Goal: Task Accomplishment & Management: Complete application form

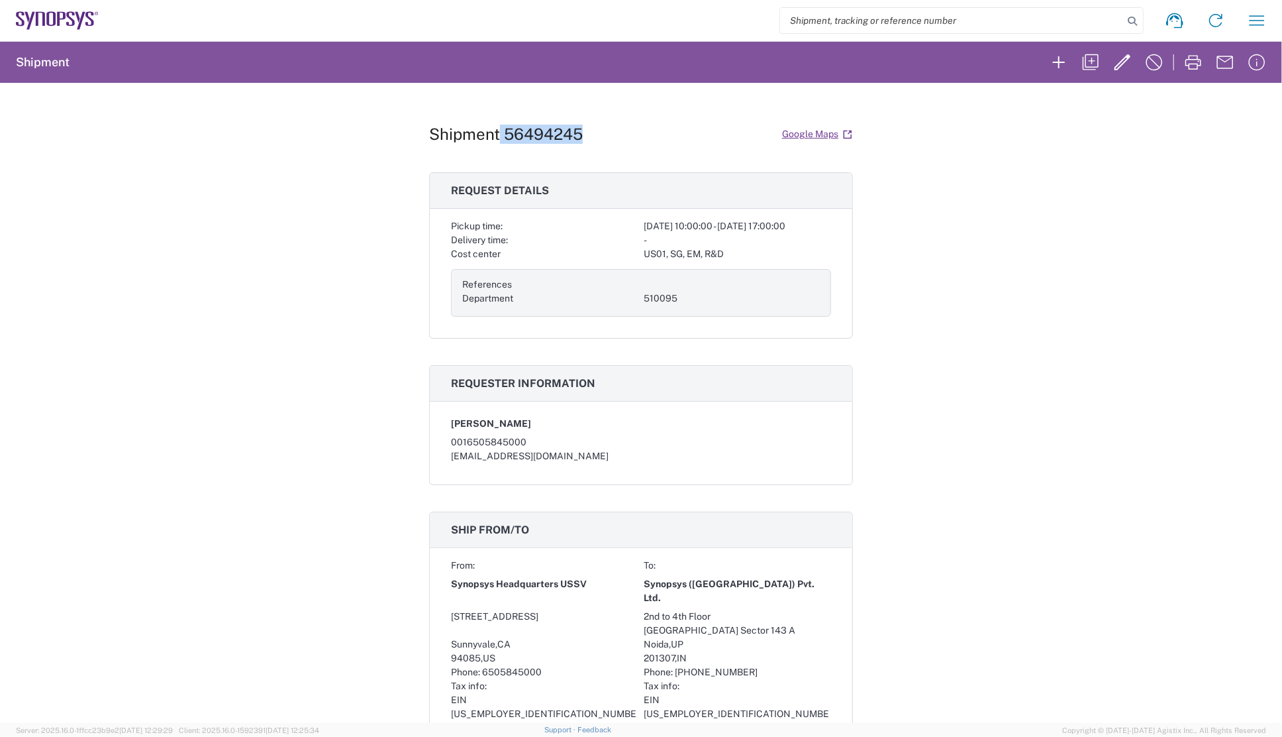
drag, startPoint x: 495, startPoint y: 131, endPoint x: 644, endPoint y: 130, distance: 149.0
click at [644, 130] on div "Shipment 56494245 Google Maps" at bounding box center [641, 134] width 424 height 23
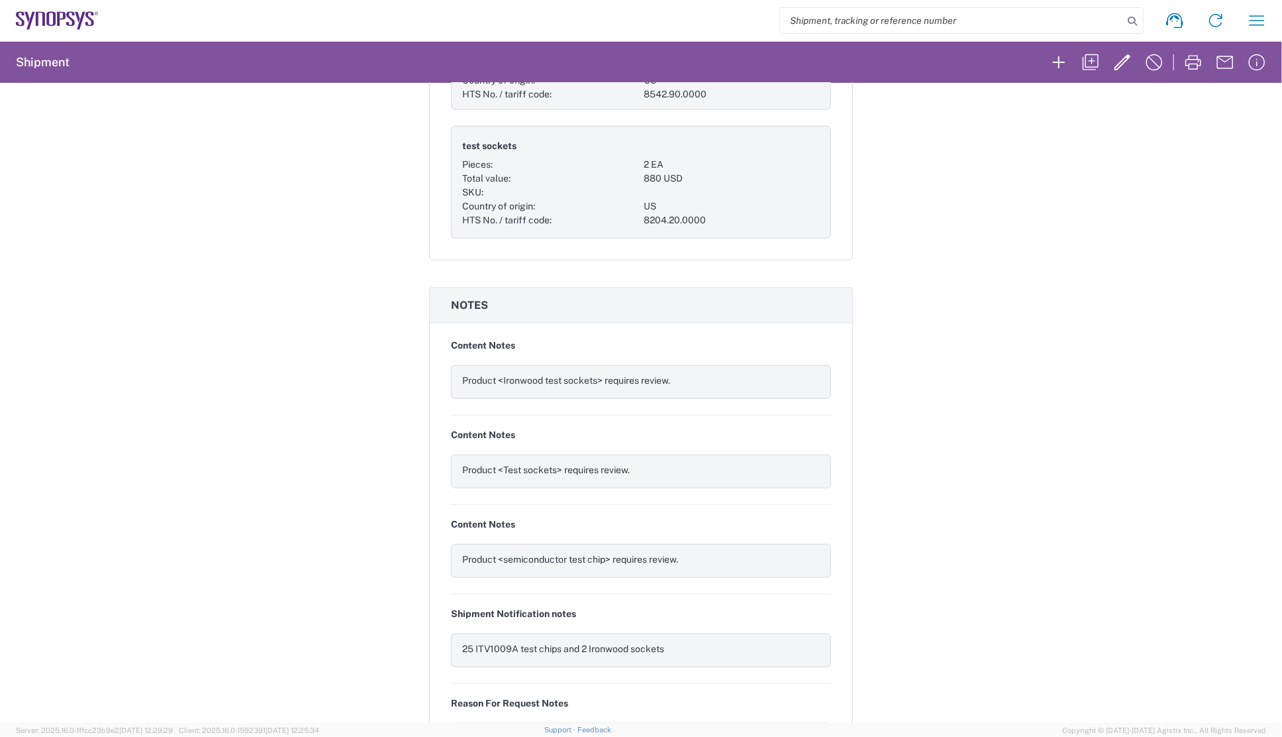
scroll to position [1144, 0]
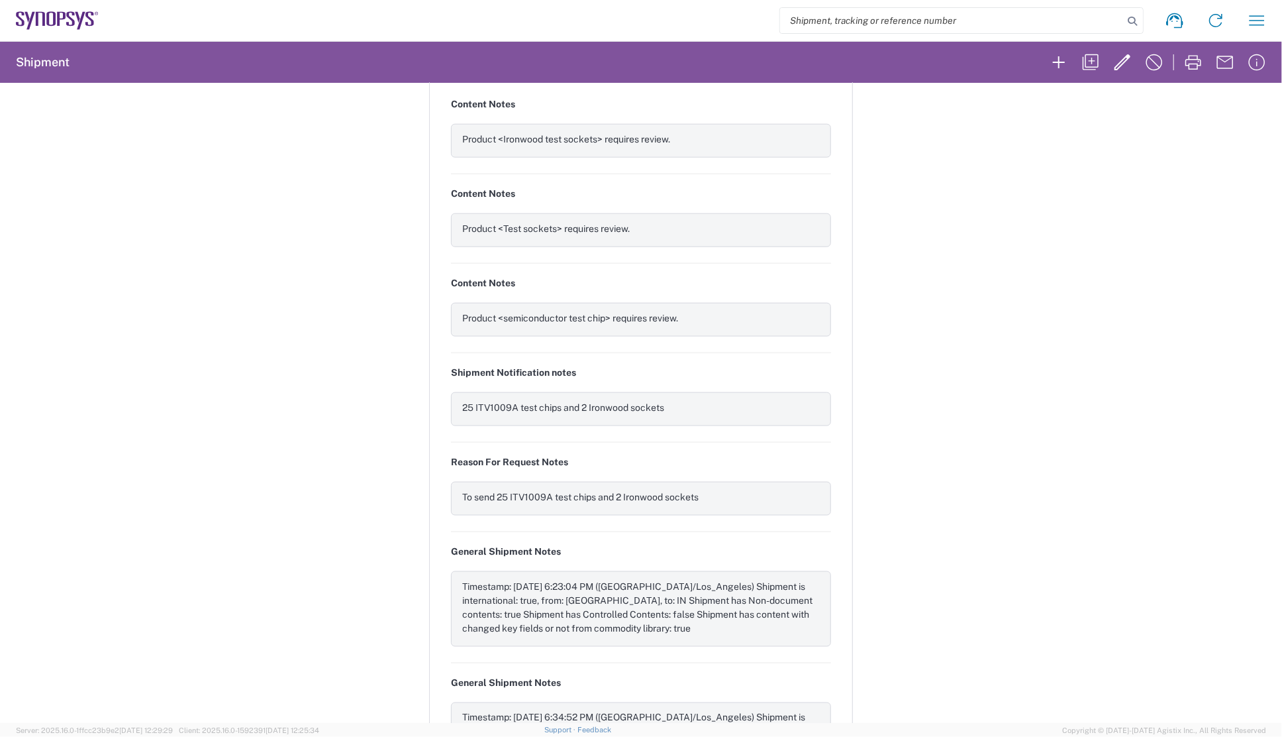
click at [887, 28] on input "search" at bounding box center [951, 20] width 343 height 25
paste input "(56484691)"
type input "(56484691)"
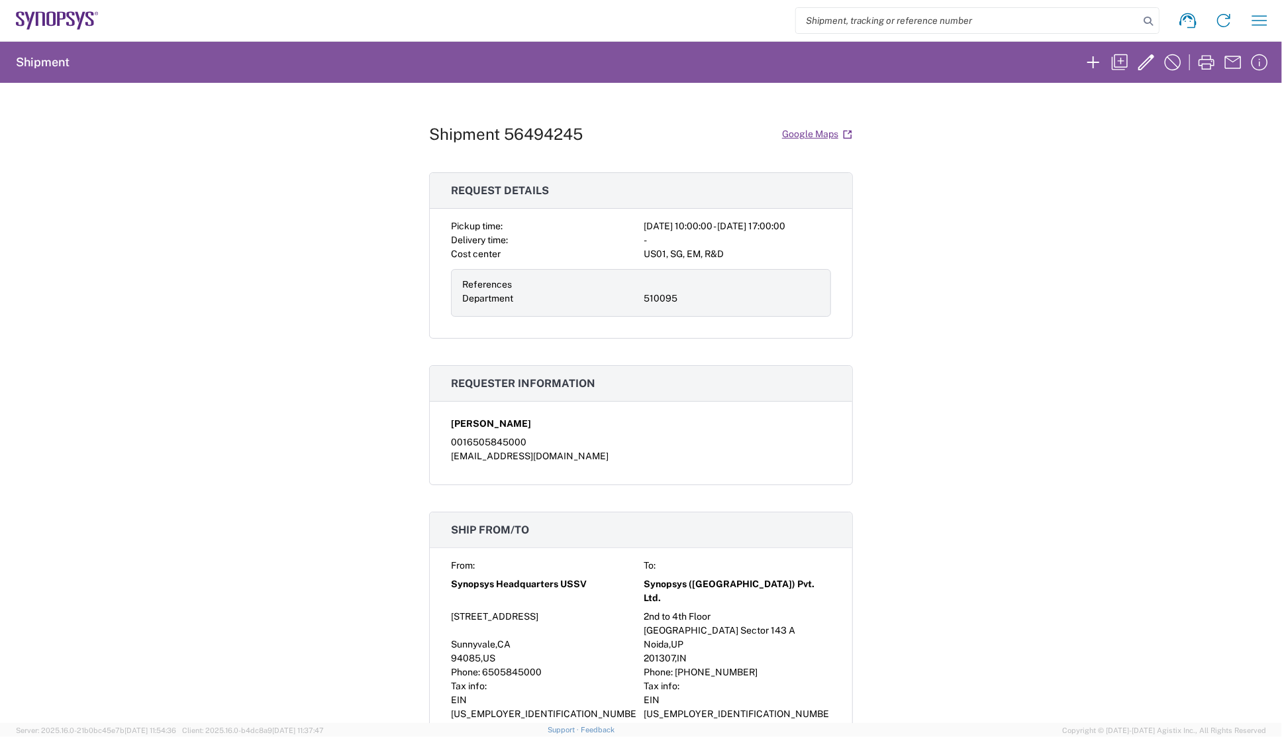
click at [874, 24] on input "search" at bounding box center [967, 20] width 343 height 25
paste input "56484691"
type input "56484691"
click at [1148, 19] on icon at bounding box center [1148, 21] width 19 height 19
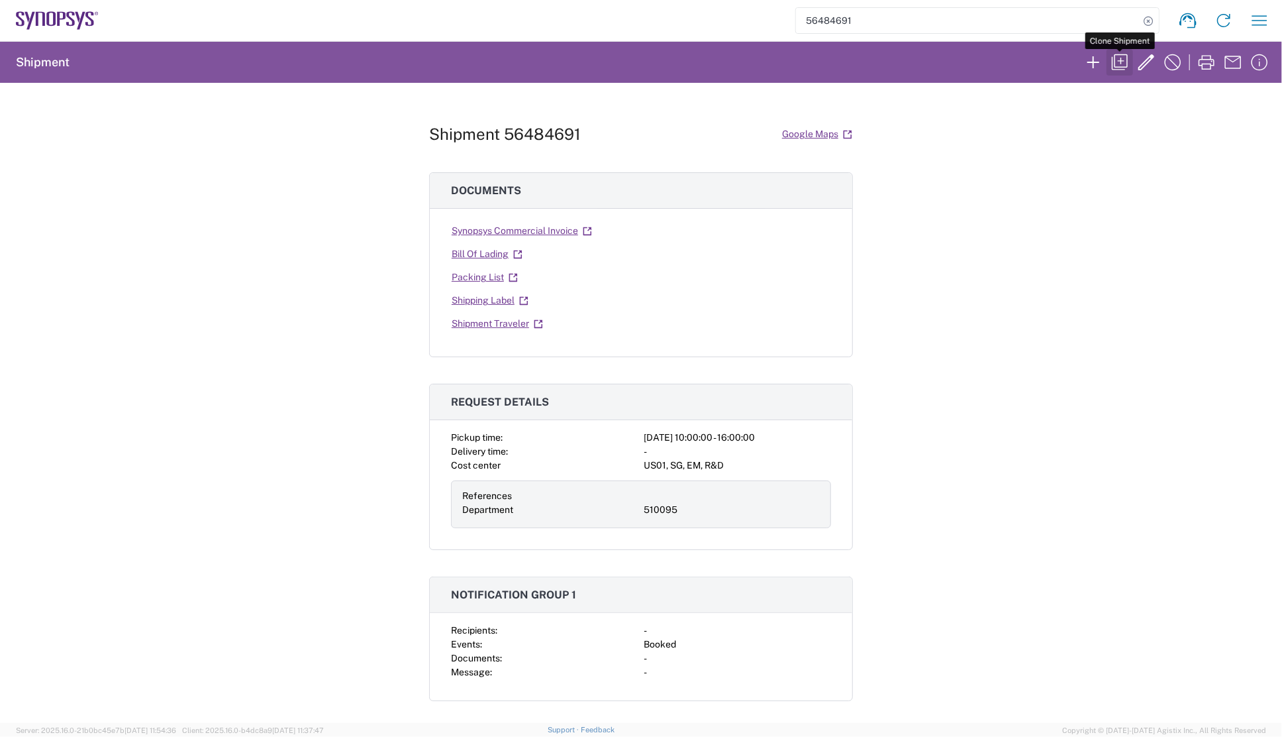
click at [1120, 60] on icon "button" at bounding box center [1120, 62] width 16 height 16
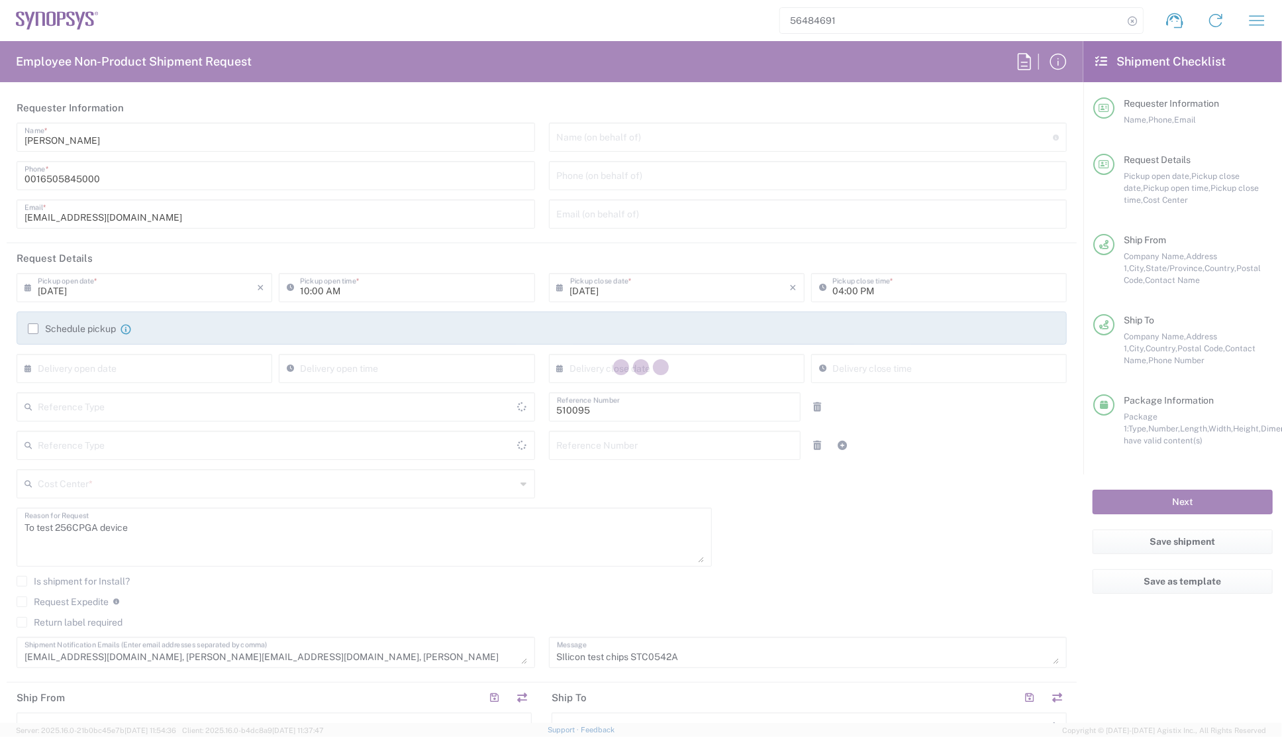
type input "Department"
type input "Delivery Duty Paid"
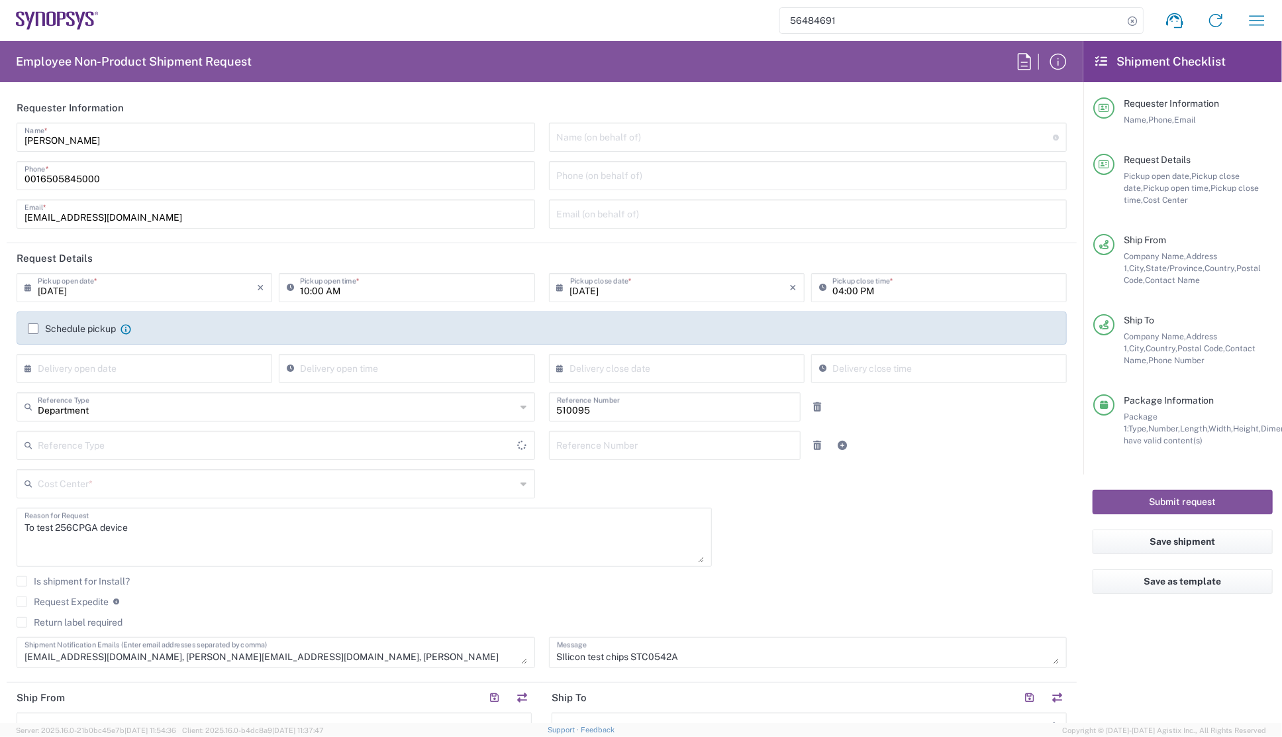
type input "[GEOGRAPHIC_DATA]"
type input "[US_STATE]"
type input "[GEOGRAPHIC_DATA]"
type input "Your Packaging"
type input "[GEOGRAPHIC_DATA]"
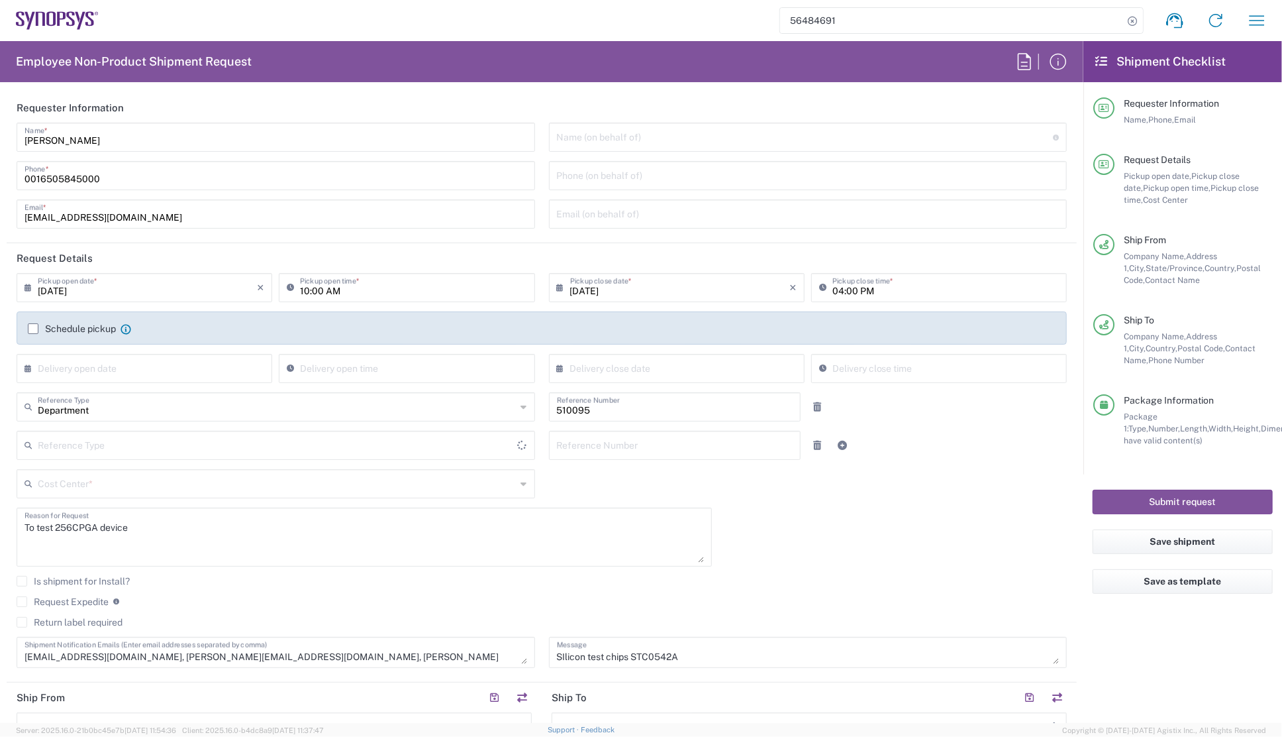
type input "US01, SG, EM, R&D 510095"
type input "Headquarters USSV"
click at [753, 517] on div "08/15/2025 × Pickup open date * Cancel Apply 10:00 AM Pickup open time * 08/15/…" at bounding box center [542, 475] width 1064 height 404
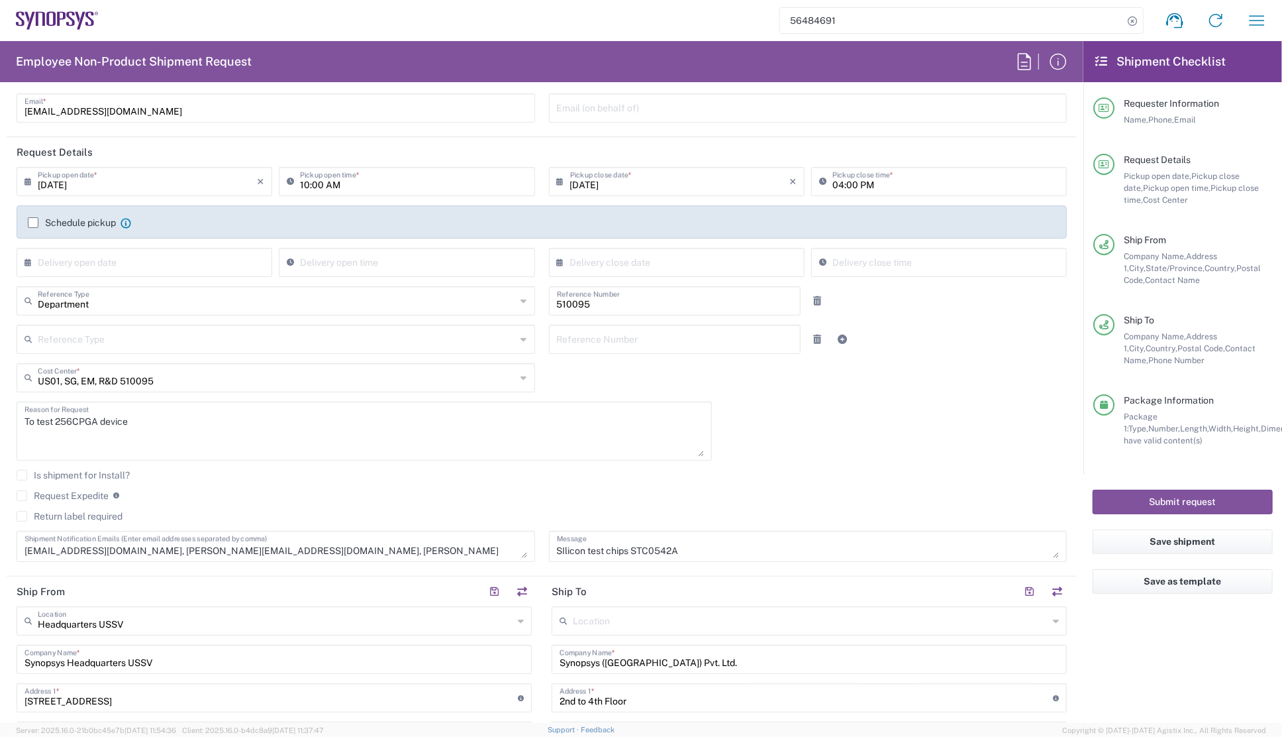
scroll to position [120, 0]
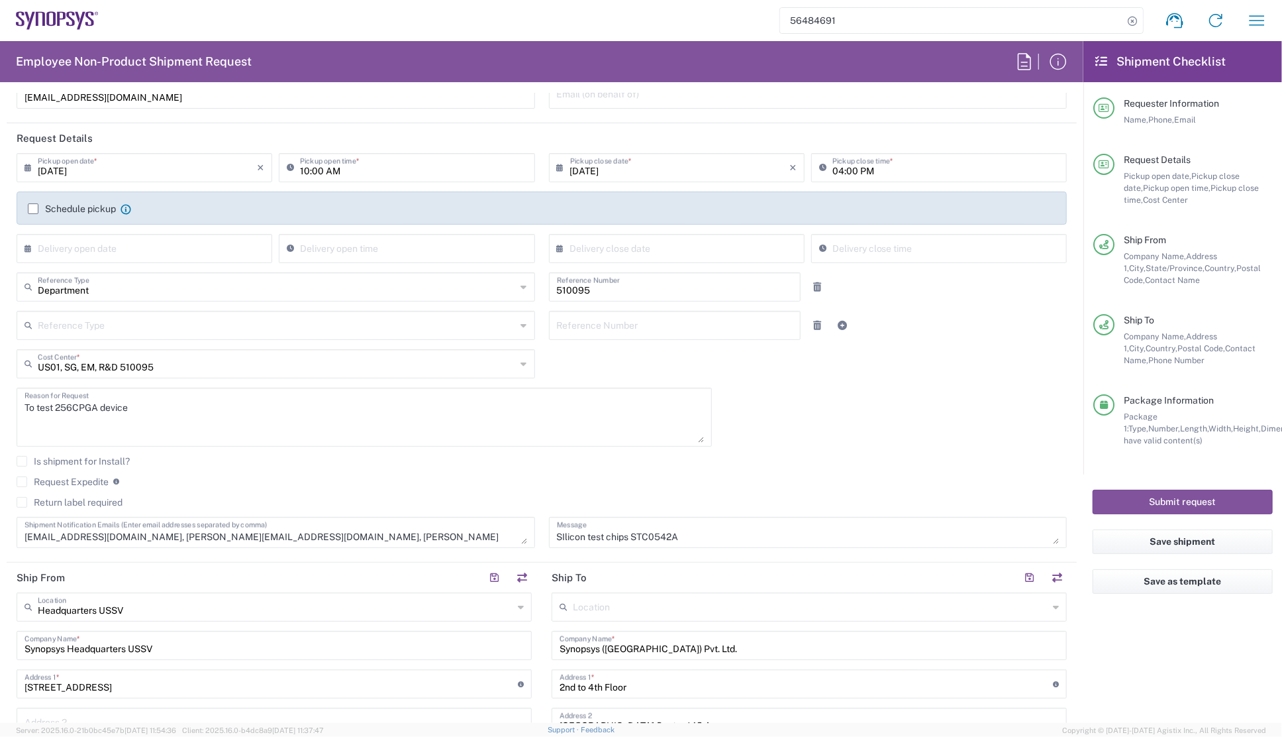
click at [40, 408] on textarea "To test 256CPGA device" at bounding box center [365, 416] width 680 height 51
drag, startPoint x: 186, startPoint y: 405, endPoint x: 231, endPoint y: 424, distance: 49.0
click at [187, 407] on textarea "To send STC0542A 256CPGA device" at bounding box center [365, 416] width 680 height 51
type textarea "To send STC0542A 256CPGA device to KL"
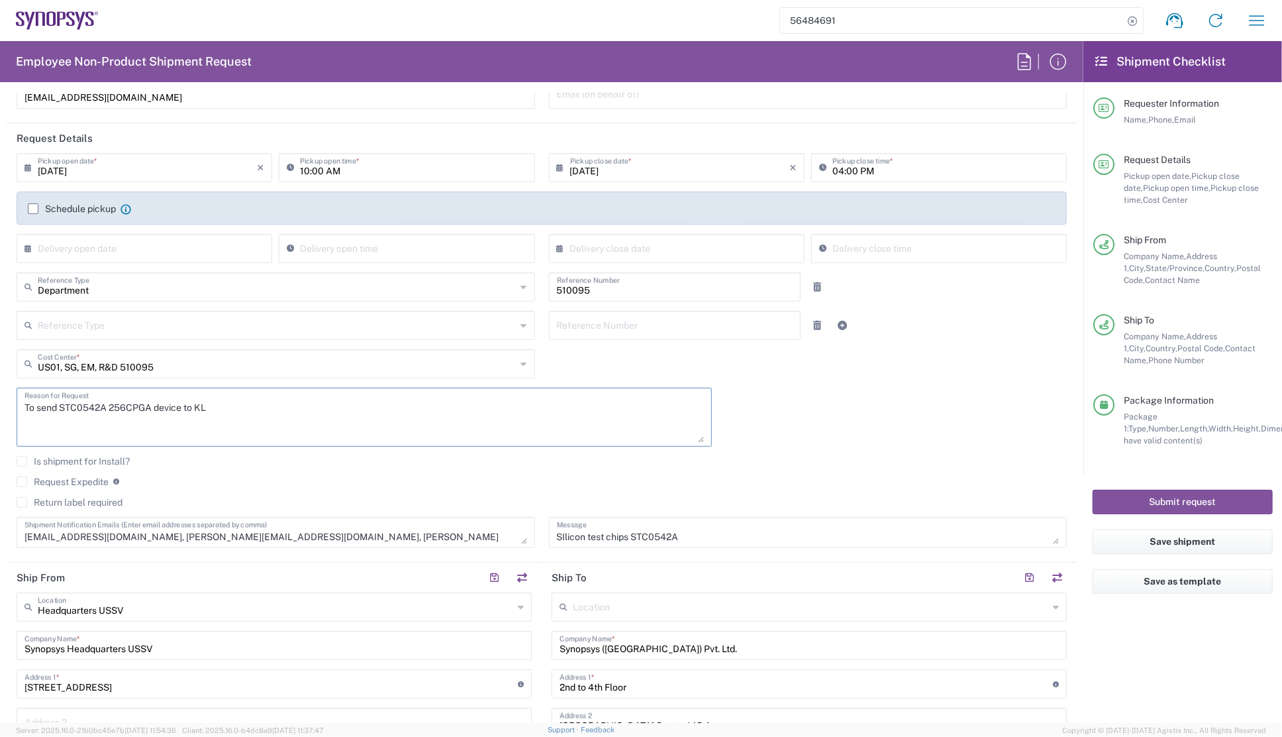
click at [60, 172] on input "08/15/2025" at bounding box center [147, 166] width 219 height 23
type input "08/14/2025"
click at [800, 436] on div "08/14/2025 × Pickup open date * Cancel Apply 10:00 AM Pickup open time * 08/14/…" at bounding box center [542, 355] width 1064 height 404
click at [23, 478] on label "Request Expedite" at bounding box center [63, 481] width 92 height 11
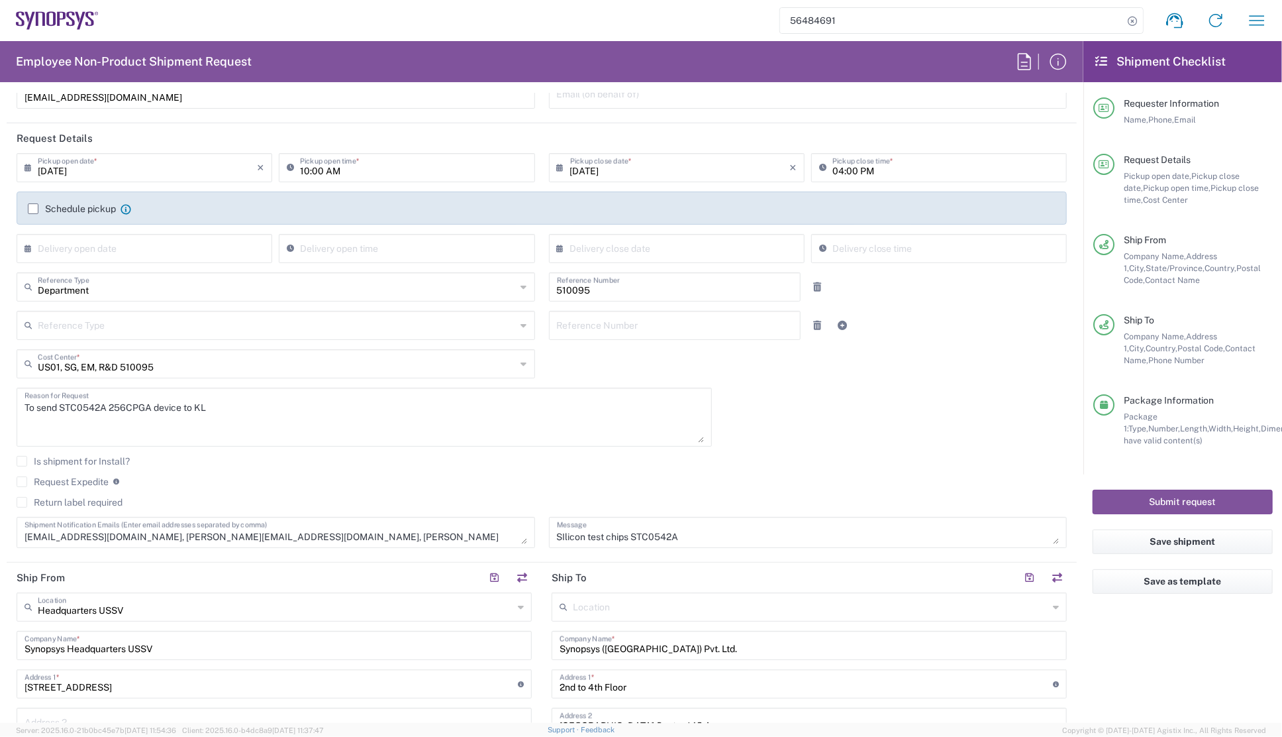
click at [22, 482] on input "Request Expedite" at bounding box center [22, 482] width 0 height 0
click at [727, 484] on agx-checkbox-control "Request Expedite If expedite is checked you will be unable to rate and book thi…" at bounding box center [542, 482] width 1050 height 12
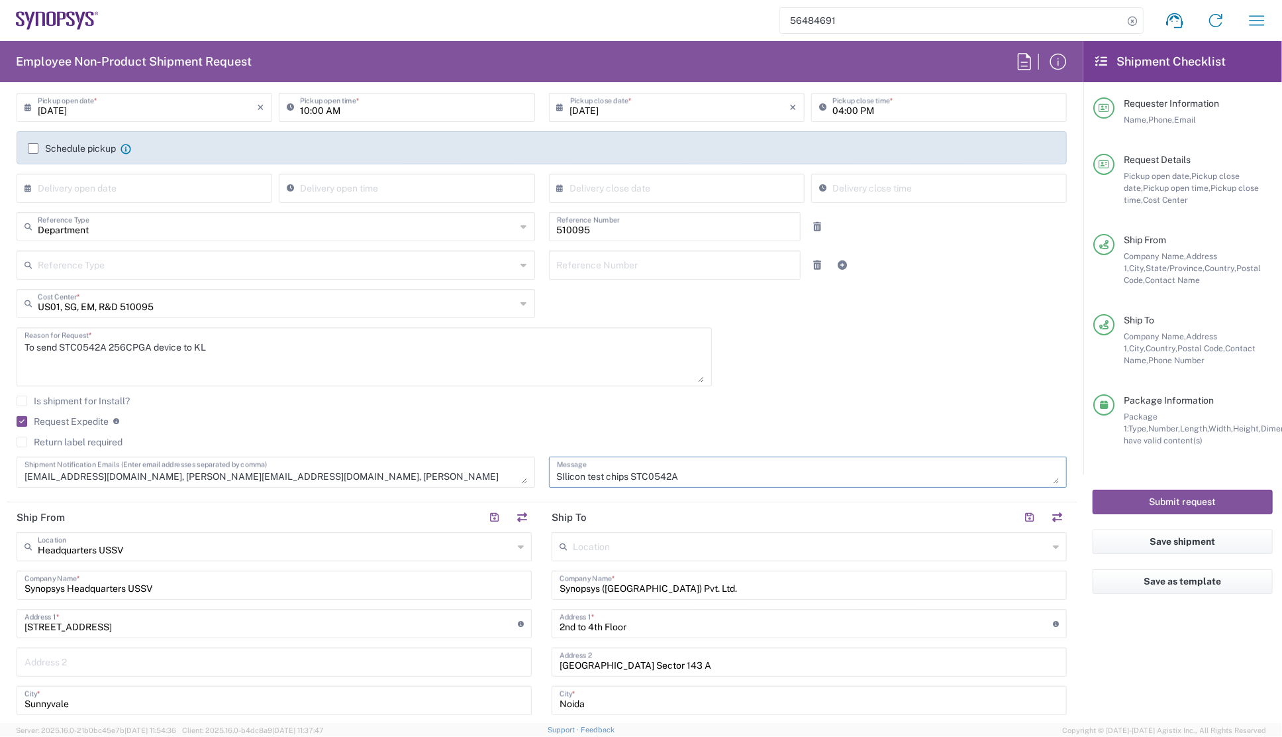
drag, startPoint x: 552, startPoint y: 475, endPoint x: 629, endPoint y: 475, distance: 76.2
click at [629, 475] on textarea "SIlicon test chips STC0542A" at bounding box center [808, 471] width 503 height 23
click at [623, 481] on textarea "STC0542A" at bounding box center [808, 471] width 503 height 23
type textarea "STC0542A MRAM test chip"
click at [59, 345] on textarea "To send STC0542A 256CPGA device to KL" at bounding box center [365, 356] width 680 height 51
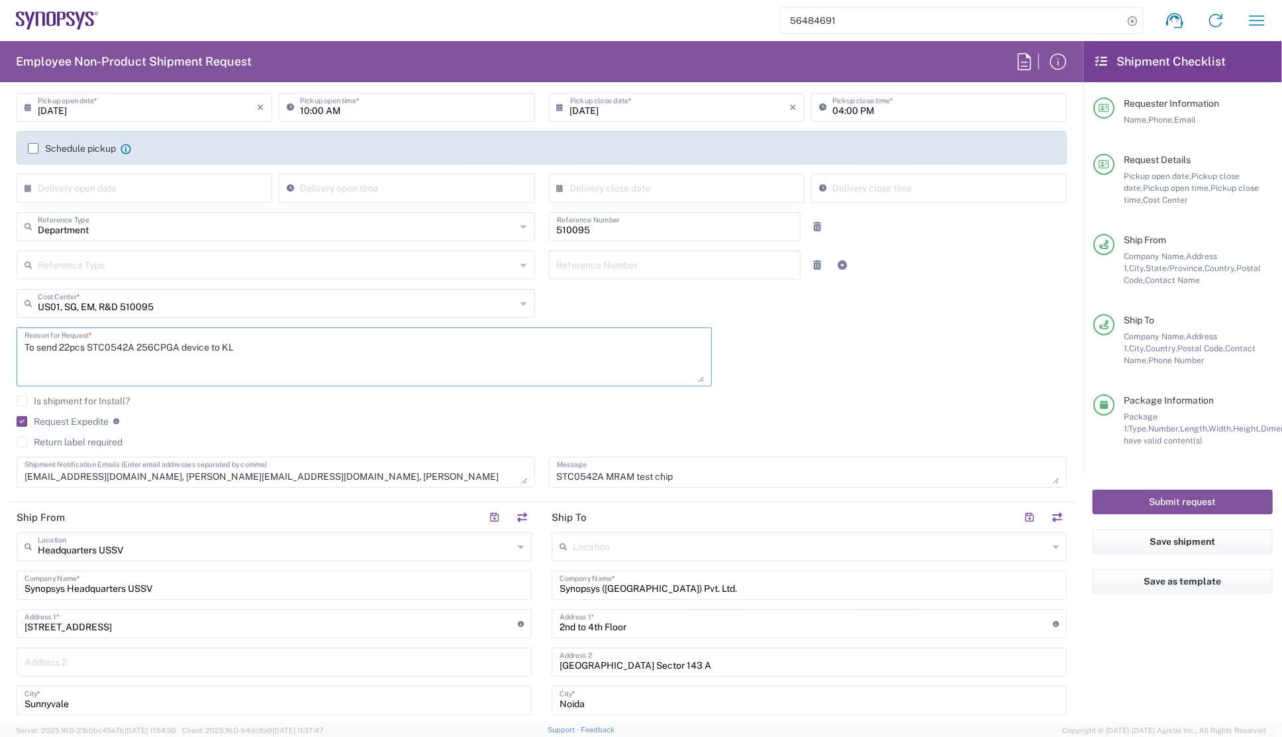
type textarea "To send 22pcs STC0542A 256CPGA device to KL"
click at [672, 475] on textarea "STC0542A MRAM test chip" at bounding box center [808, 471] width 503 height 23
type textarea "STC0542A MRAM test chip 22pcs"
drag, startPoint x: 238, startPoint y: 474, endPoint x: 281, endPoint y: 476, distance: 42.4
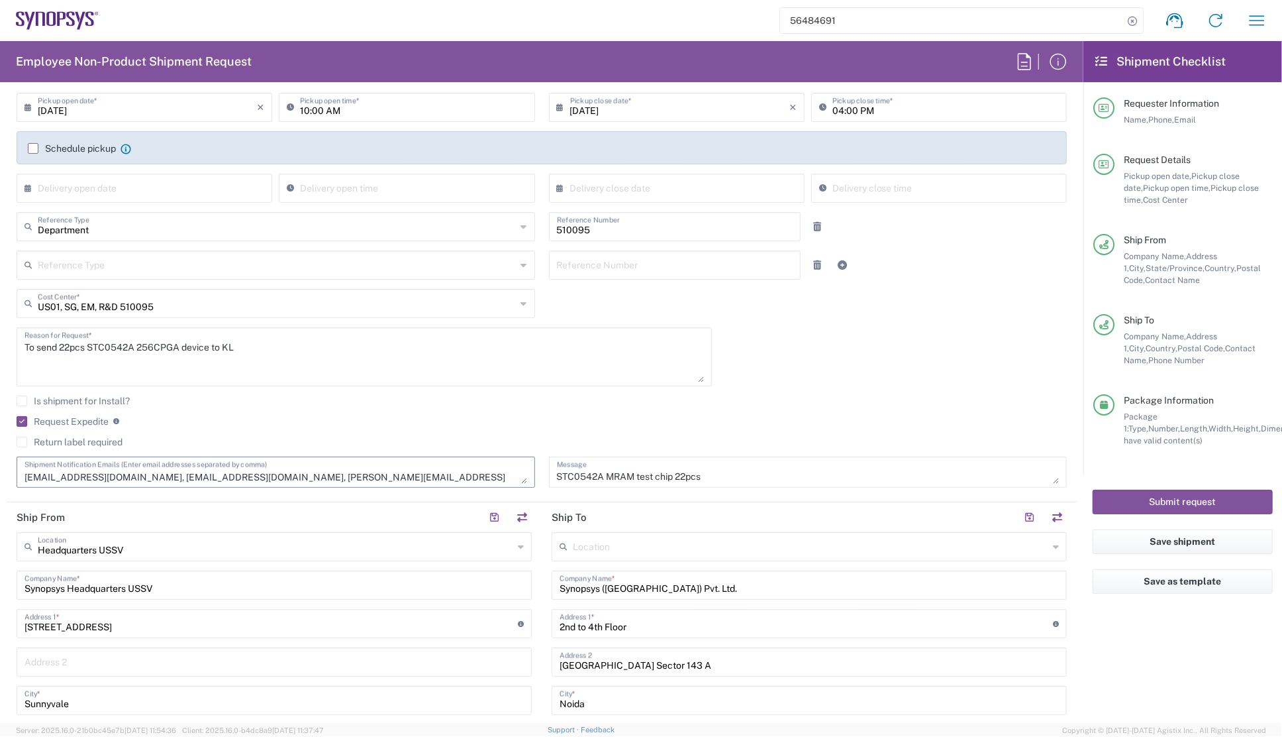
click at [281, 476] on textarea "brucep@synopsys.com, anthonyn@synopsys.com, kyjang@synopsys.com, prpandey@synop…" at bounding box center [276, 471] width 503 height 23
drag, startPoint x: 305, startPoint y: 477, endPoint x: 297, endPoint y: 476, distance: 8.0
click at [305, 476] on textarea "brucep@synopsys.com, anthonyn@synopsys.com, kyjang@synopsys.com, prpandey@synop…" at bounding box center [276, 471] width 503 height 23
click at [252, 473] on textarea "brucep@synopsys.com, anthonyn@synopsys.com, kyjang@synopsys.com, prpandey@synop…" at bounding box center [276, 471] width 503 height 23
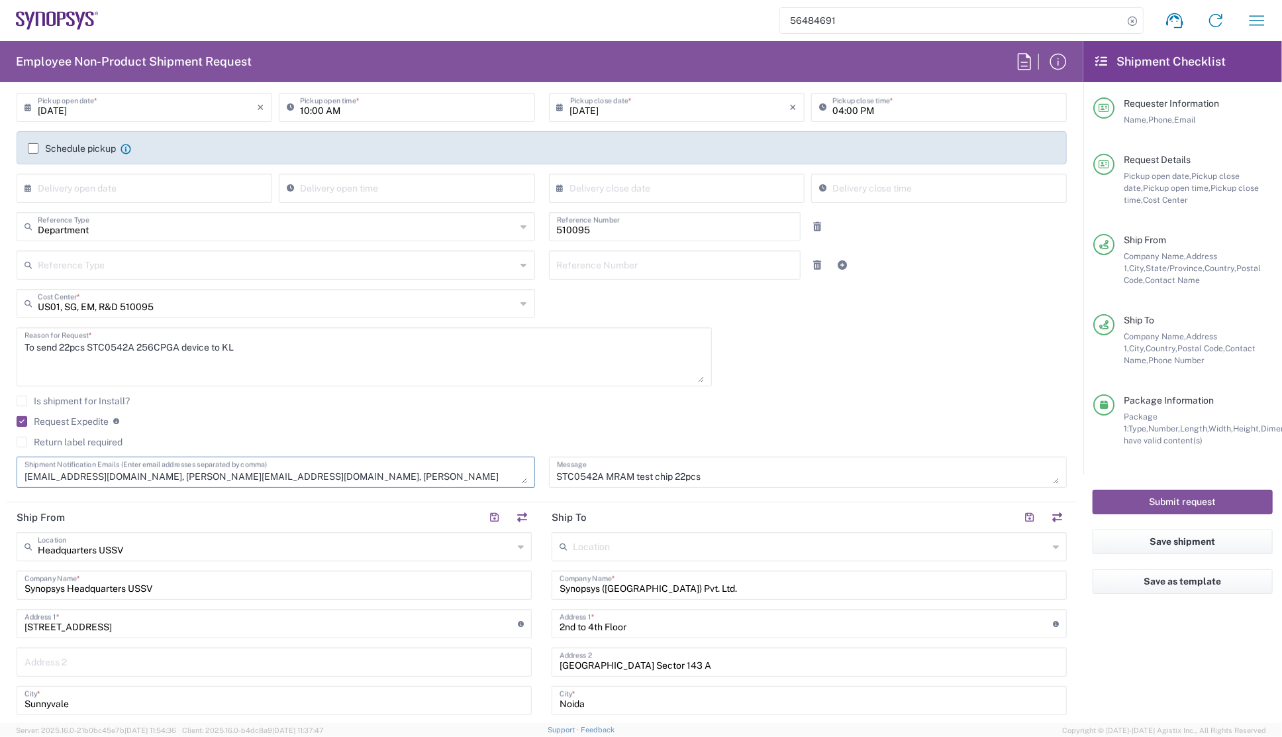
click at [252, 472] on textarea "brucep@synopsys.com, anthonyn@synopsys.com, kyjang@synopsys.com, prpandey@synop…" at bounding box center [276, 471] width 503 height 23
drag, startPoint x: 352, startPoint y: 476, endPoint x: 485, endPoint y: 480, distance: 132.6
click at [485, 480] on textarea "brucep@synopsys.com, anthonyn@synopsys.com, prpandey@synopsys.com, manojkt@syno…" at bounding box center [276, 471] width 503 height 23
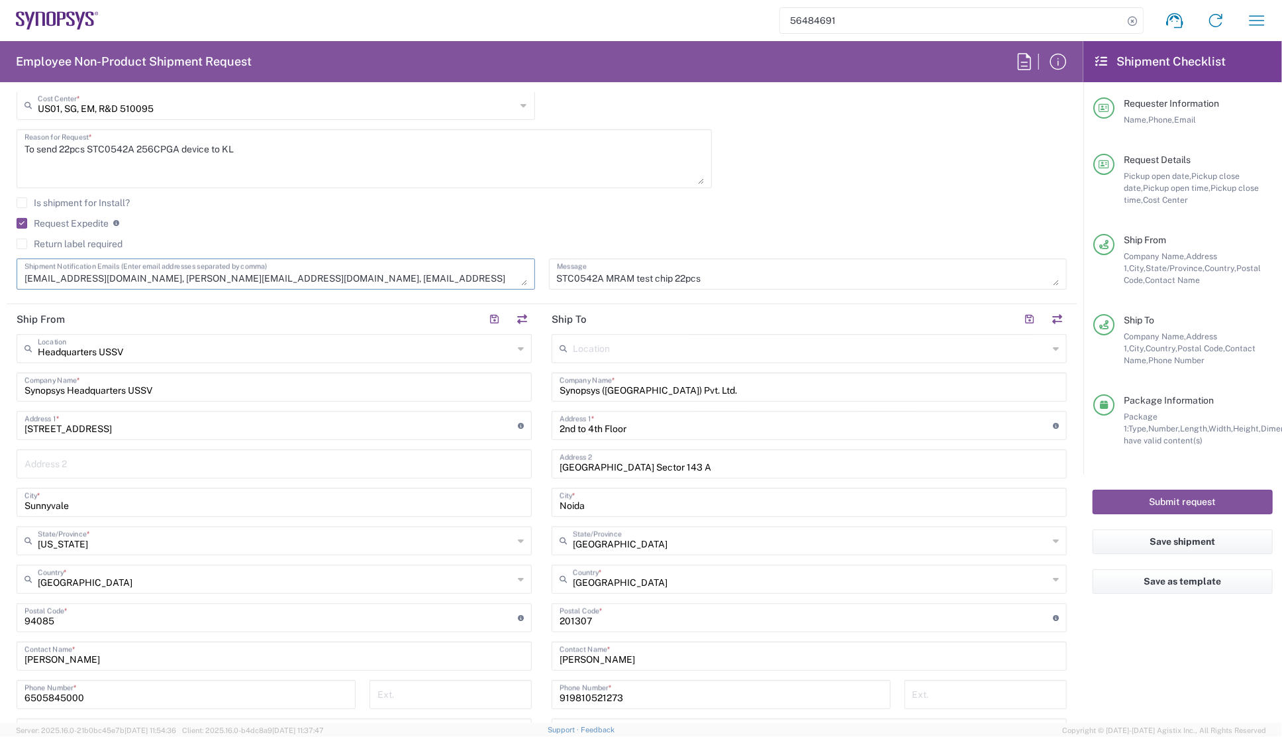
scroll to position [421, 0]
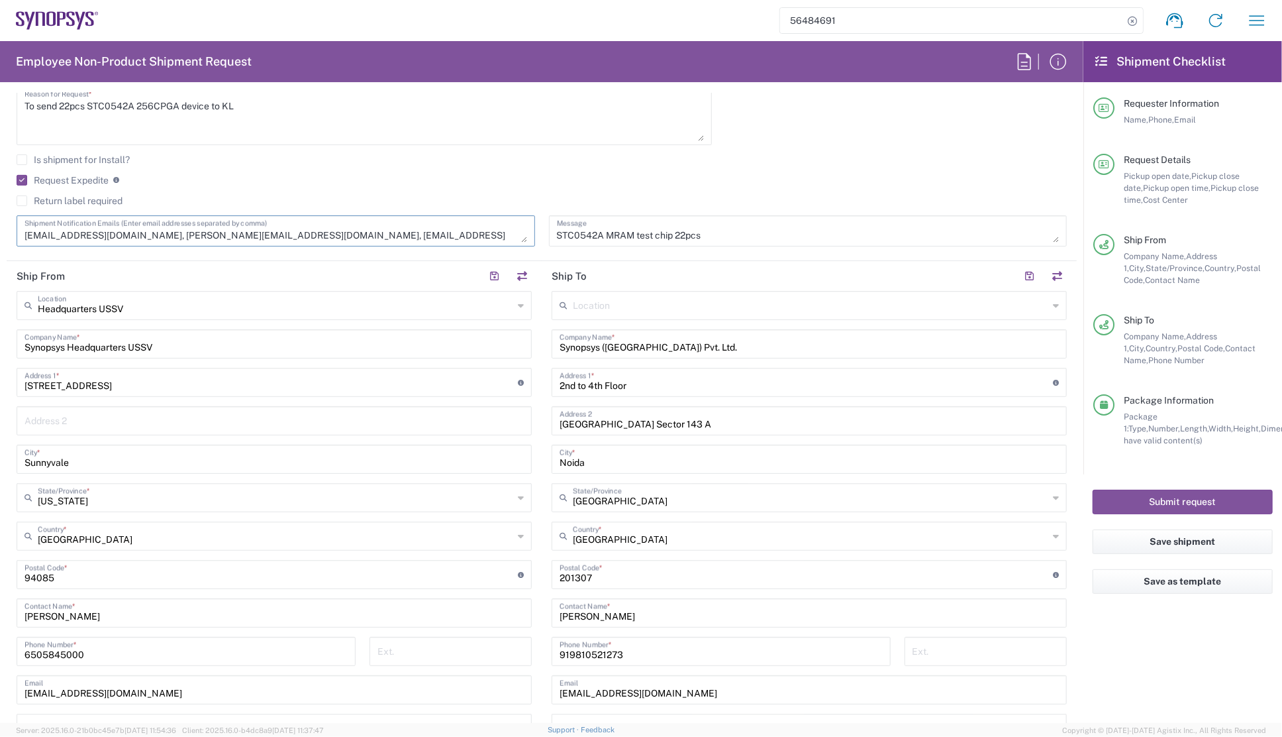
type textarea "brucep@synopsys.com, anthonyn@synopsys.com, prpandey@synopsys.com,"
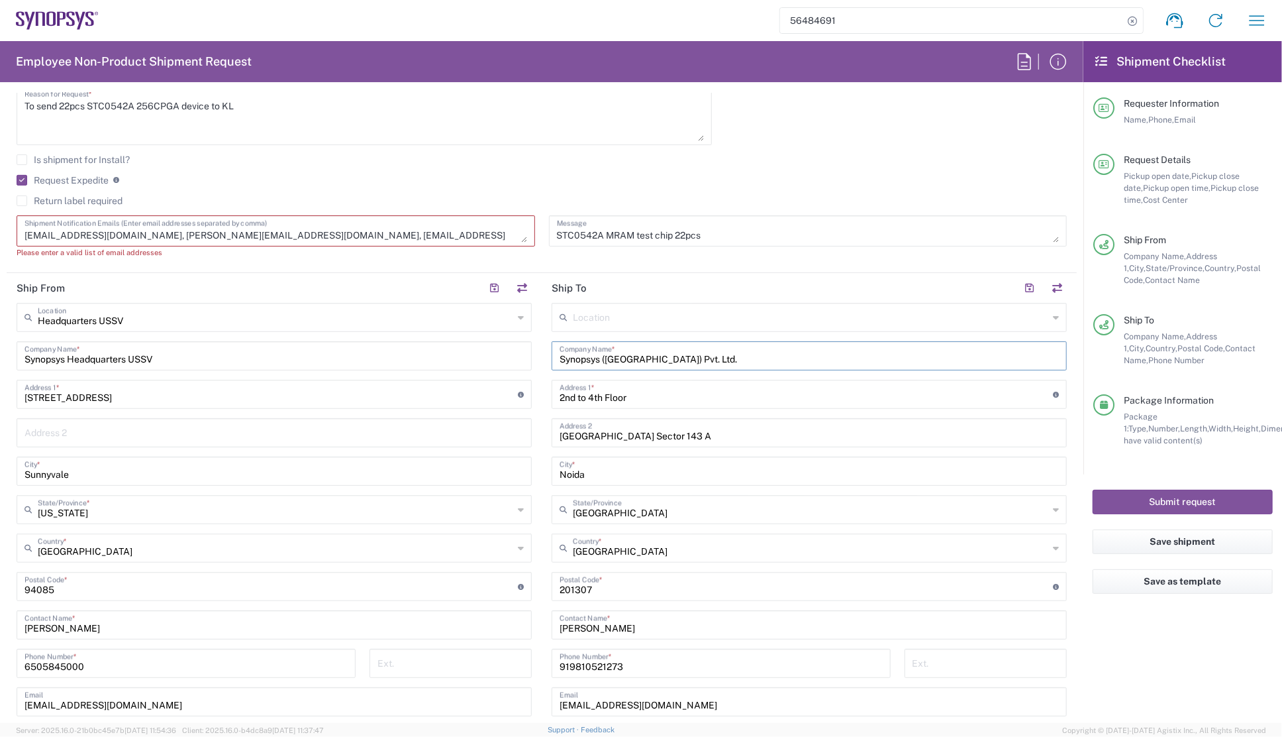
drag, startPoint x: 693, startPoint y: 349, endPoint x: 533, endPoint y: 354, distance: 159.7
click at [535, 354] on div "Ship From Headquarters USSV Location Headquarters USSV Aachen DE04 Agrate Brian…" at bounding box center [542, 568] width 1070 height 591
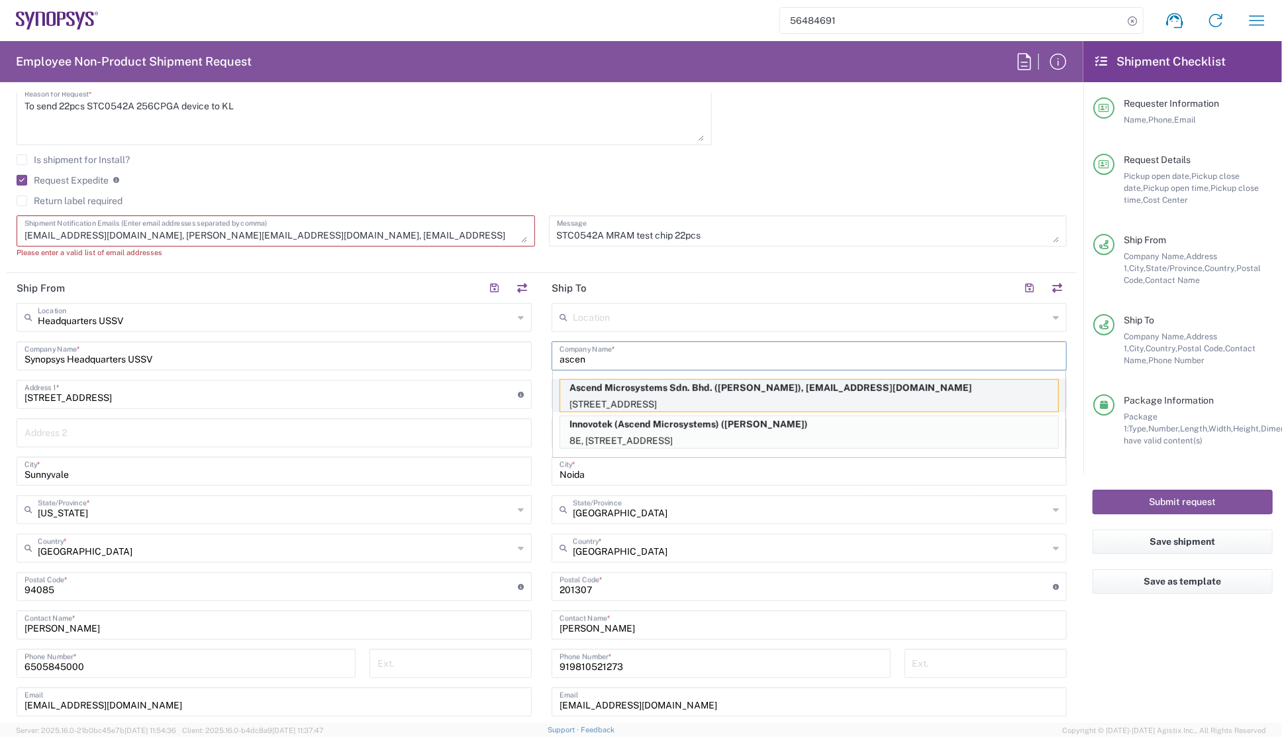
click at [697, 393] on p "Ascend Microsystems Sdn. Bhd. (Ming Hong Niam), niam@synopsys.com" at bounding box center [809, 388] width 498 height 17
type input "Ascend Microsystems Sdn. Bhd."
type input "No8E, Jalan Teknologi 3/6"
type input "Petaling Jaya Nouvelle Industrial Park, Section Kota Damansara"
type input "Petaling Jaya"
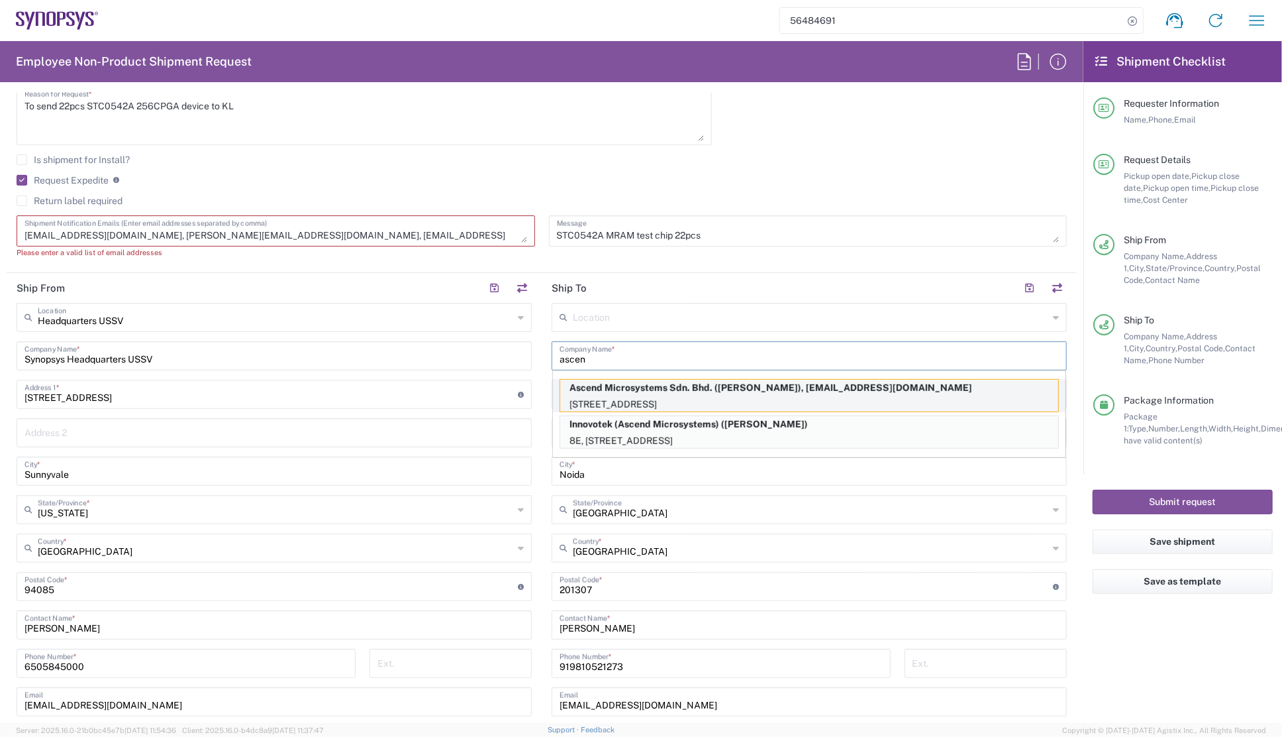
type input "Malaysia"
type input "47810"
type input "Ming Hong Niam"
type input "+60 1680 50584"
type input "niam@synopsys.com"
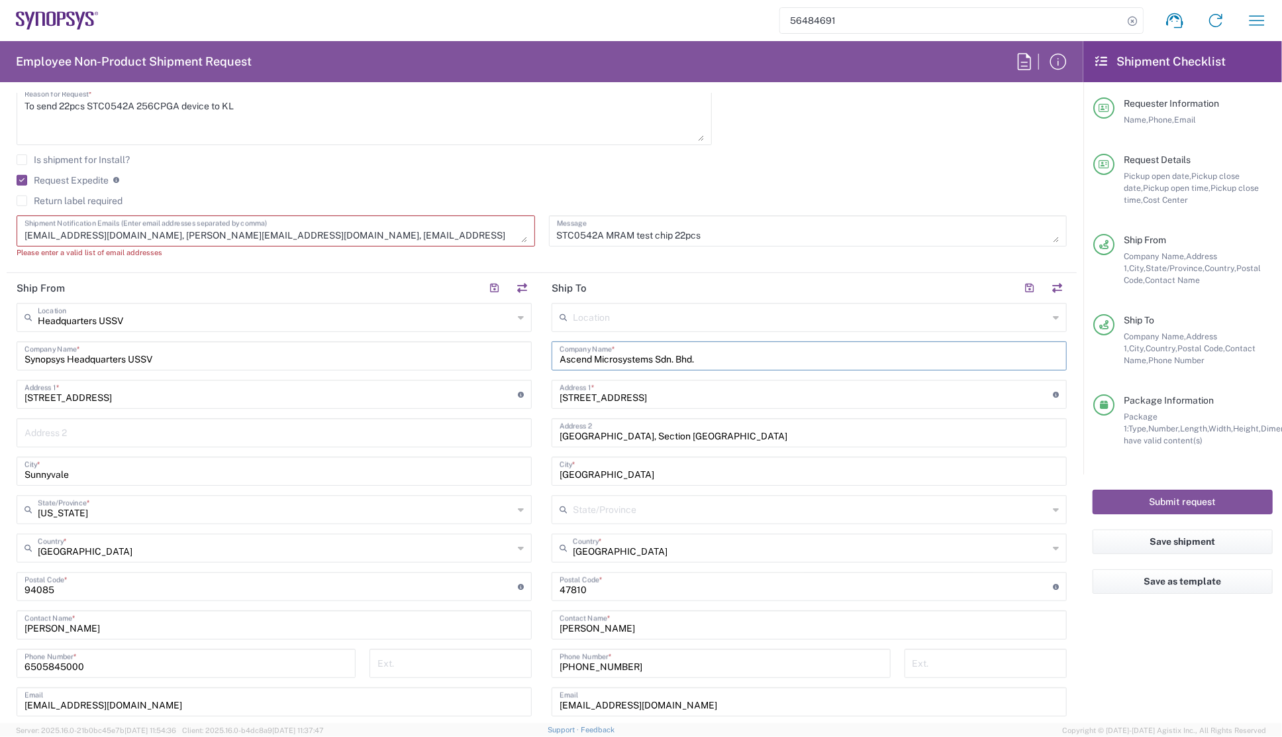
type input "Selangor"
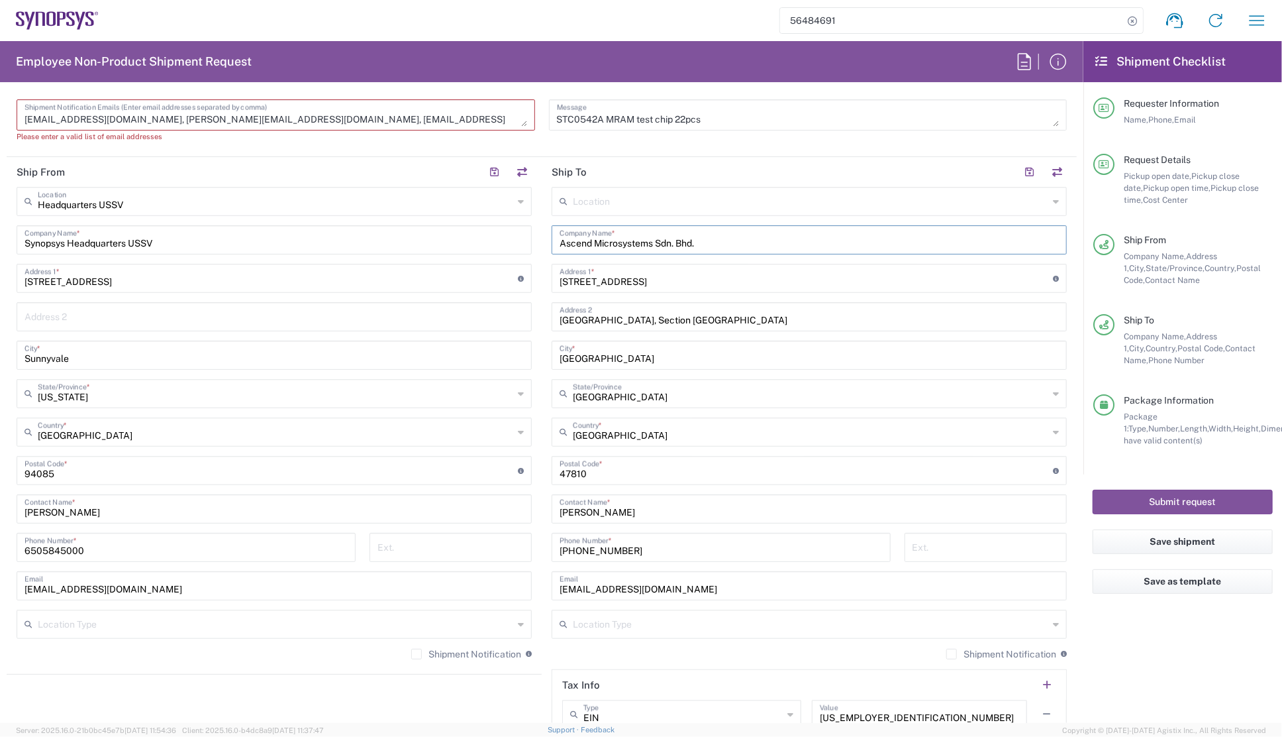
scroll to position [542, 0]
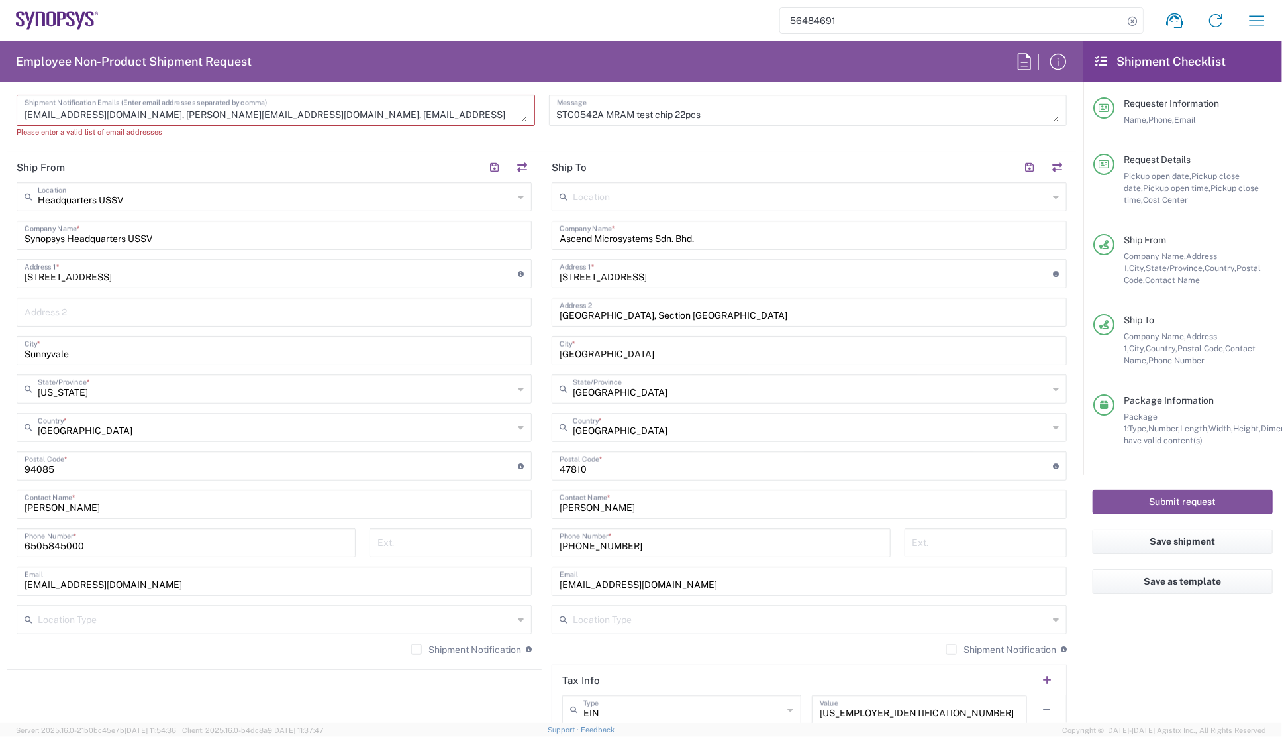
click at [614, 158] on header "Ship To" at bounding box center [809, 167] width 535 height 30
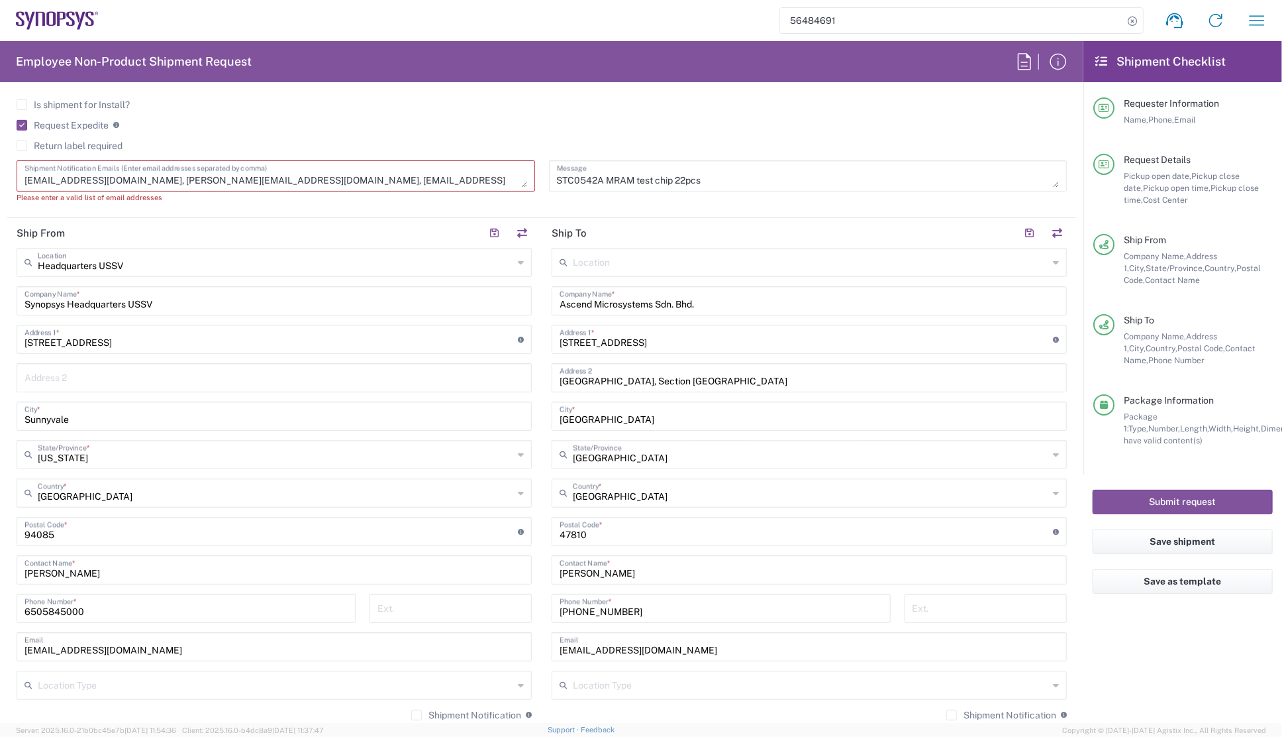
scroll to position [482, 0]
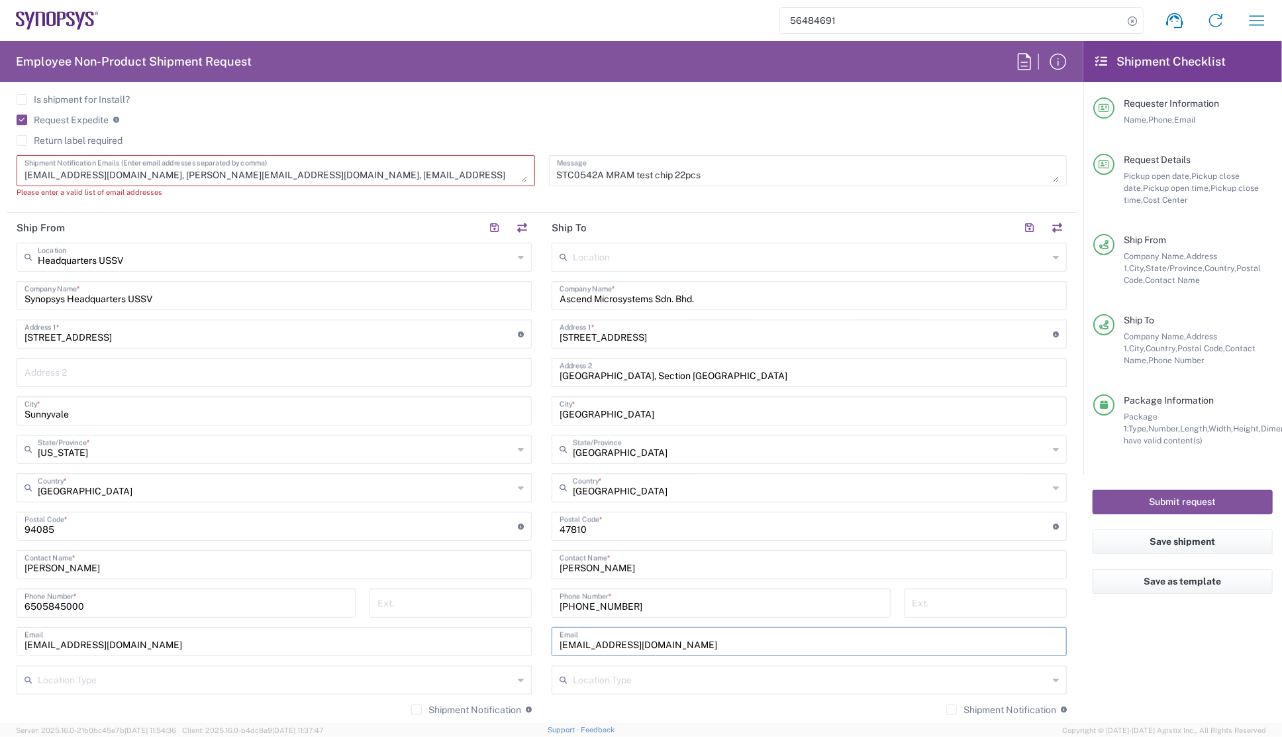
drag, startPoint x: 652, startPoint y: 644, endPoint x: 531, endPoint y: 640, distance: 121.9
click at [531, 640] on div "Ship From Headquarters USSV Location Headquarters USSV Aachen DE04 Agrate Brian…" at bounding box center [542, 508] width 1070 height 591
click at [374, 168] on textarea "brucep@synopsys.com, anthonyn@synopsys.com, prpandey@synopsys.com," at bounding box center [276, 170] width 503 height 23
paste textarea "niam@synopsys.com"
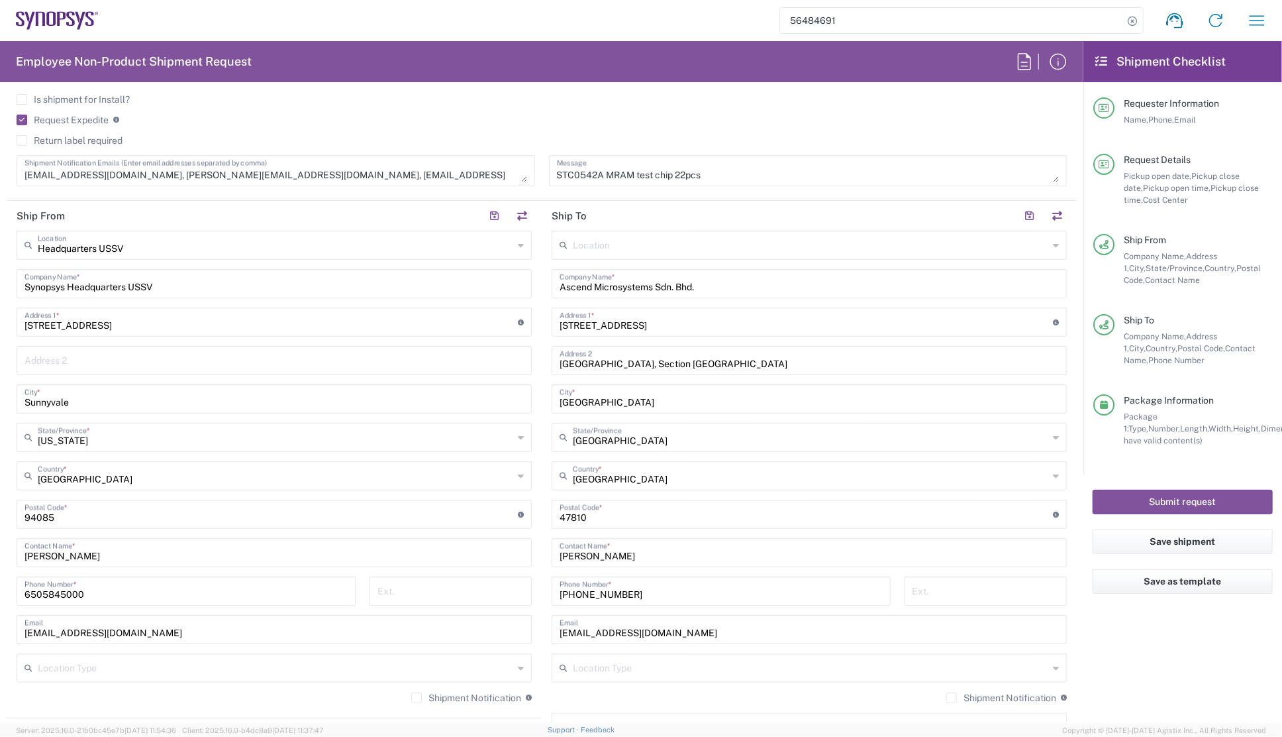
click at [508, 124] on agx-checkbox-control "Request Expedite If expedite is checked you will be unable to rate and book thi…" at bounding box center [542, 120] width 1050 height 12
click at [457, 172] on textarea "brucep@synopsys.com, anthonyn@synopsys.com, prpandey@synopsys.com, niam@synopsy…" at bounding box center [276, 170] width 503 height 23
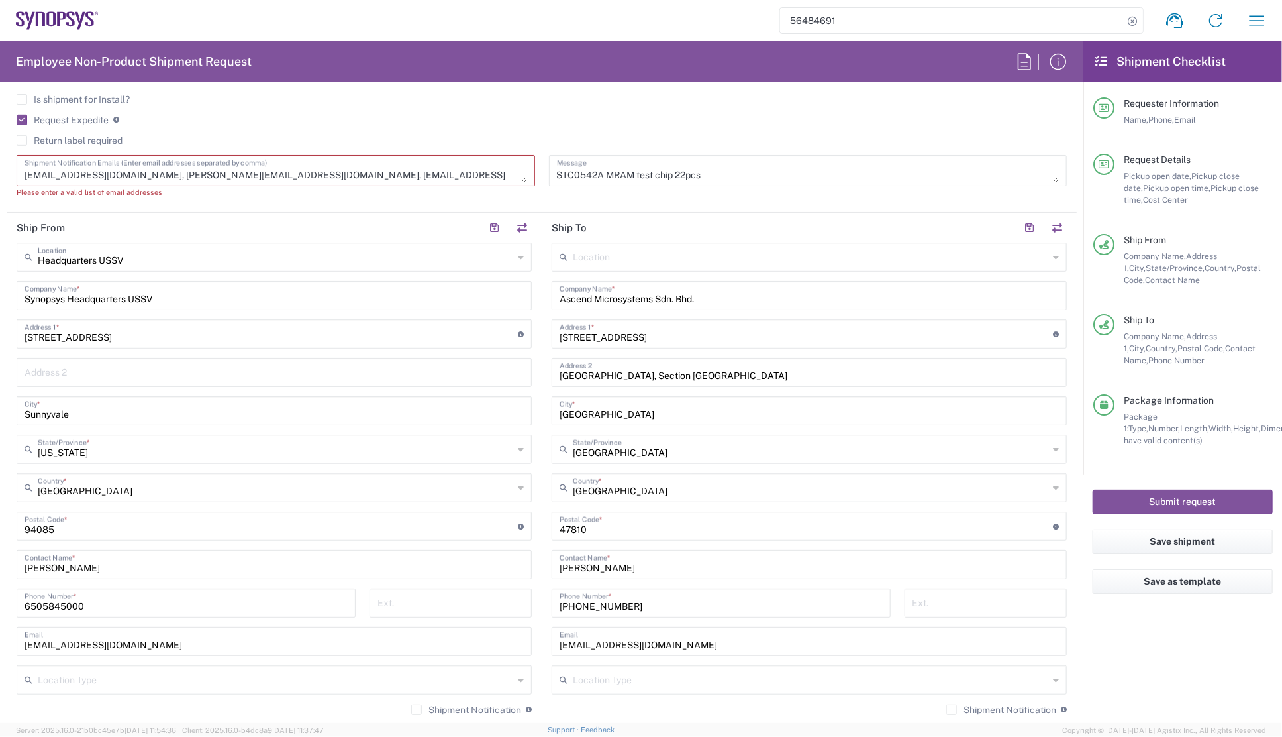
click at [458, 178] on textarea "brucep@synopsys.com, anthonyn@synopsys.com, prpandey@synopsys.com, niam@synopsy…" at bounding box center [276, 170] width 503 height 23
paste textarea "nam@synopsys.com"
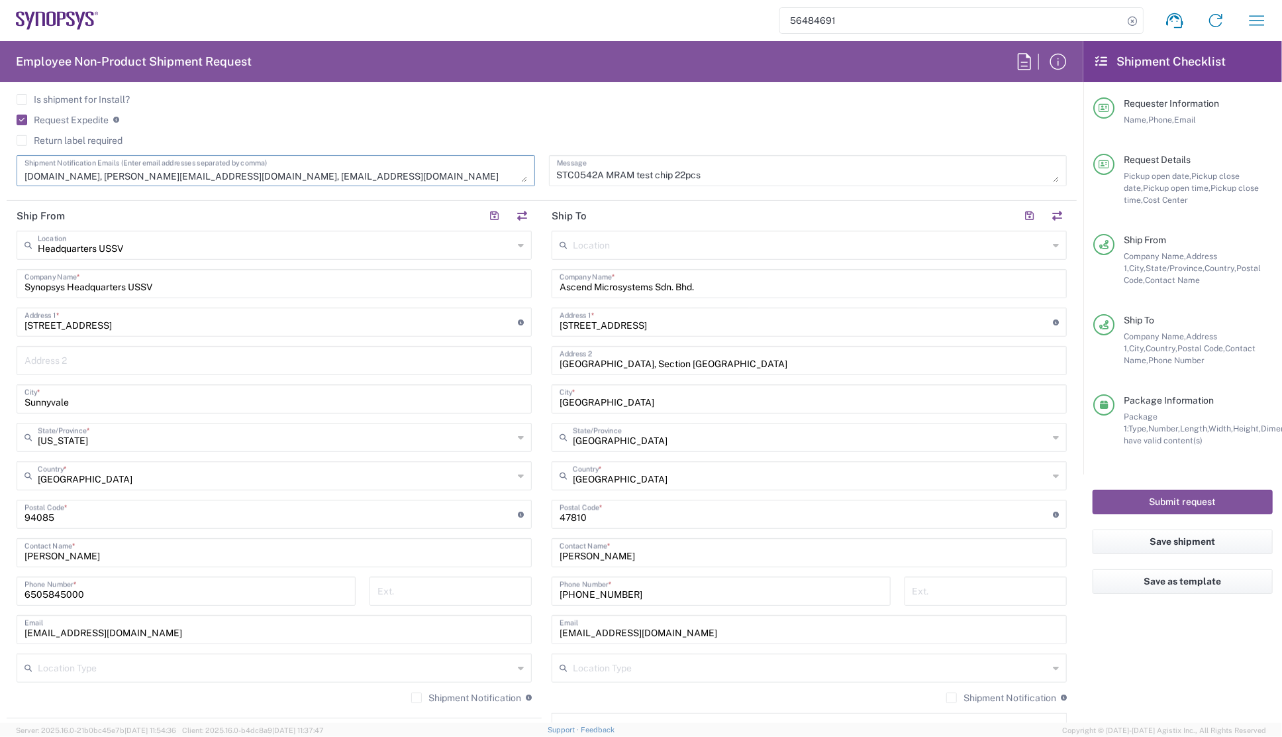
type textarea "brucep@synopsys.com, anthonyn@synopsys.com, prpandey@synopsys.com, niam@synopsy…"
click at [278, 147] on div "Return label required" at bounding box center [542, 145] width 1050 height 20
click at [448, 109] on div "Is shipment for Install?" at bounding box center [542, 104] width 1050 height 20
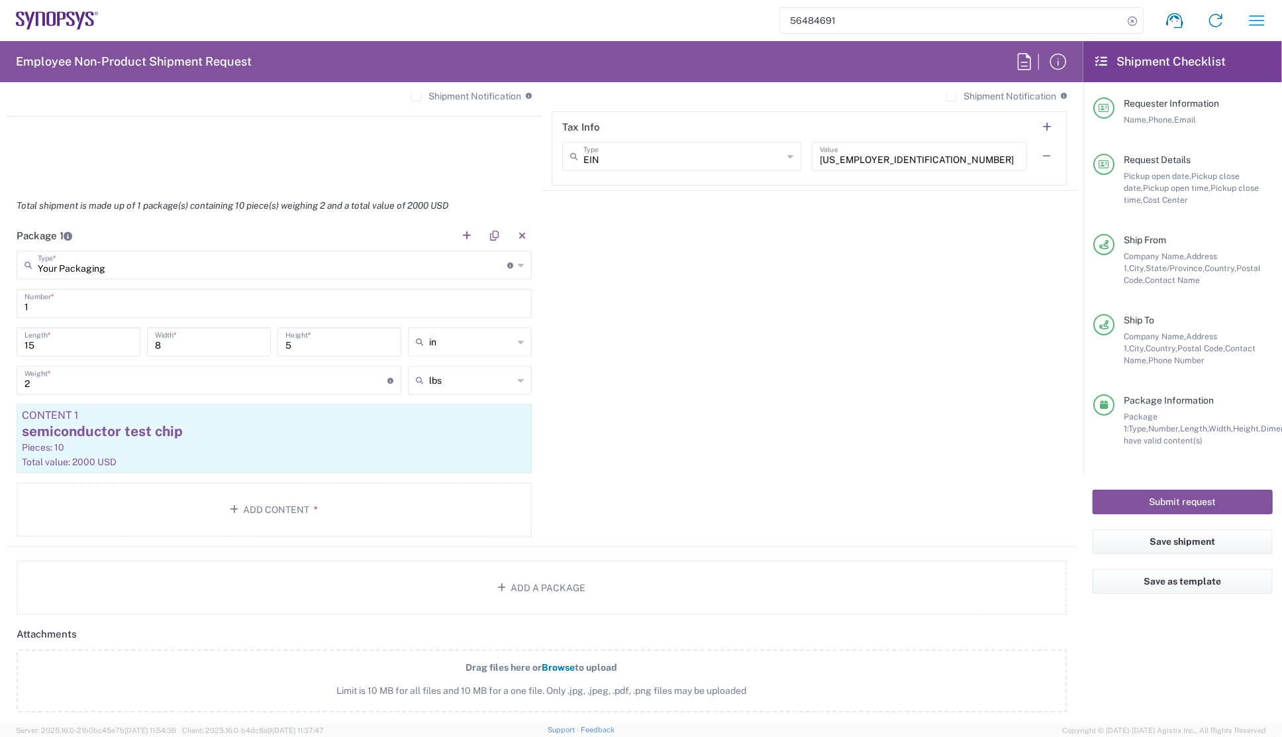
scroll to position [1084, 0]
click at [518, 262] on icon at bounding box center [521, 264] width 6 height 21
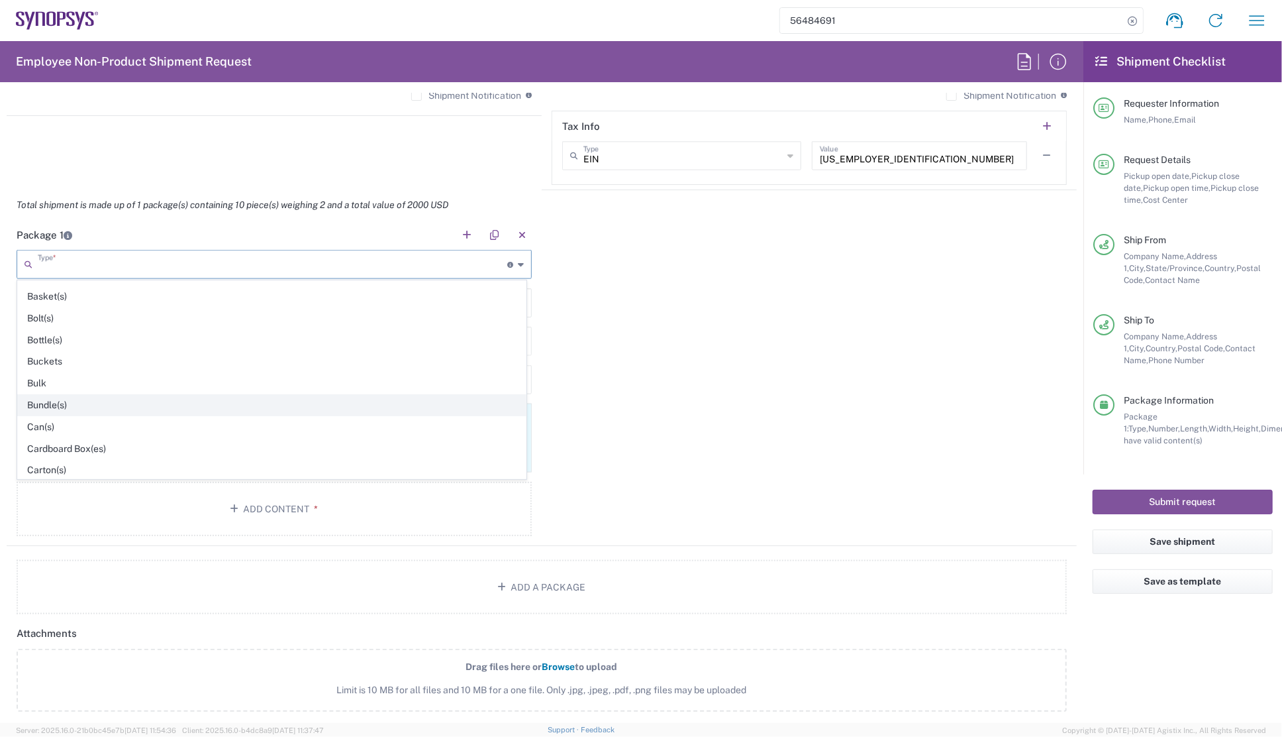
scroll to position [60, 0]
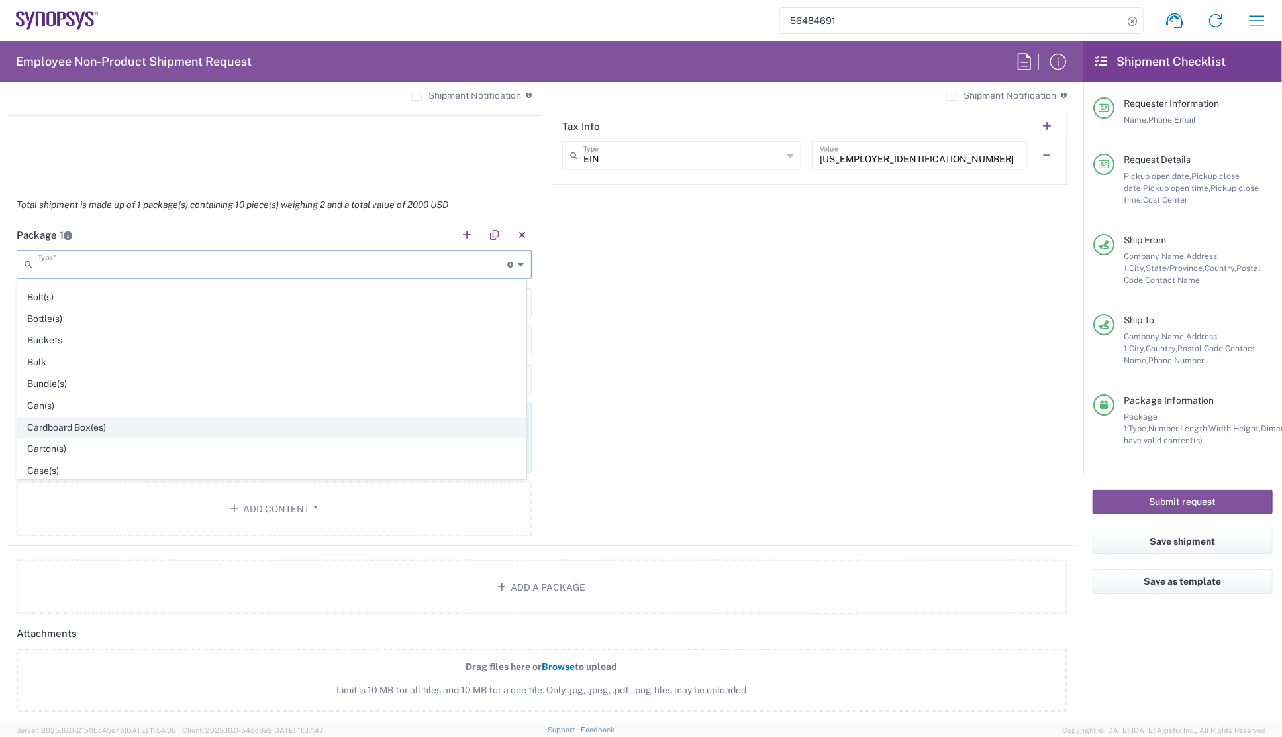
click at [64, 429] on span "Cardboard Box(es)" at bounding box center [272, 427] width 508 height 21
type input "Cardboard Box(es)"
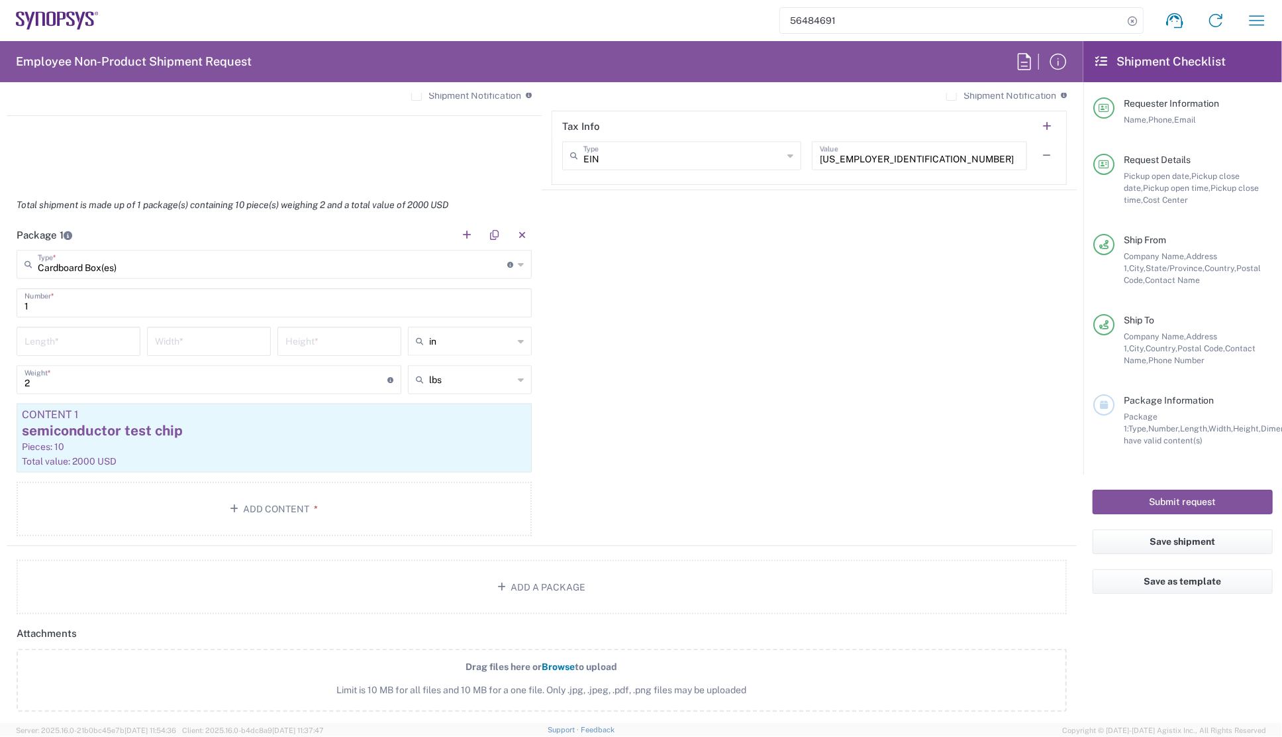
click at [843, 341] on div "Package 1 Cardboard Box(es) Type * Material used to package goods Your Packagin…" at bounding box center [542, 383] width 1070 height 326
click at [740, 268] on div "Package 1 Cardboard Box(es) Type * Material used to package goods Your Packagin…" at bounding box center [542, 383] width 1070 height 326
click at [79, 338] on input "number" at bounding box center [79, 340] width 108 height 23
type input "16"
click at [241, 336] on input "number" at bounding box center [209, 340] width 108 height 23
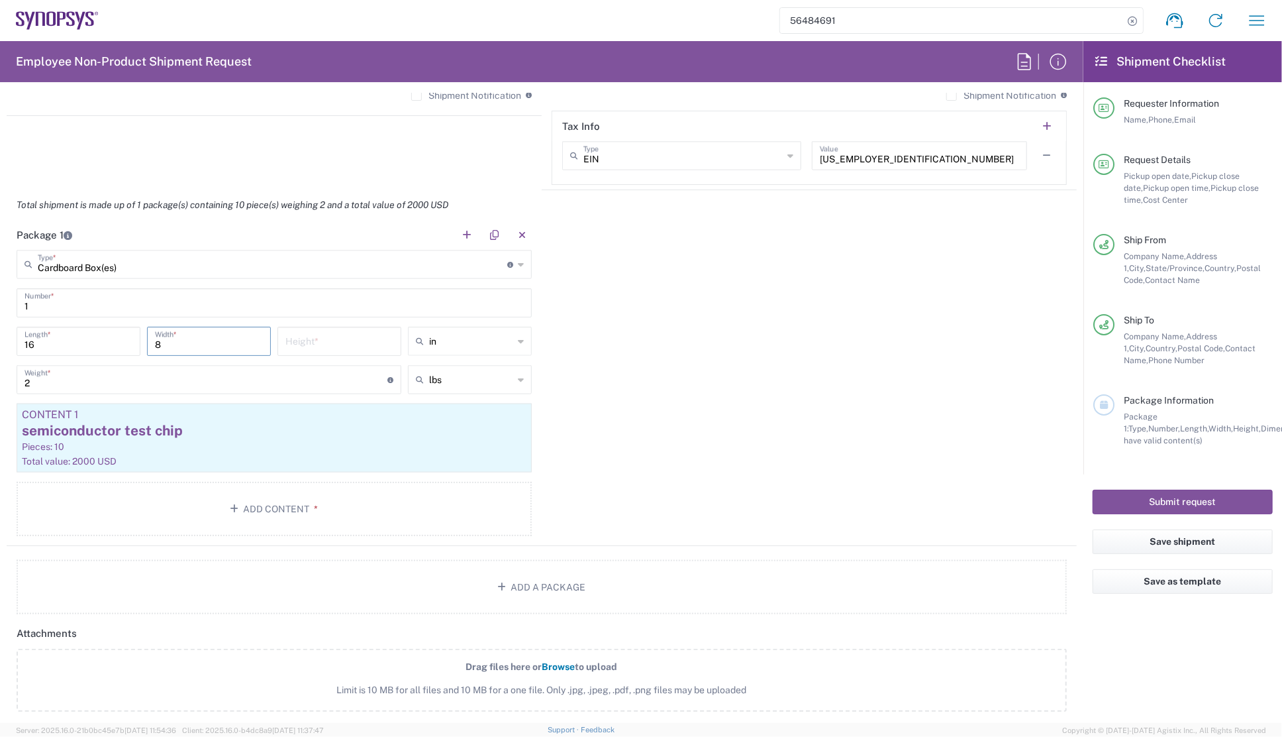
type input "8"
click at [331, 344] on input "number" at bounding box center [339, 340] width 108 height 23
type input "4"
click at [621, 403] on div "Package 1 Cardboard Box(es) Type * Material used to package goods Your Packagin…" at bounding box center [542, 383] width 1070 height 326
drag, startPoint x: 44, startPoint y: 383, endPoint x: -29, endPoint y: 382, distance: 73.5
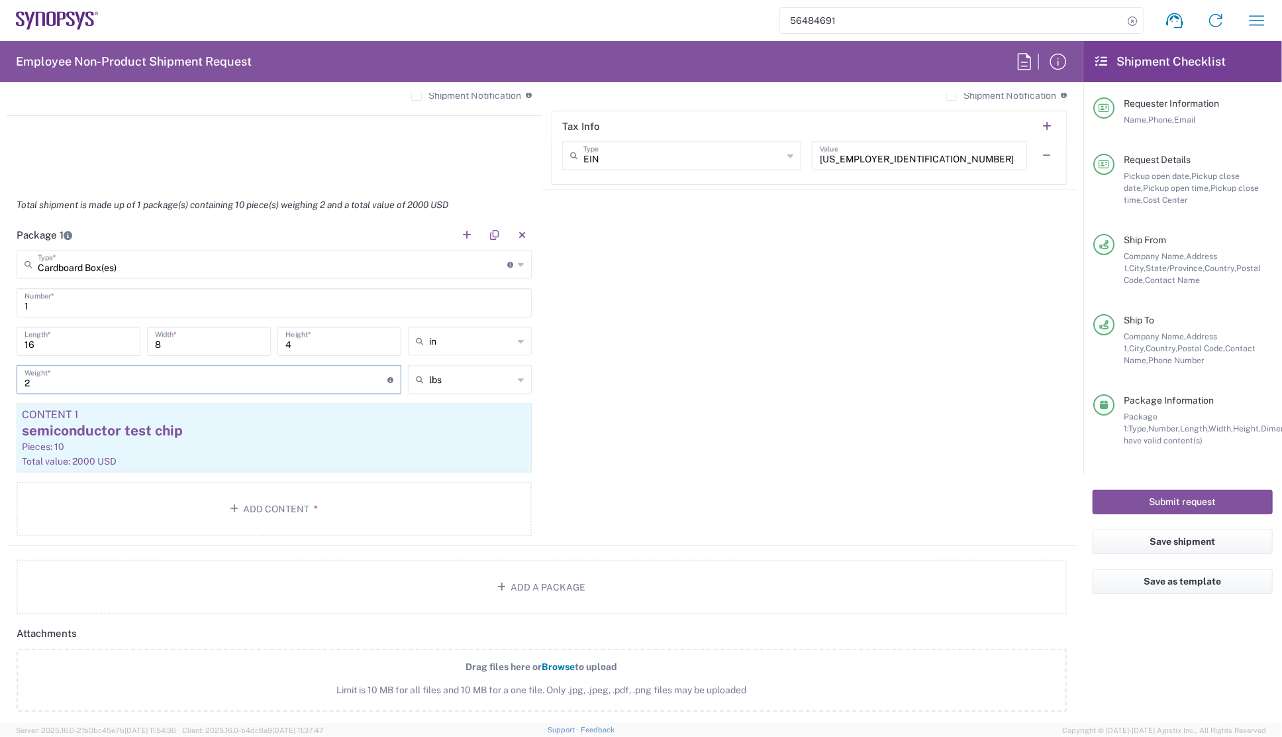
click at [0, 382] on html "56484691 Shipment request Shipment tracking Employee non-product shipment reque…" at bounding box center [641, 368] width 1282 height 737
type input "5"
drag, startPoint x: 743, startPoint y: 461, endPoint x: 736, endPoint y: 457, distance: 7.7
click at [742, 462] on div "Package 1 Cardboard Box(es) Type * Material used to package goods Your Packagin…" at bounding box center [542, 383] width 1070 height 326
click at [1165, 538] on button "Save shipment" at bounding box center [1183, 541] width 180 height 25
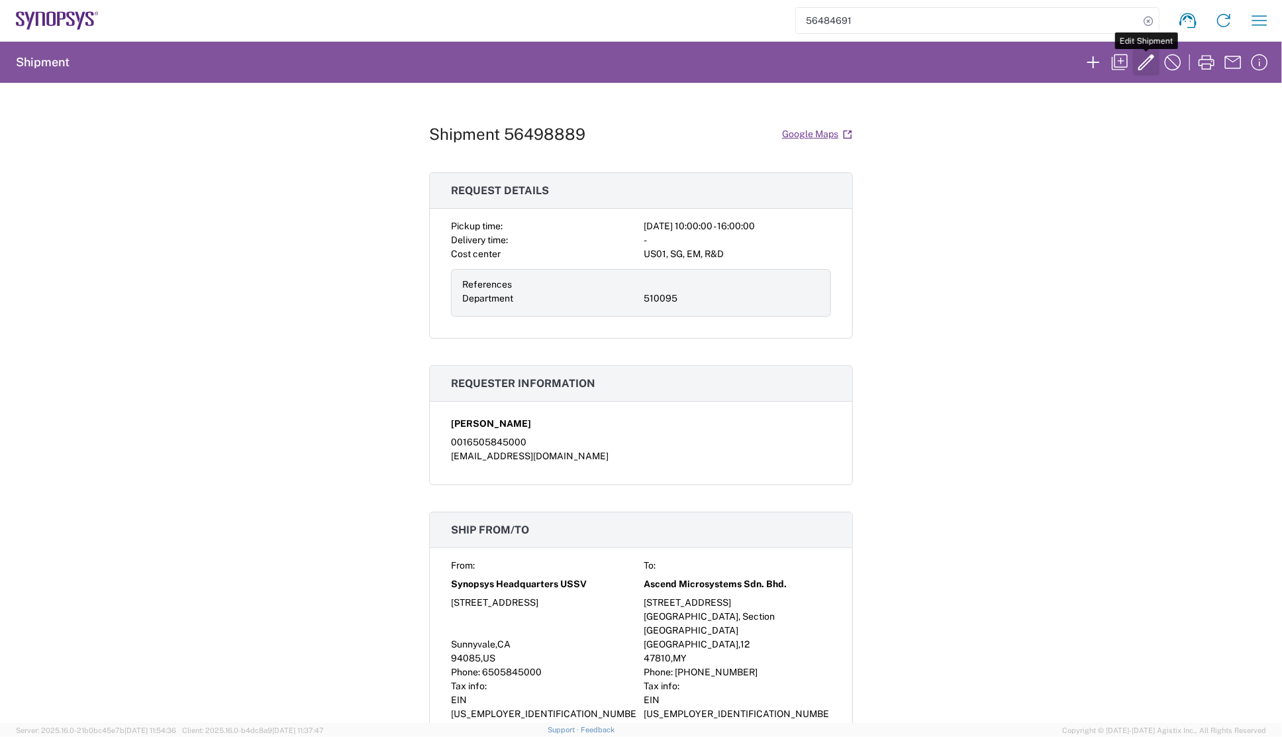
click at [1145, 60] on icon "button" at bounding box center [1146, 62] width 21 height 21
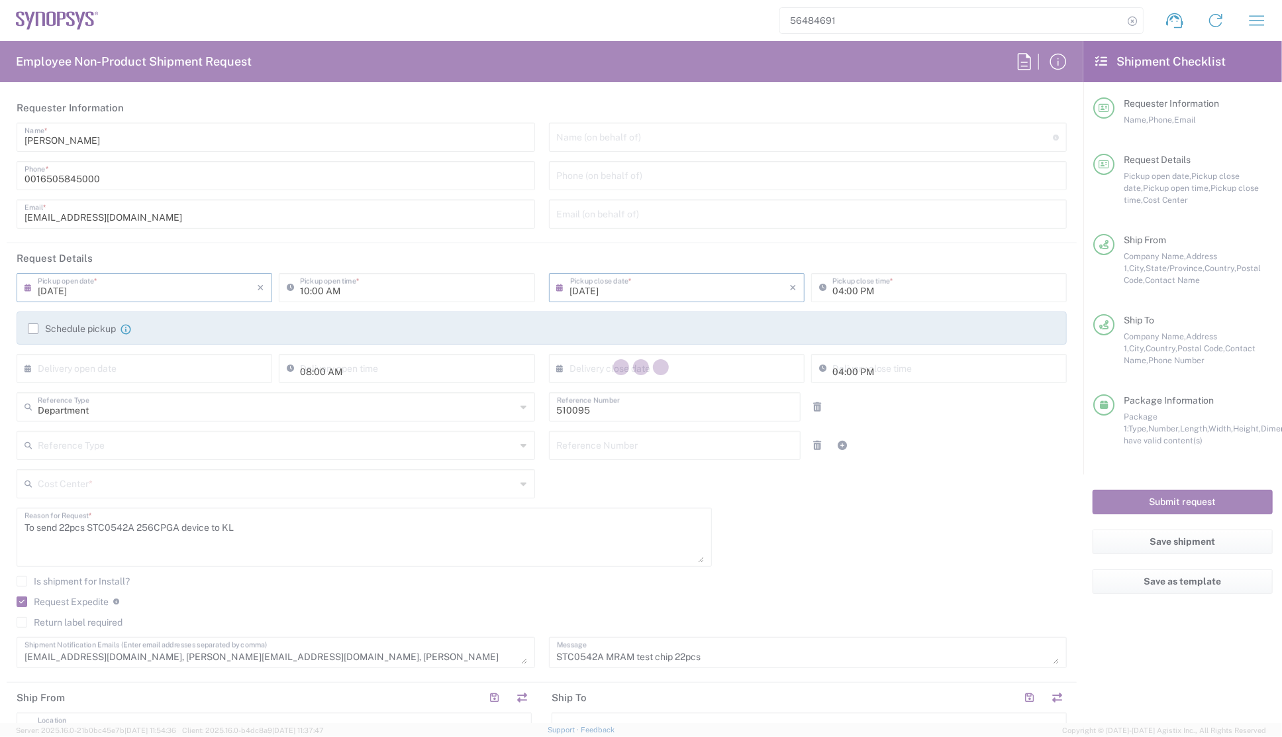
type input "California"
type input "Selangor"
type input "Cardboard Box(es)"
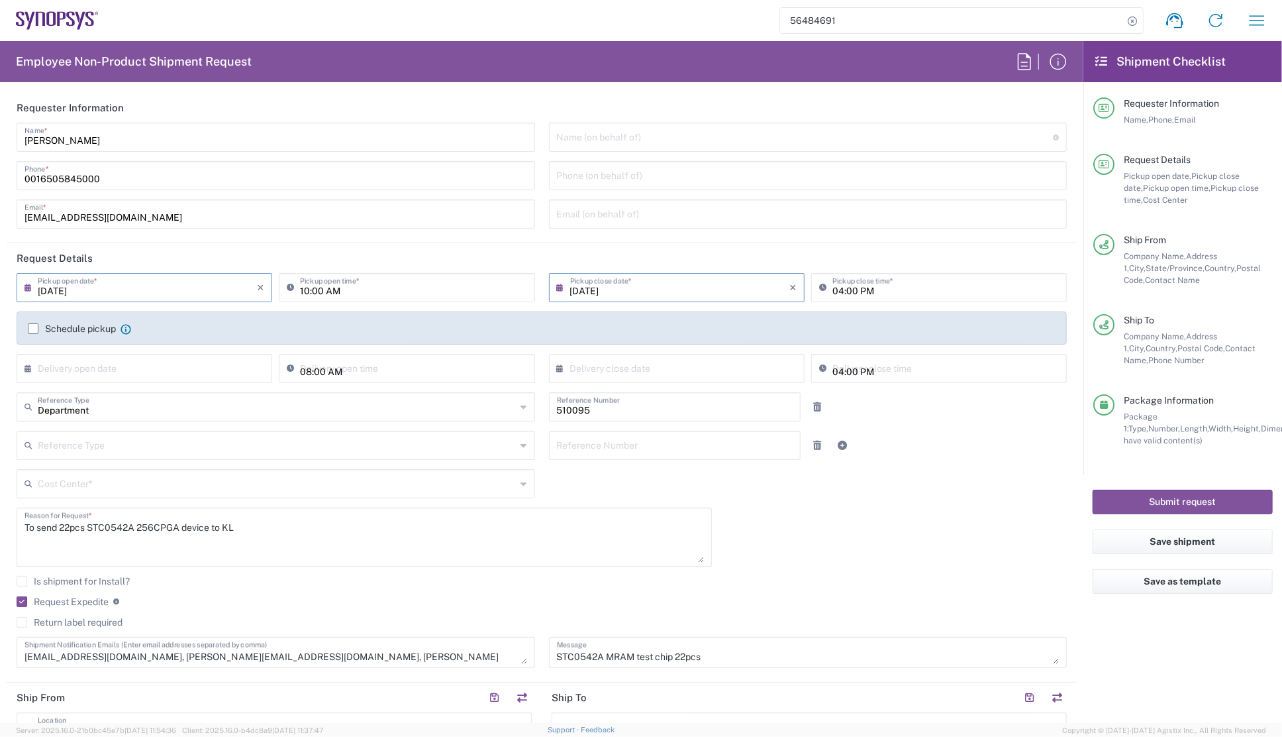
type input "US01, SG, EM, R&D 510095"
click at [811, 521] on div "08/14/2025 × Pickup open date * Cancel Apply 10:00 AM Pickup open time * 08/14/…" at bounding box center [542, 475] width 1064 height 404
click at [870, 569] on div "08/14/2025 × Pickup open date * Cancel Apply 10:00 AM Pickup open time * 08/14/…" at bounding box center [542, 475] width 1064 height 404
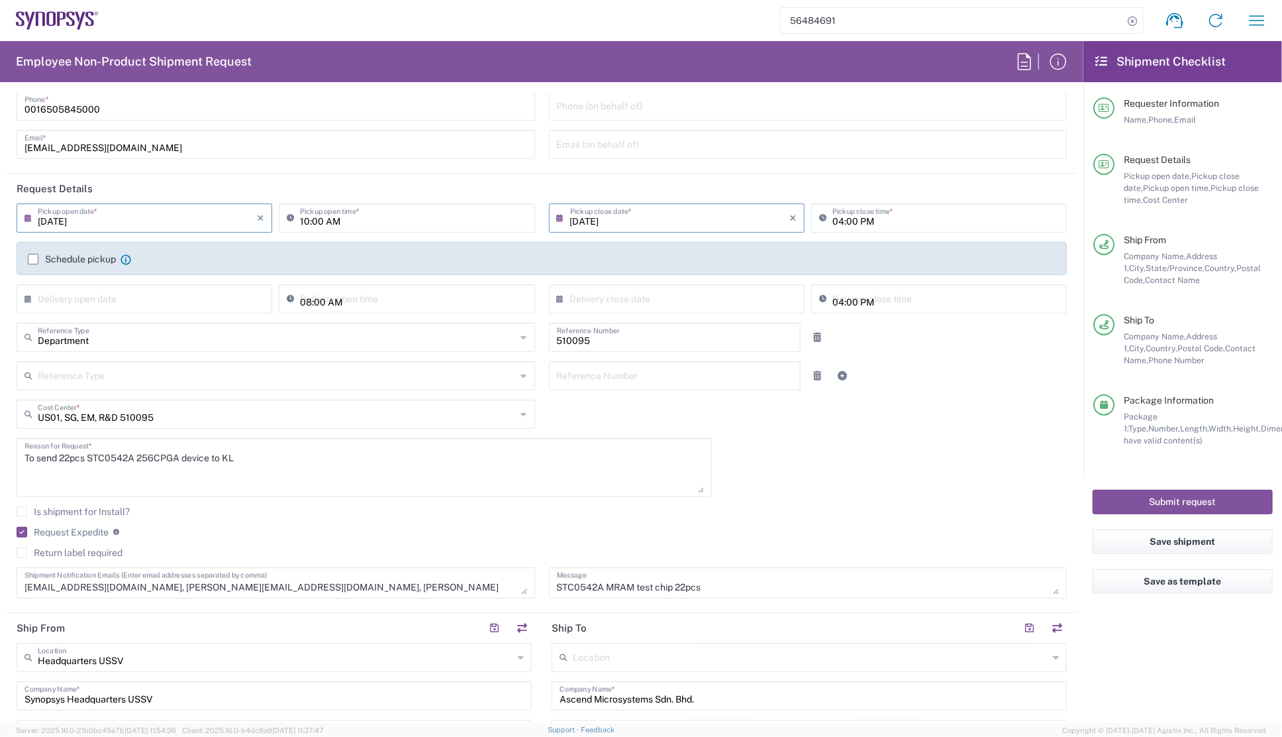
scroll to position [240, 0]
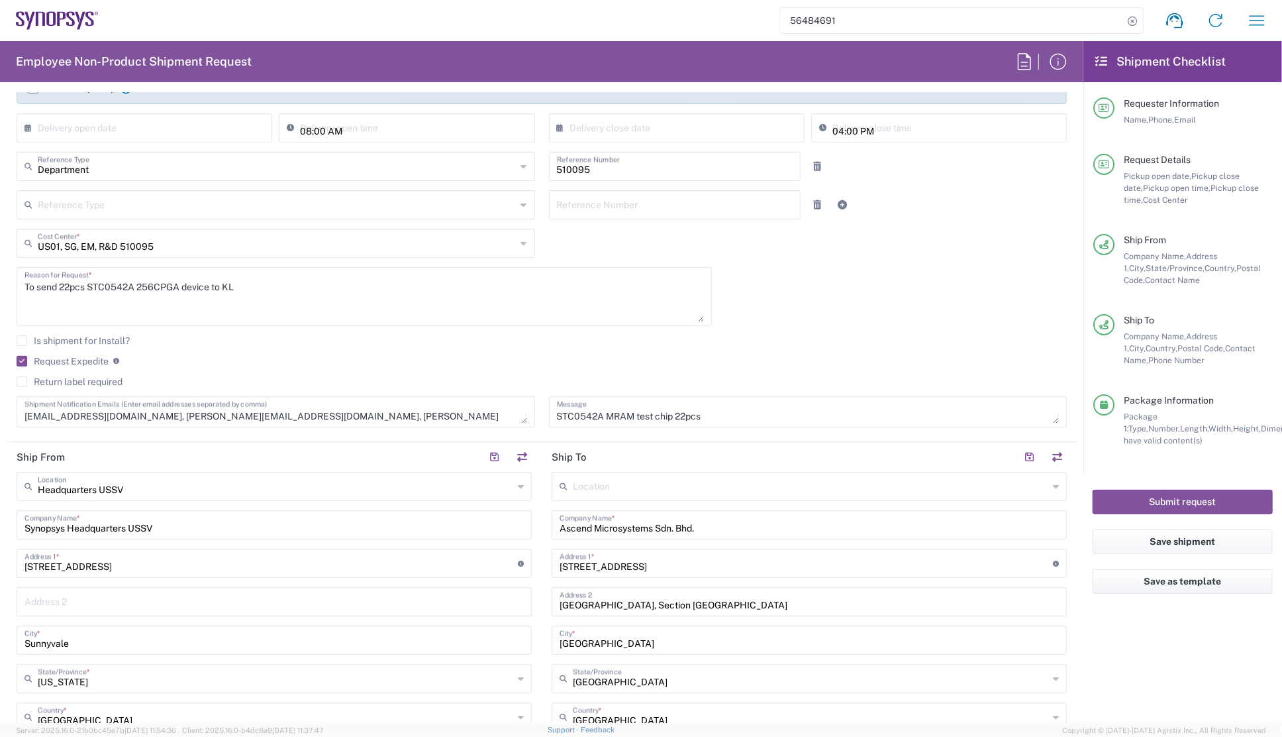
click at [710, 370] on div "Request Expedite If expedite is checked you will be unable to rate and book thi…" at bounding box center [542, 365] width 1050 height 21
click at [412, 362] on agx-checkbox-control "Request Expedite If expedite is checked you will be unable to rate and book thi…" at bounding box center [542, 361] width 1050 height 12
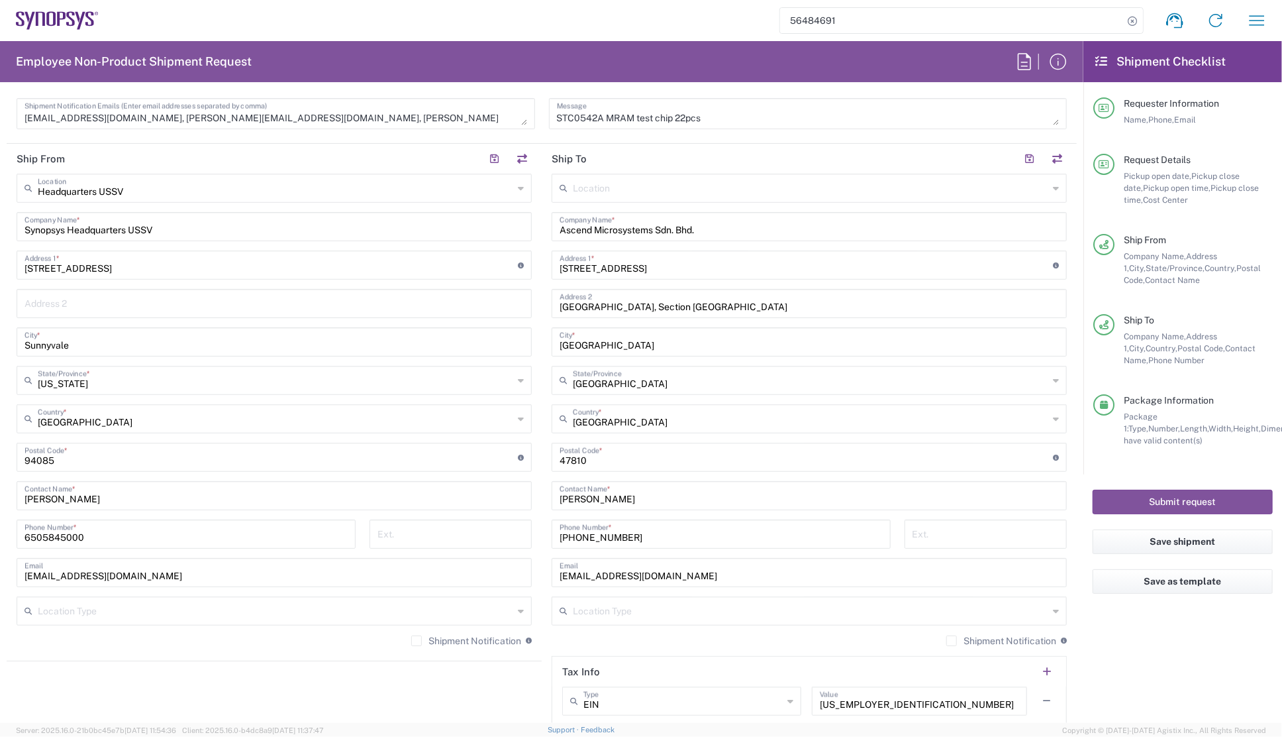
scroll to position [542, 0]
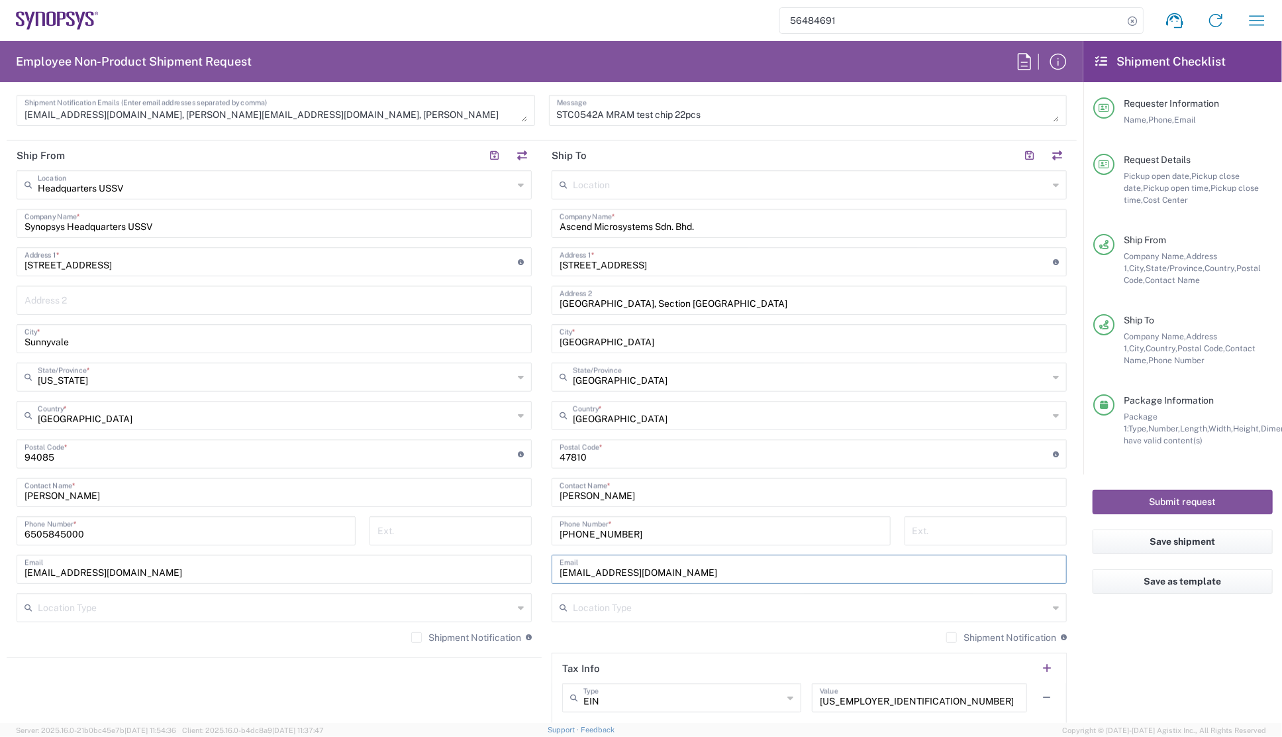
drag, startPoint x: 655, startPoint y: 577, endPoint x: 525, endPoint y: 576, distance: 130.5
click at [525, 576] on div "Ship From Headquarters USSV Location Headquarters USSV Aachen DE04 Agrate Brian…" at bounding box center [542, 435] width 1070 height 591
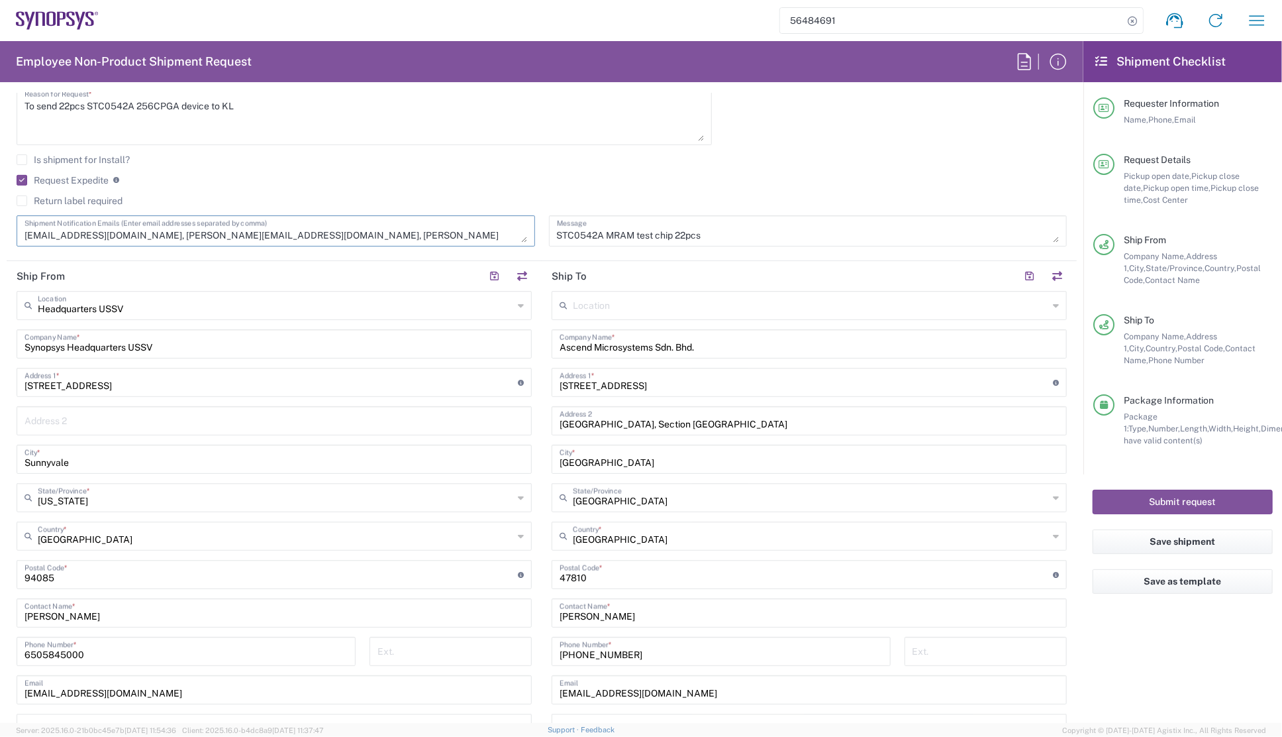
scroll to position [13, 0]
drag, startPoint x: 240, startPoint y: 234, endPoint x: 147, endPoint y: 234, distance: 92.7
click at [147, 234] on textarea "brucep@synopsys.com, anthonyn@synopsys.com, kyjang@synopsys.com, wahnam@synopsy…" at bounding box center [276, 230] width 503 height 23
click at [254, 236] on textarea "brucep@synopsys.com, anthonyn@synopsys.com, kyjang@synopsys.com, wahnam@synopsy…" at bounding box center [276, 230] width 503 height 23
drag, startPoint x: 136, startPoint y: 235, endPoint x: 2, endPoint y: 238, distance: 134.5
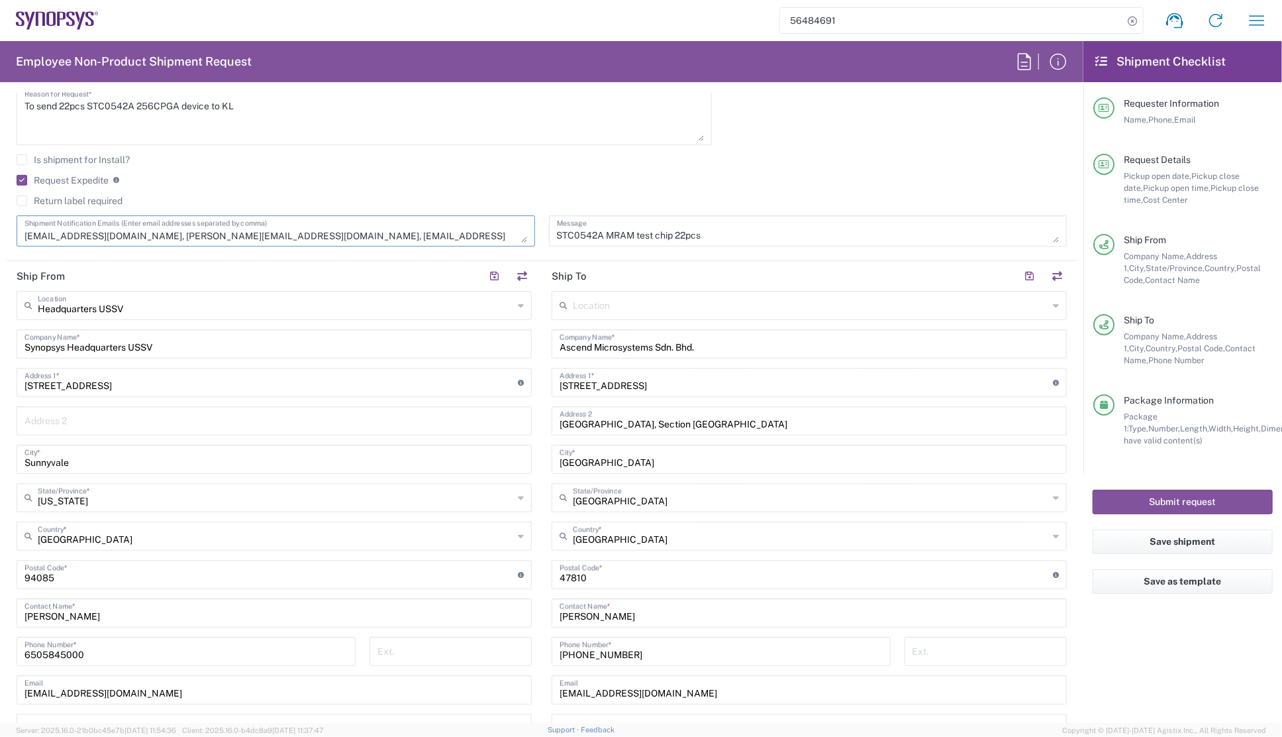
click at [2, 238] on form "Requester Information KyeongJin Jang Name * 0016505845000 Phone * kyjang@synops…" at bounding box center [542, 408] width 1084 height 630
drag, startPoint x: 227, startPoint y: 237, endPoint x: 2, endPoint y: 227, distance: 224.8
click at [2, 227] on form "Requester Information KyeongJin Jang Name * 0016505845000 Phone * kyjang@synops…" at bounding box center [542, 408] width 1084 height 630
click at [267, 234] on textarea "brucep@synopsys.com, anthonyn@synopsys.com, kyjang@synopsys.com, wahnam@synopsy…" at bounding box center [276, 230] width 503 height 23
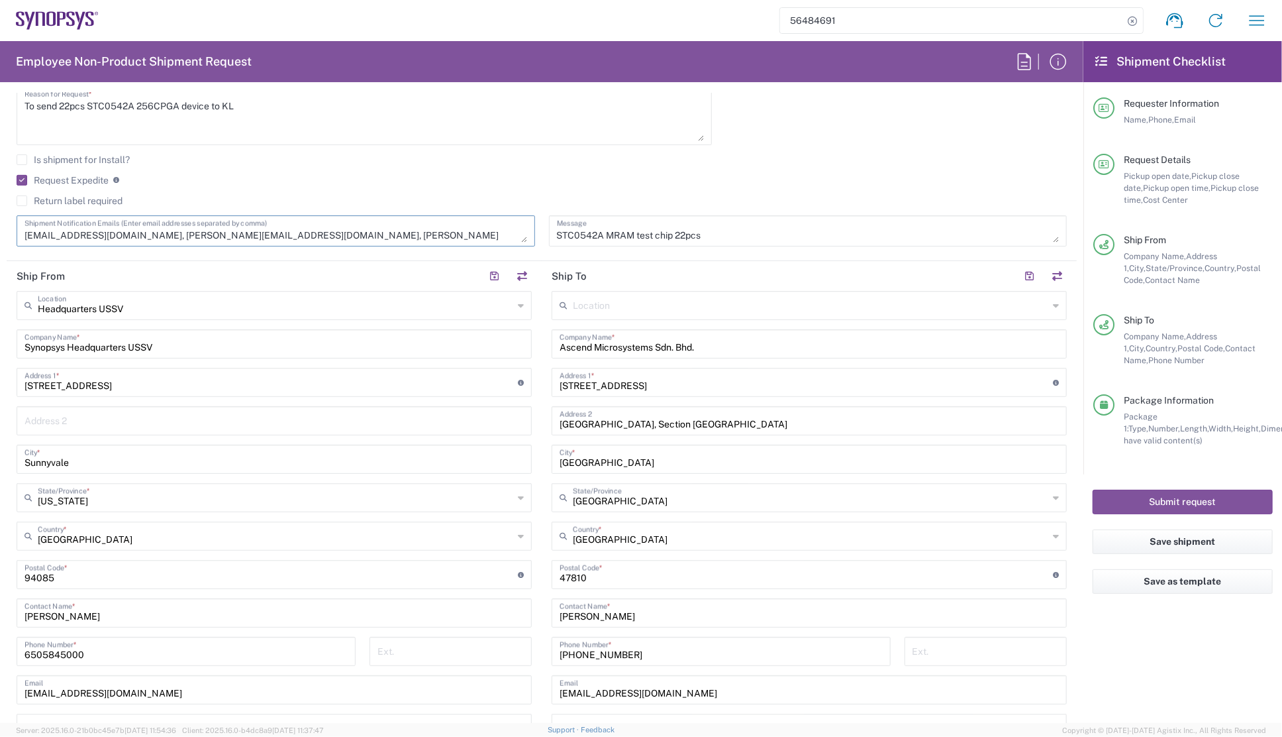
click at [456, 236] on textarea "brucep@synopsys.com, anthonyn@synopsys.com, kyjang@synopsys.com, wahnam@synopsy…" at bounding box center [276, 230] width 503 height 23
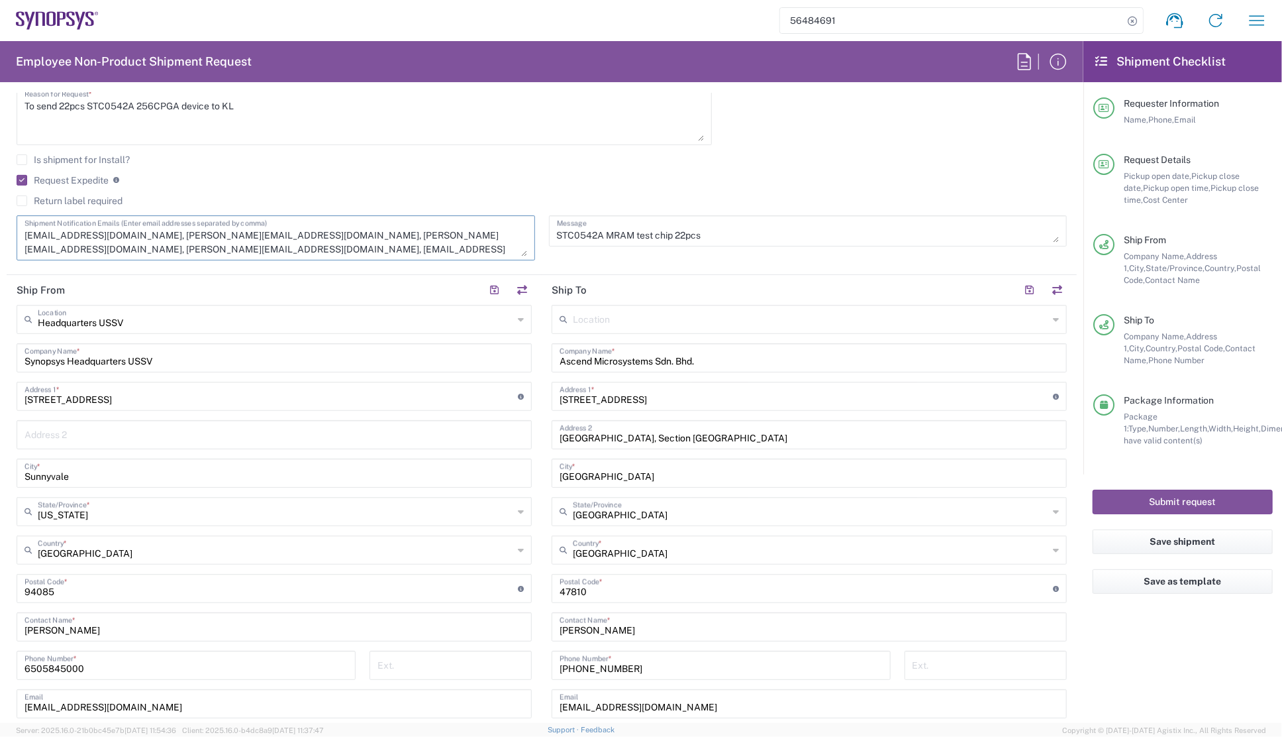
drag, startPoint x: 522, startPoint y: 236, endPoint x: 525, endPoint y: 251, distance: 14.9
click at [525, 251] on div "brucep@synopsys.com, anthonyn@synopsys.com, kyjang@synopsys.com, wahnam@synopsy…" at bounding box center [276, 237] width 519 height 45
click at [478, 246] on textarea "brucep@synopsys.com, anthonyn@synopsys.com, kyjang@synopsys.com, wahnam@synopsy…" at bounding box center [276, 237] width 503 height 37
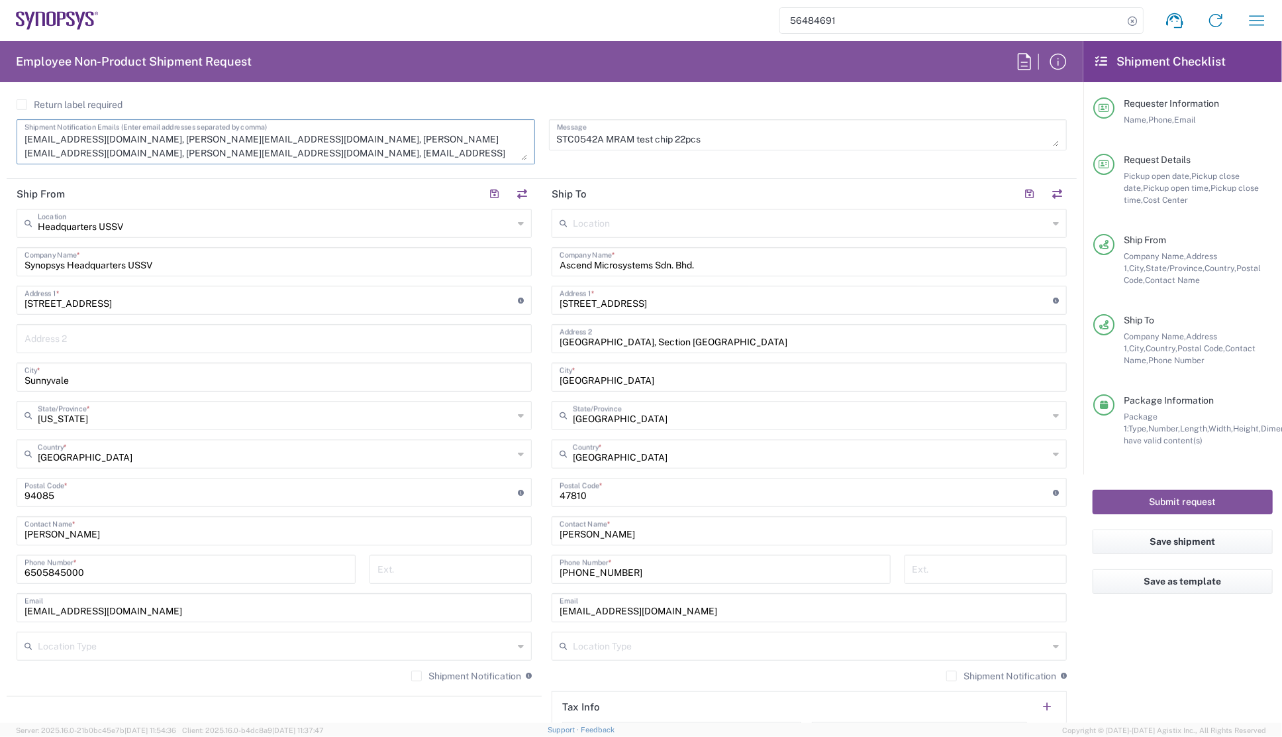
scroll to position [361, 0]
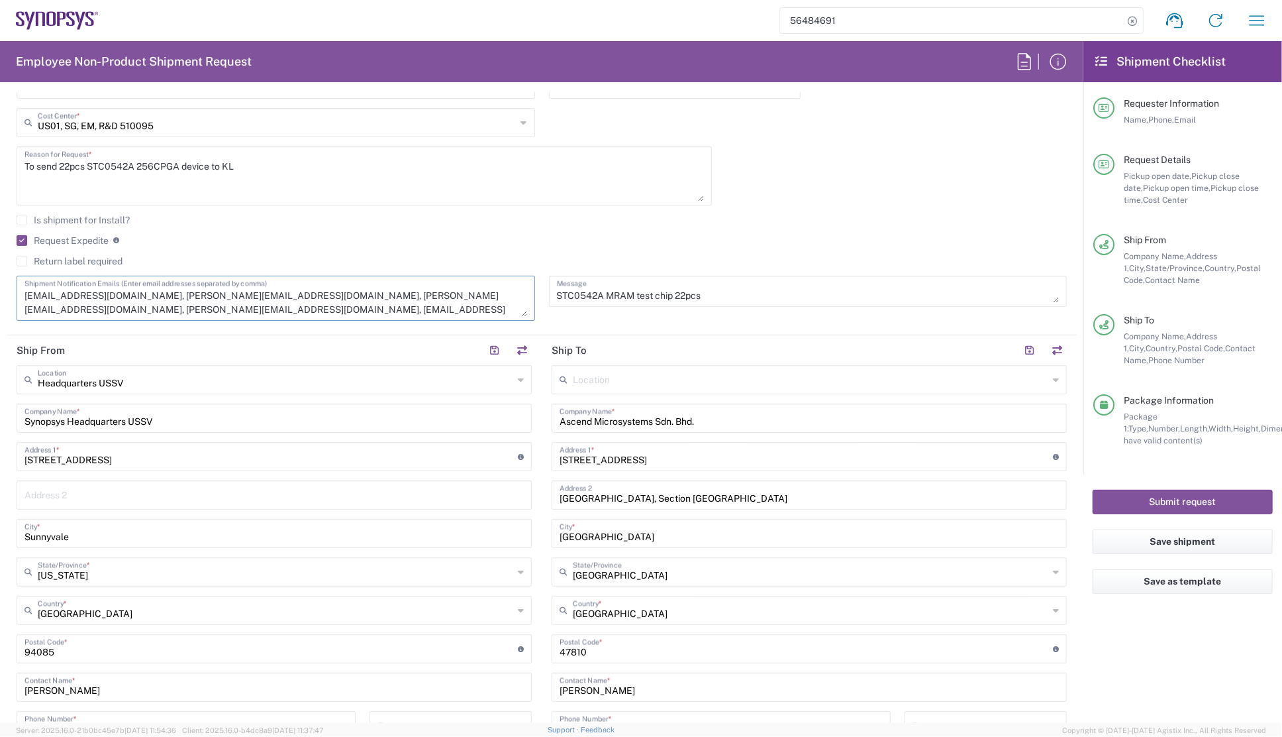
drag, startPoint x: 238, startPoint y: 295, endPoint x: 337, endPoint y: 296, distance: 98.7
click at [337, 296] on textarea "brucep@synopsys.com, anthonyn@synopsys.com, kyjang@synopsys.com, wahnam@synopsy…" at bounding box center [276, 298] width 503 height 37
click at [212, 284] on textarea "brucep@synopsys.com, anthonyn@synopsys.com, kyjang@synopsys.com, wahnam@synopsy…" at bounding box center [276, 298] width 503 height 37
click at [458, 297] on textarea "brucep@synopsys.com, anthonyn@synopsys.com, kyjang@synopsys.com, wahnam@synopsy…" at bounding box center [276, 298] width 503 height 37
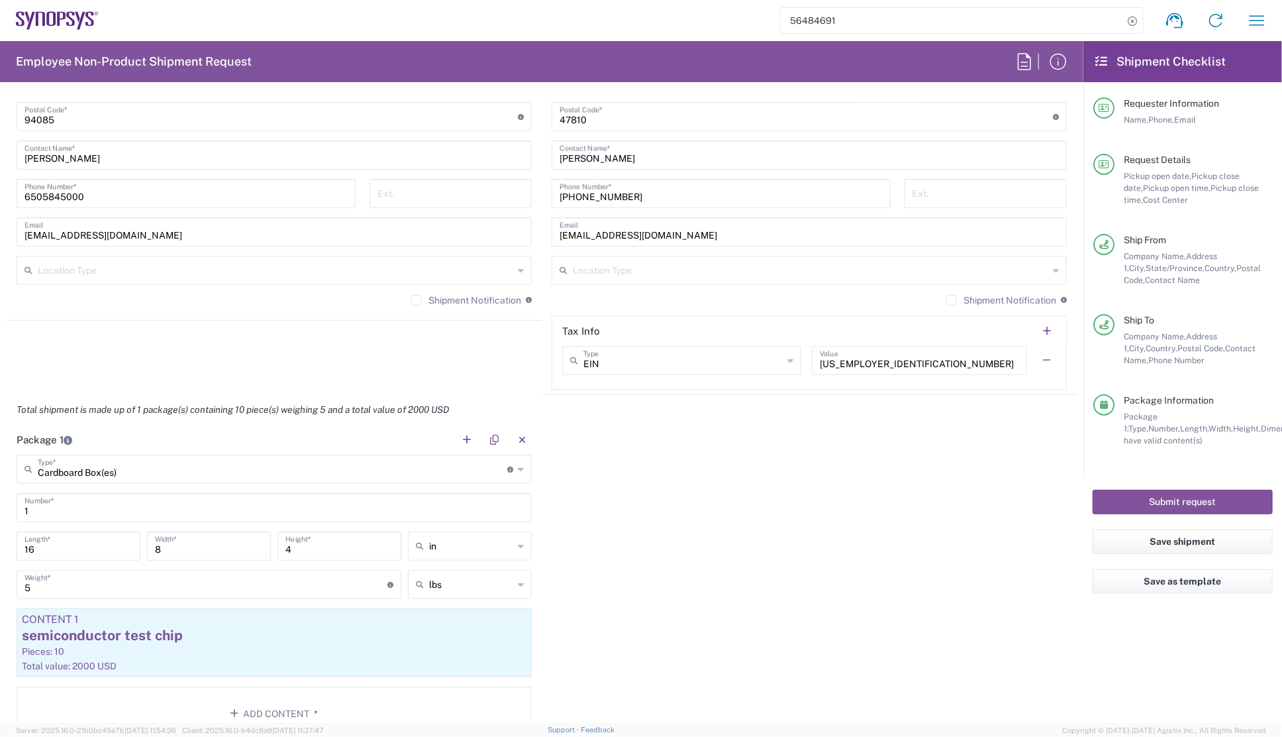
scroll to position [1023, 0]
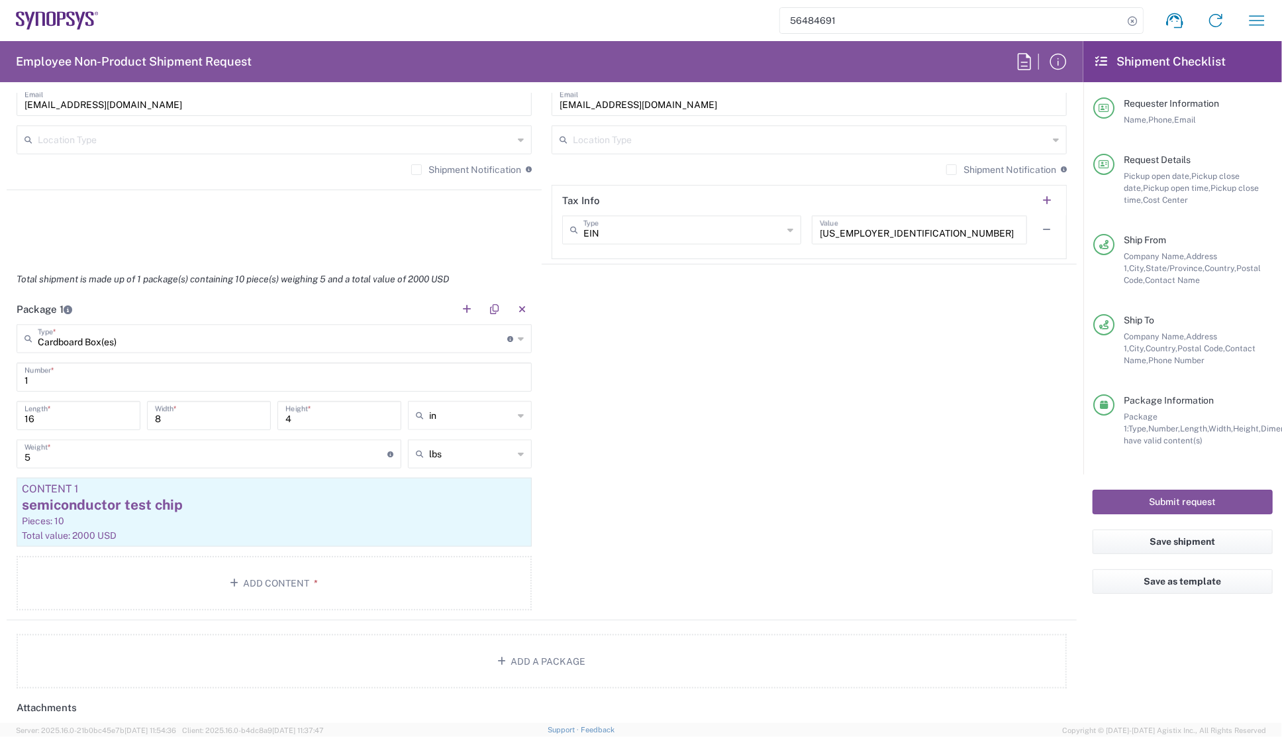
click at [631, 454] on div "Package 1 Cardboard Box(es) Type * Material used to package goods Cardboard Box…" at bounding box center [542, 457] width 1070 height 326
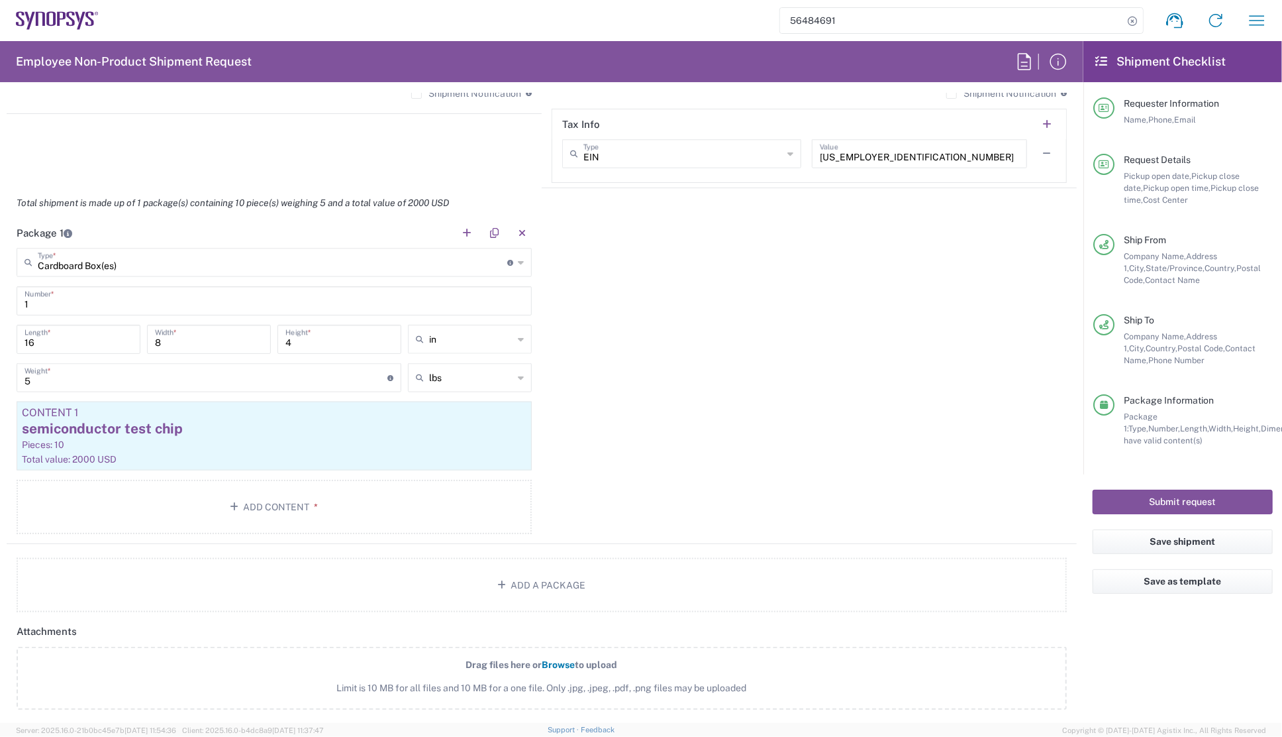
scroll to position [1056, 0]
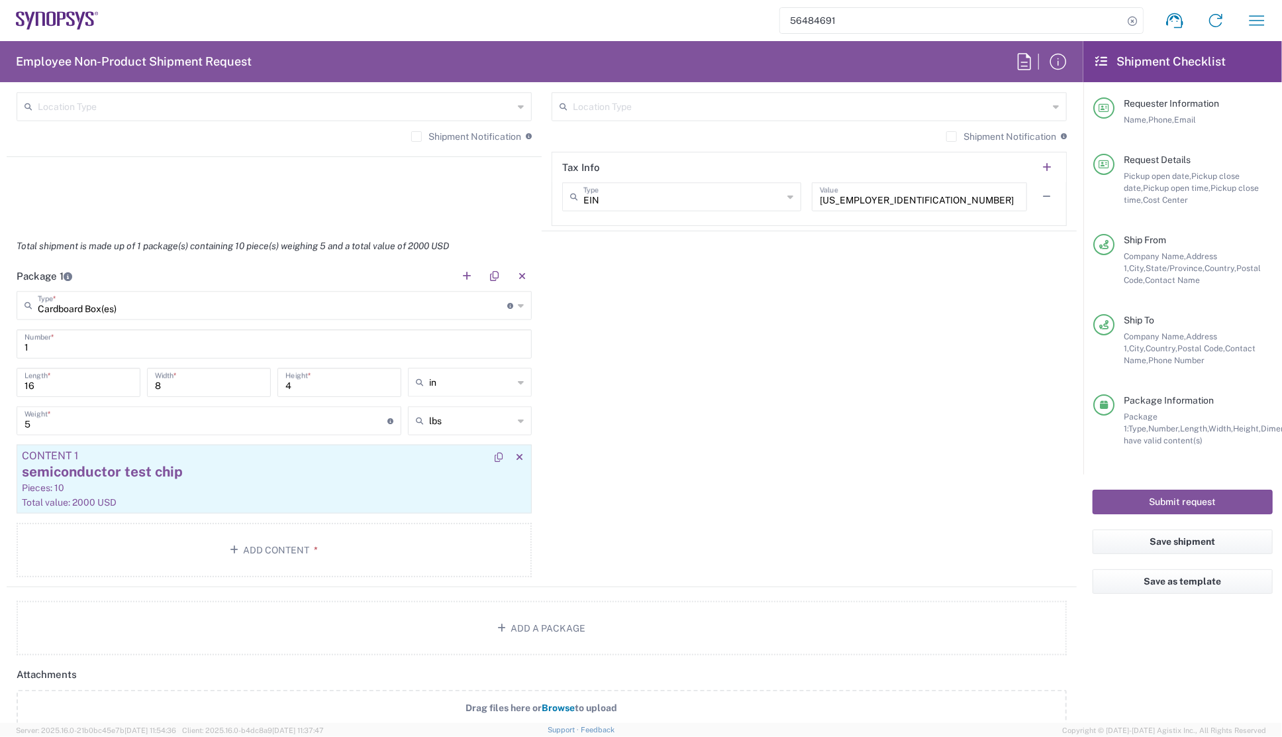
click at [251, 475] on div "semiconductor test chip" at bounding box center [274, 472] width 505 height 20
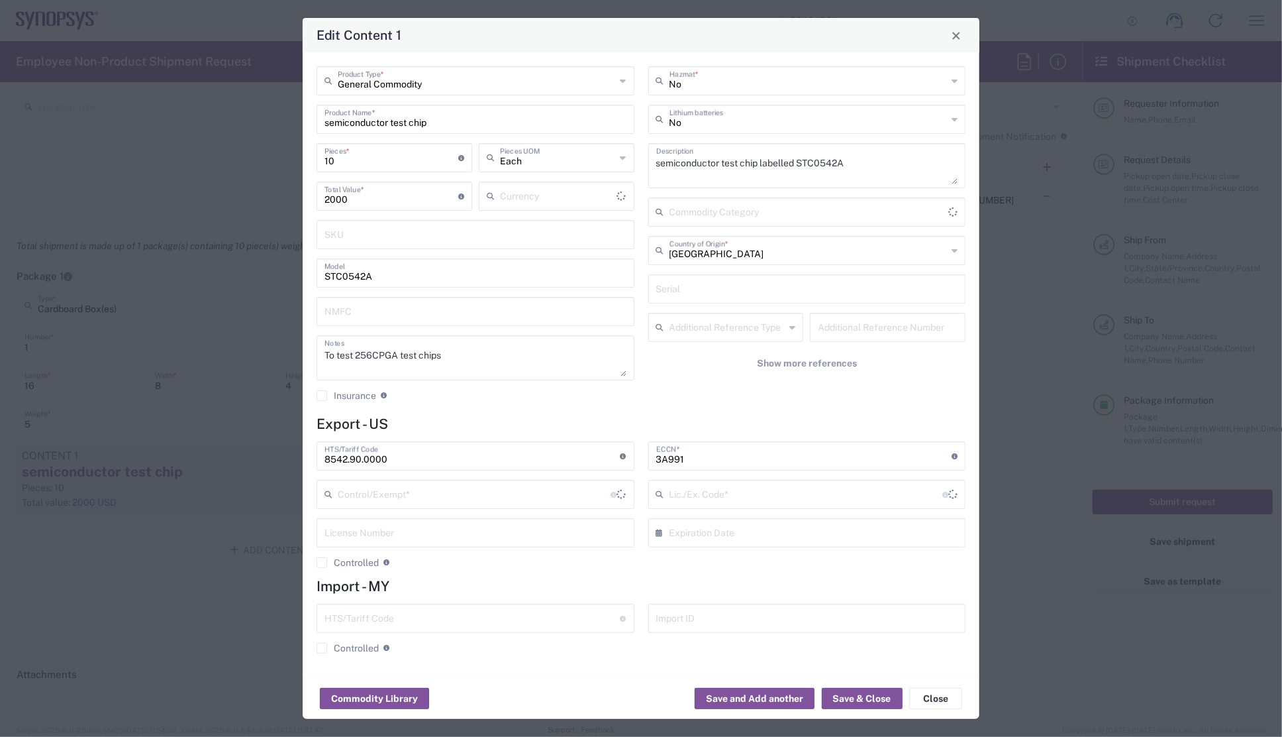
type input "US Dollar"
type input "FTR Exemption"
type input "30.37(a)"
drag, startPoint x: 326, startPoint y: 162, endPoint x: 314, endPoint y: 162, distance: 11.9
click at [314, 162] on div "10 Pieces * Number of pieces inside all the packages" at bounding box center [394, 162] width 162 height 38
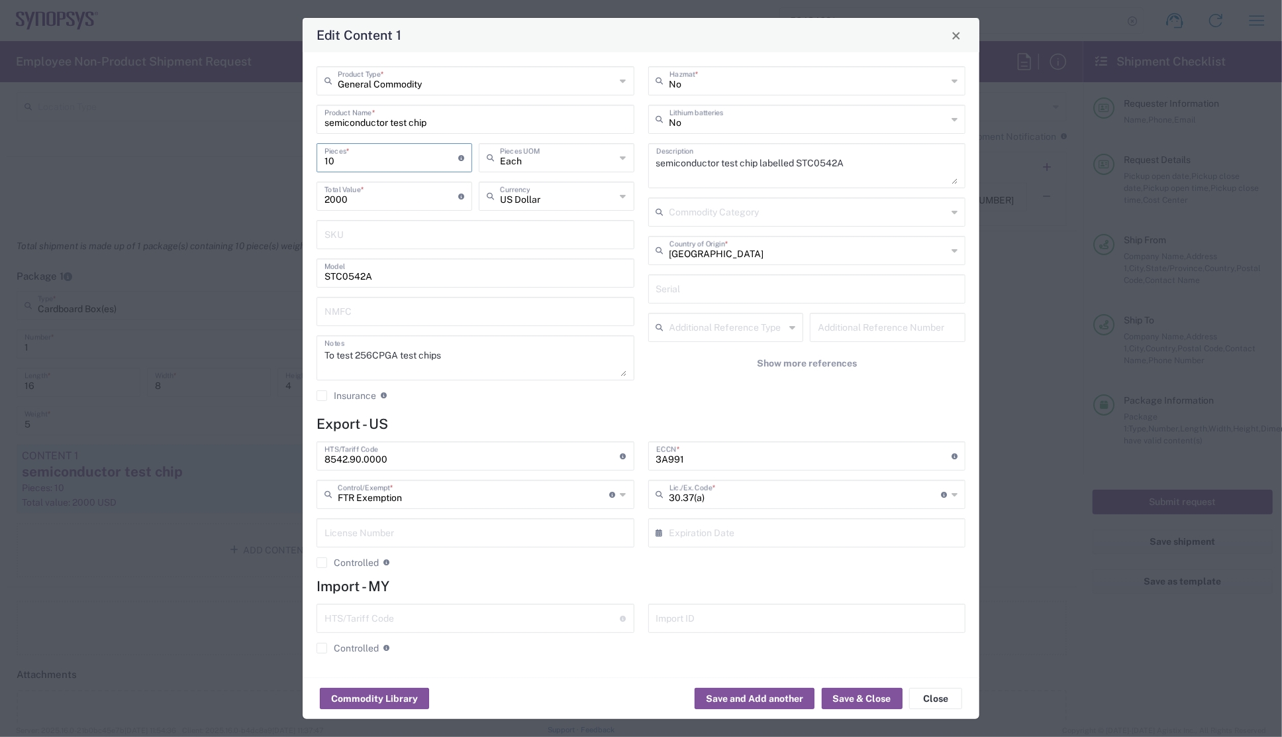
type input "2"
type input "400"
type input "22"
type input "4400"
type input "22"
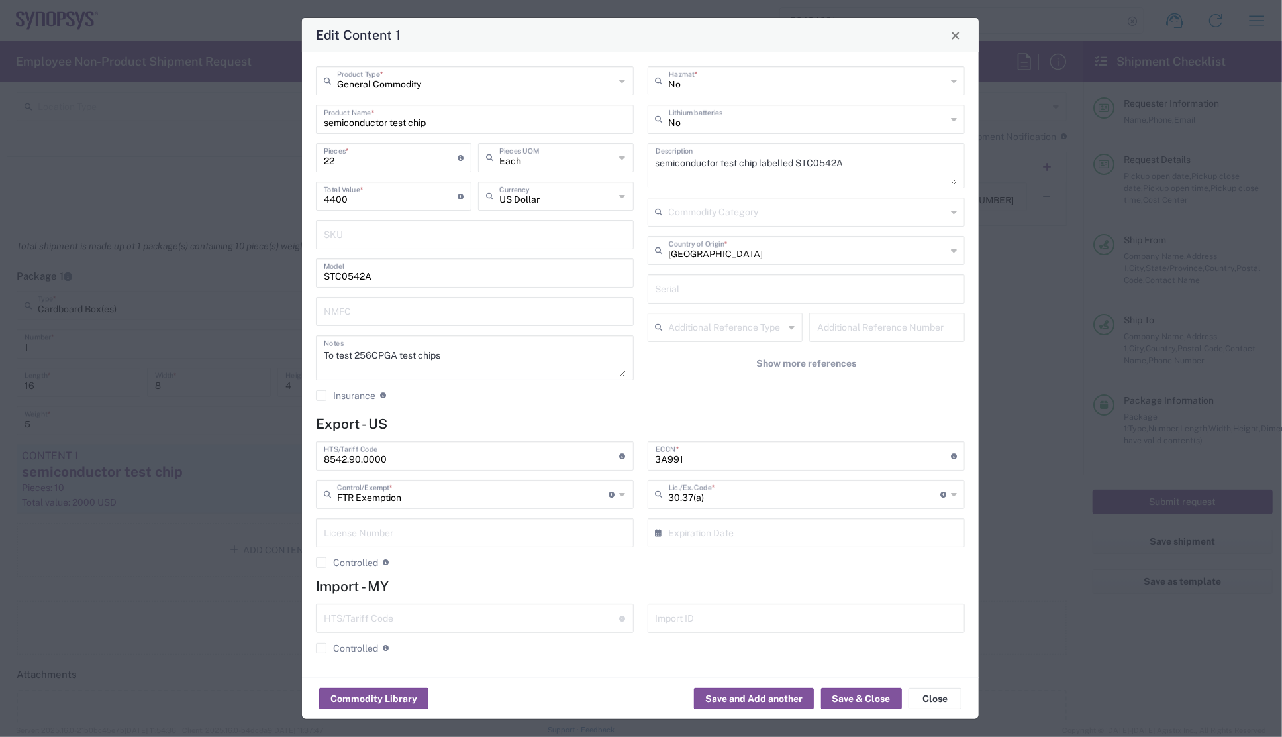
click at [575, 45] on div "Edit Content 1" at bounding box center [640, 35] width 677 height 34
click at [797, 400] on div "No Hazmat * No Lithium batteries semiconductor test chip labelled STC0542A Desc…" at bounding box center [806, 238] width 332 height 344
click at [852, 697] on button "Save & Close" at bounding box center [861, 698] width 81 height 21
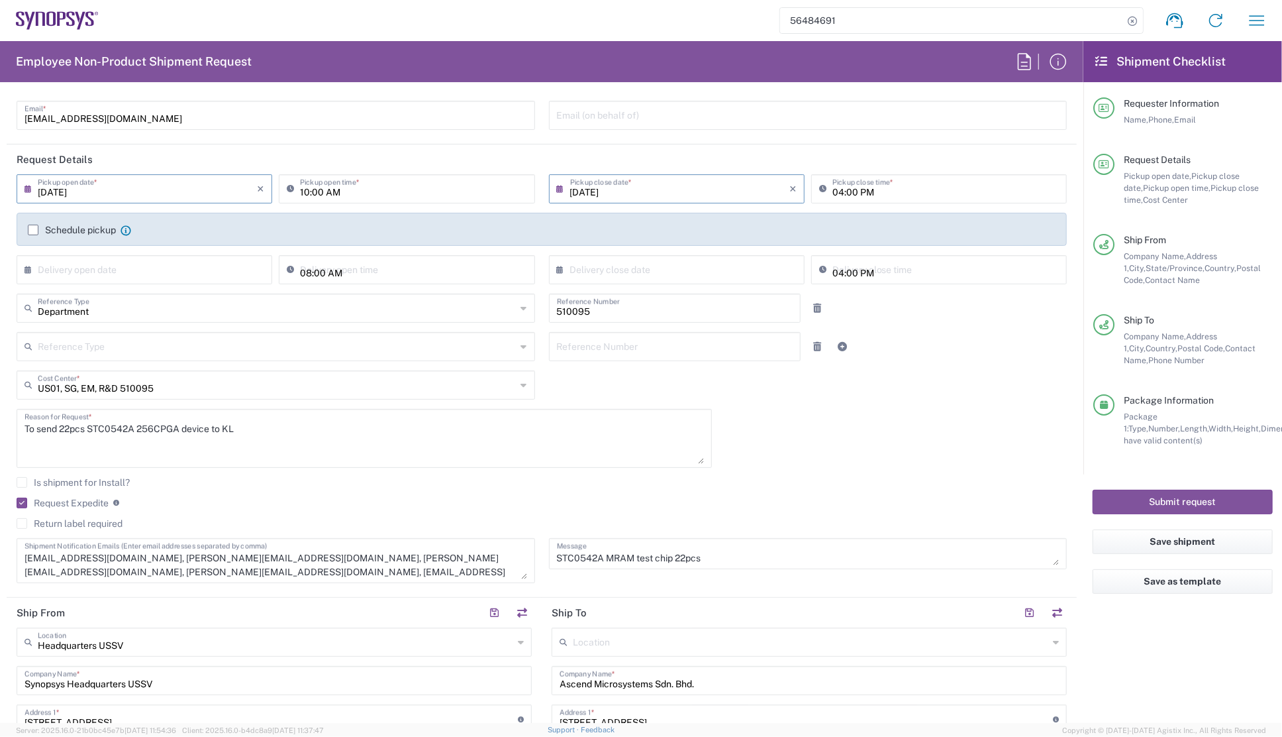
scroll to position [93, 0]
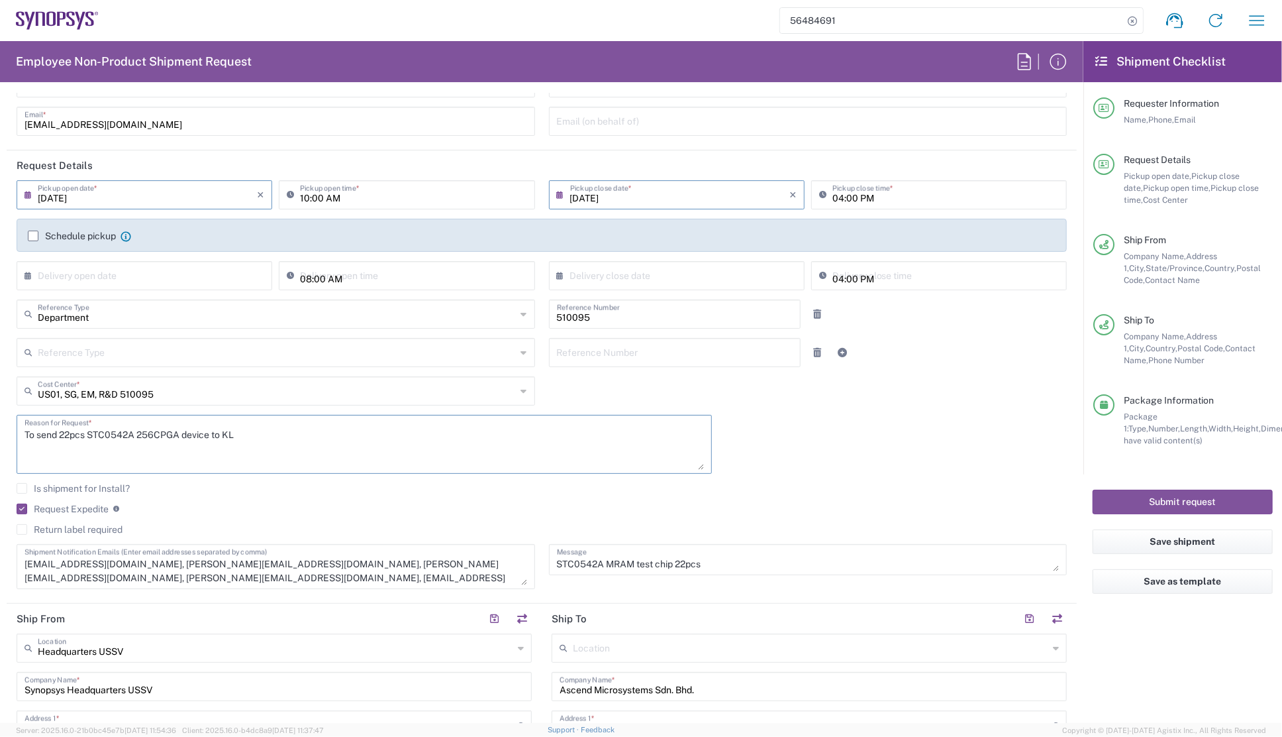
drag, startPoint x: 59, startPoint y: 433, endPoint x: 179, endPoint y: 435, distance: 119.9
click at [179, 435] on textarea "To send 22pcs STC0542A 256CPGA device to KL" at bounding box center [365, 444] width 680 height 51
click at [185, 436] on textarea "To send 22pcs STC0542A 256CPGA device to KL" at bounding box center [365, 444] width 680 height 51
drag, startPoint x: 60, startPoint y: 435, endPoint x: 219, endPoint y: 437, distance: 159.0
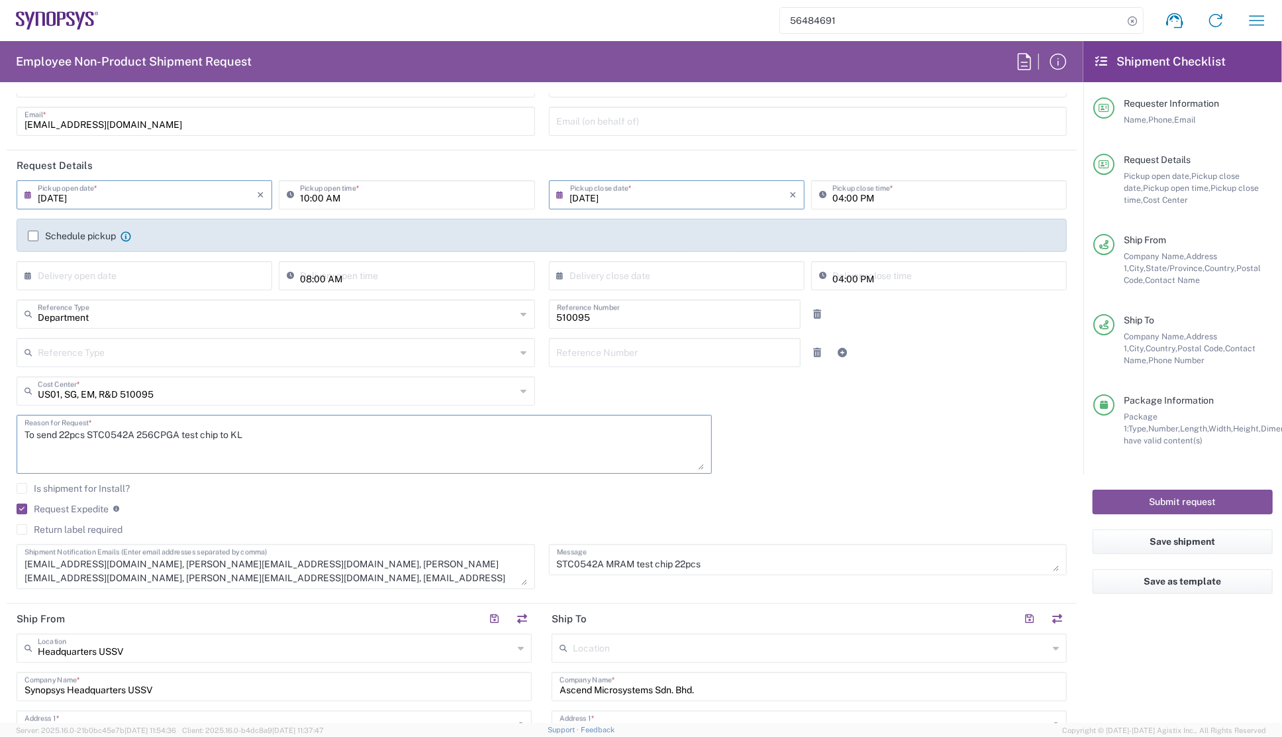
click at [219, 437] on textarea "To send 22pcs STC0542A 256CPGA test chip to KL" at bounding box center [365, 444] width 680 height 51
type textarea "To send 22pcs STC0542A 256CPGA test chip to KL"
click at [311, 504] on agx-checkbox-control "Request Expedite If expedite is checked you will be unable to rate and book thi…" at bounding box center [542, 509] width 1050 height 12
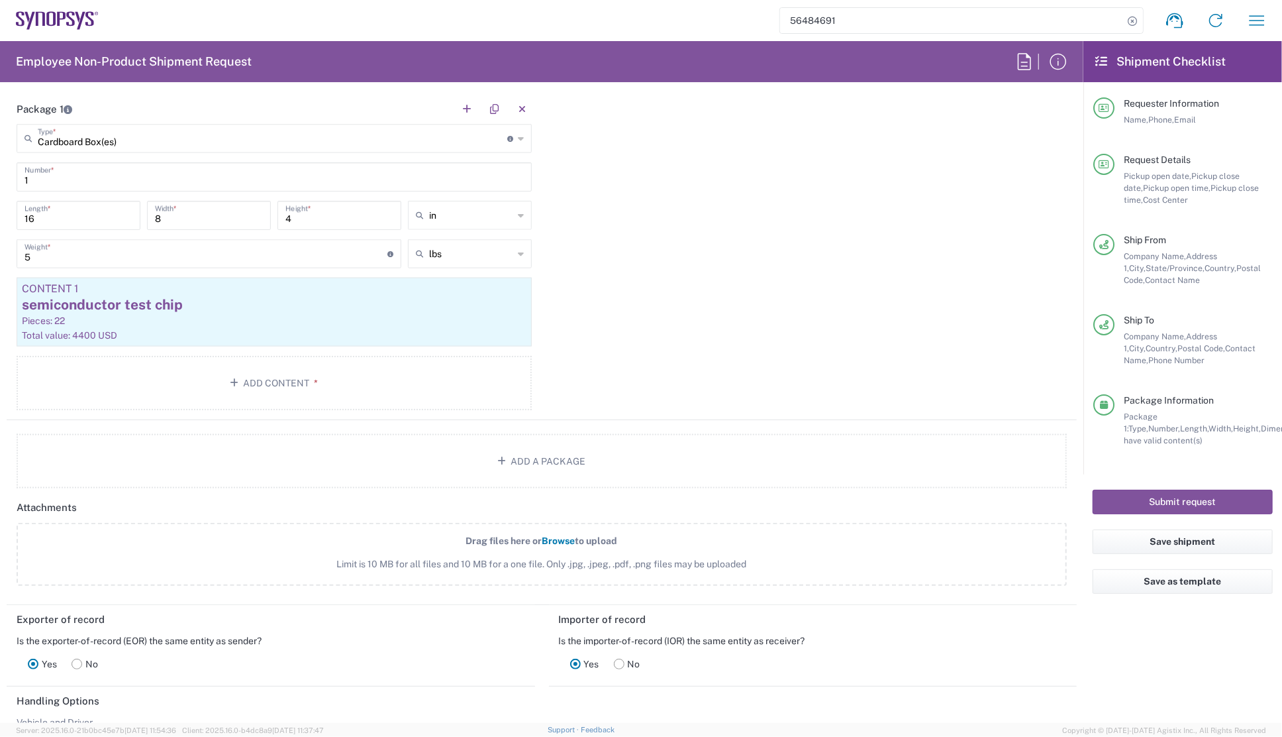
scroll to position [1237, 0]
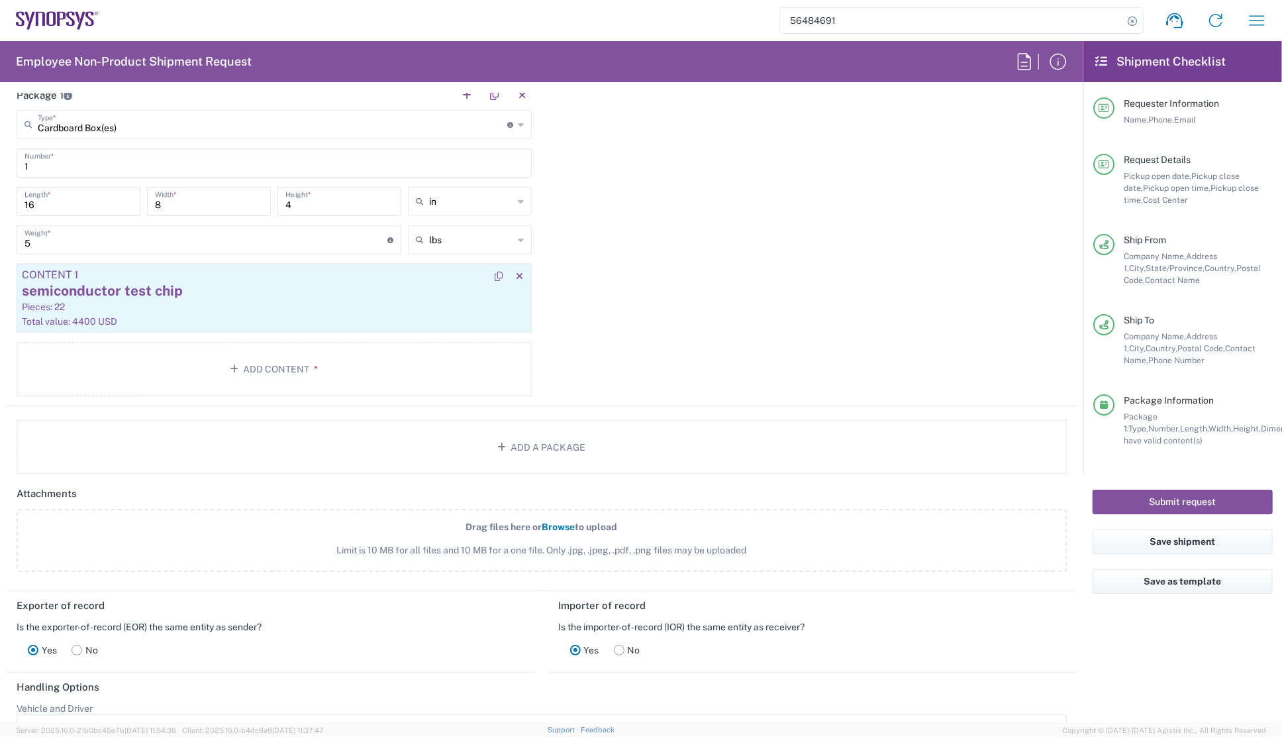
click at [258, 293] on div "semiconductor test chip" at bounding box center [274, 291] width 505 height 20
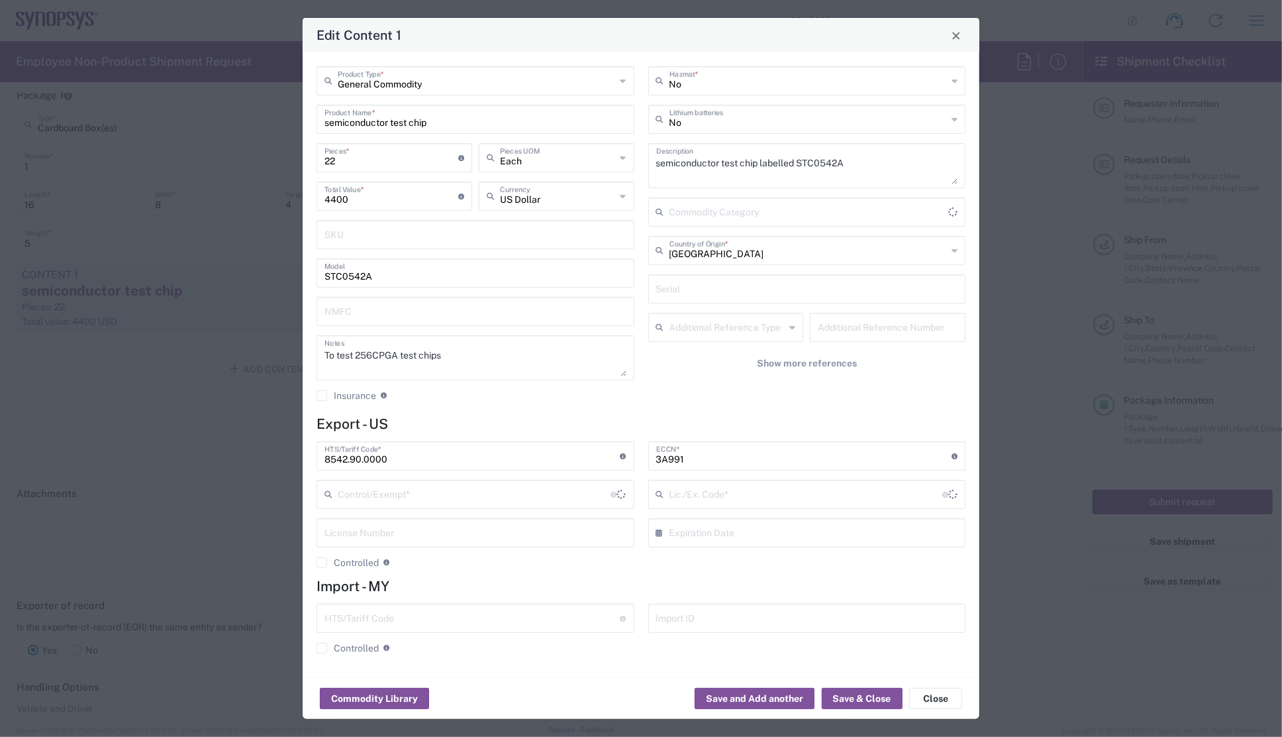
type input "FTR Exemption"
type input "30.37(a)"
drag, startPoint x: 431, startPoint y: 358, endPoint x: 323, endPoint y: 358, distance: 108.6
click at [323, 358] on div "To test 256CPGA test chips Notes" at bounding box center [476, 357] width 318 height 45
paste textarea "22pcs STC0542A 256CPGA test chip"
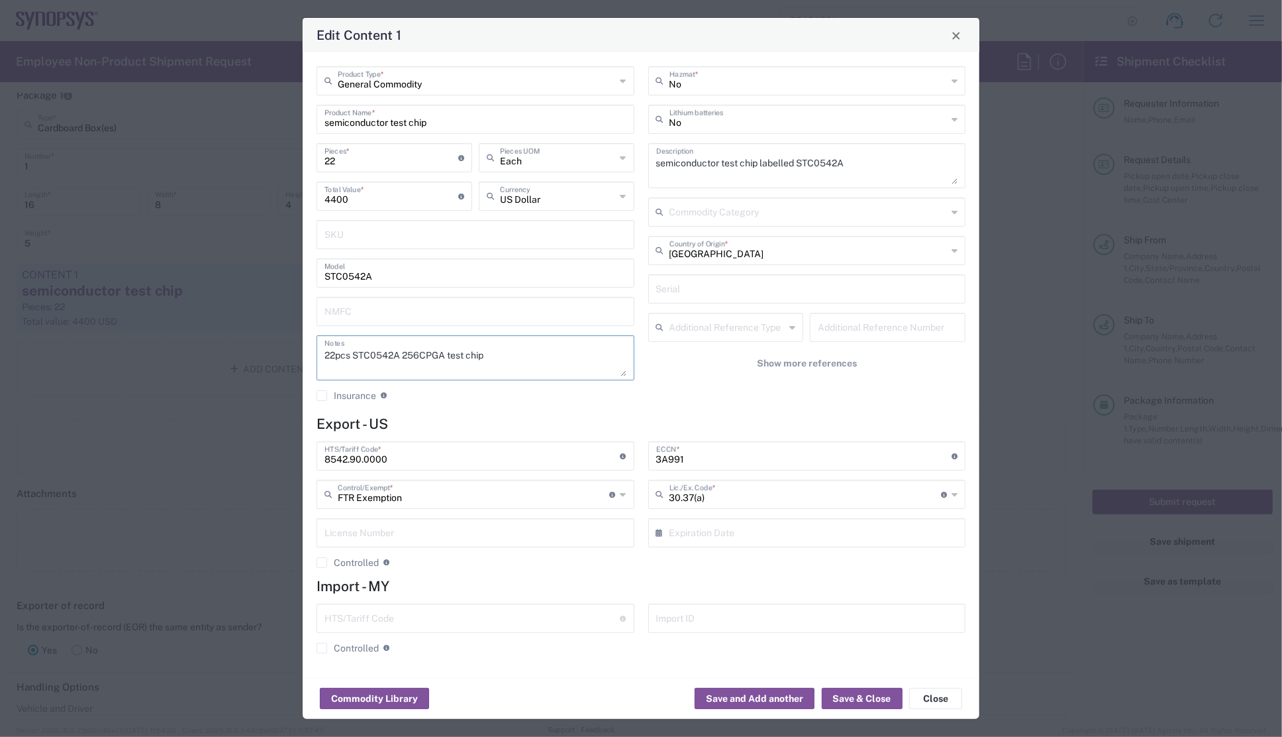
type textarea "22pcs STC0542A 256CPGA test chip"
click at [668, 398] on div "No Hazmat * No Lithium batteries semiconductor test chip labelled STC0542A Desc…" at bounding box center [807, 238] width 332 height 344
click at [550, 431] on h4 "Export - US" at bounding box center [641, 423] width 649 height 17
click at [538, 400] on agx-checkbox-control "Insurance Check this box to request insurance" at bounding box center [476, 395] width 318 height 12
click at [633, 575] on div "8542.90.0000 HTS/Tariff Code * Obtain HTS from vendor if product is purchased. …" at bounding box center [476, 509] width 332 height 136
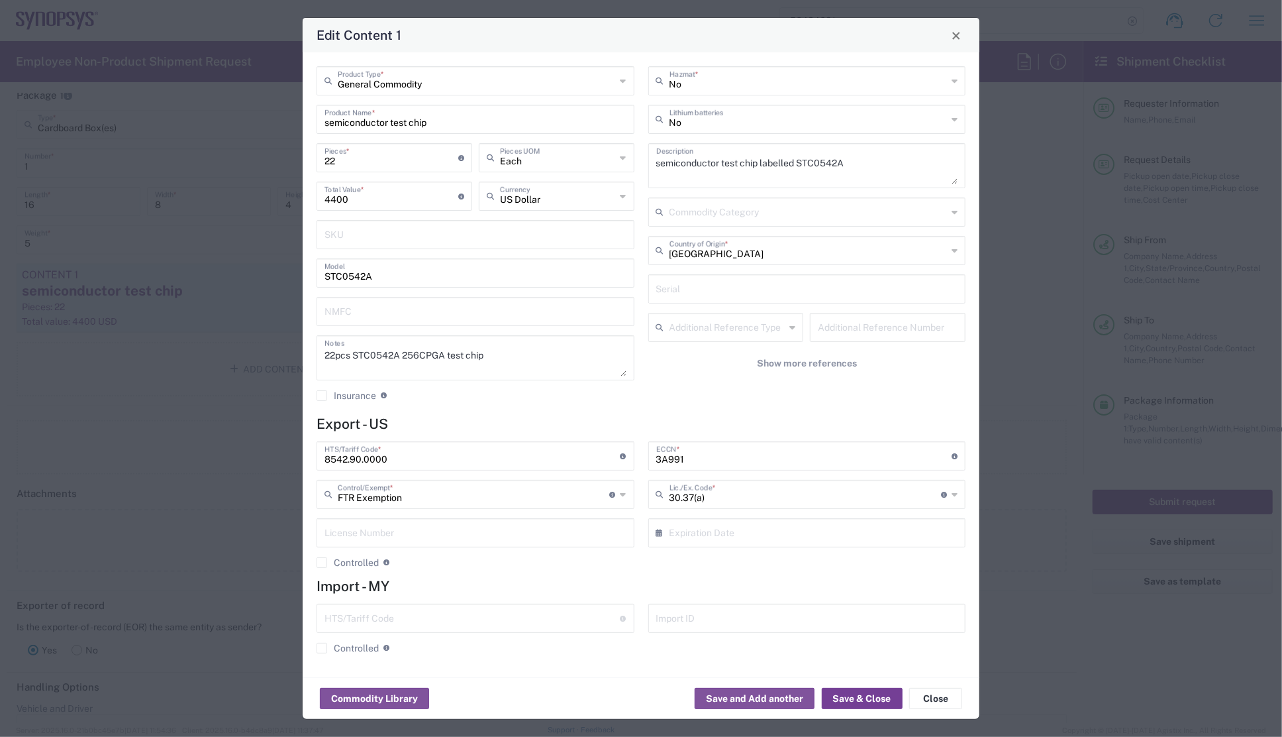
click at [866, 699] on button "Save & Close" at bounding box center [862, 698] width 81 height 21
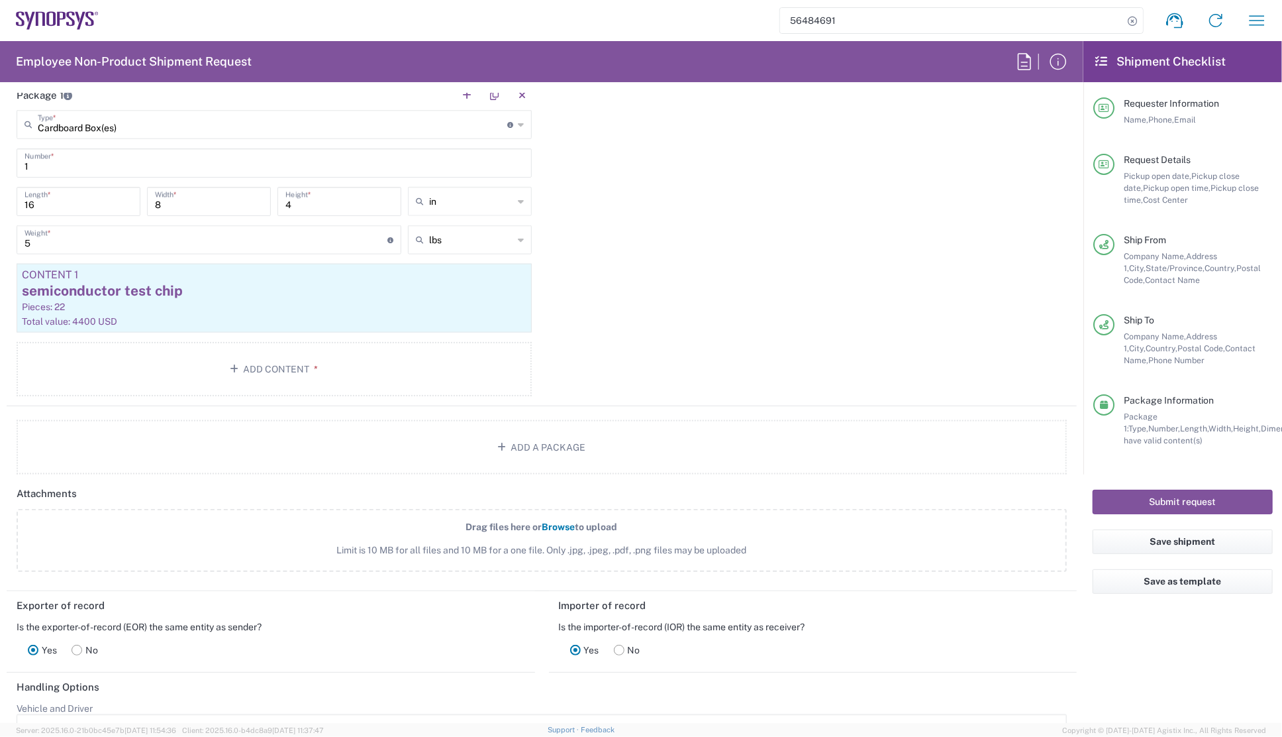
click at [627, 285] on div "Package 1 Cardboard Box(es) Type * Material used to package goods Cardboard Box…" at bounding box center [542, 243] width 1070 height 326
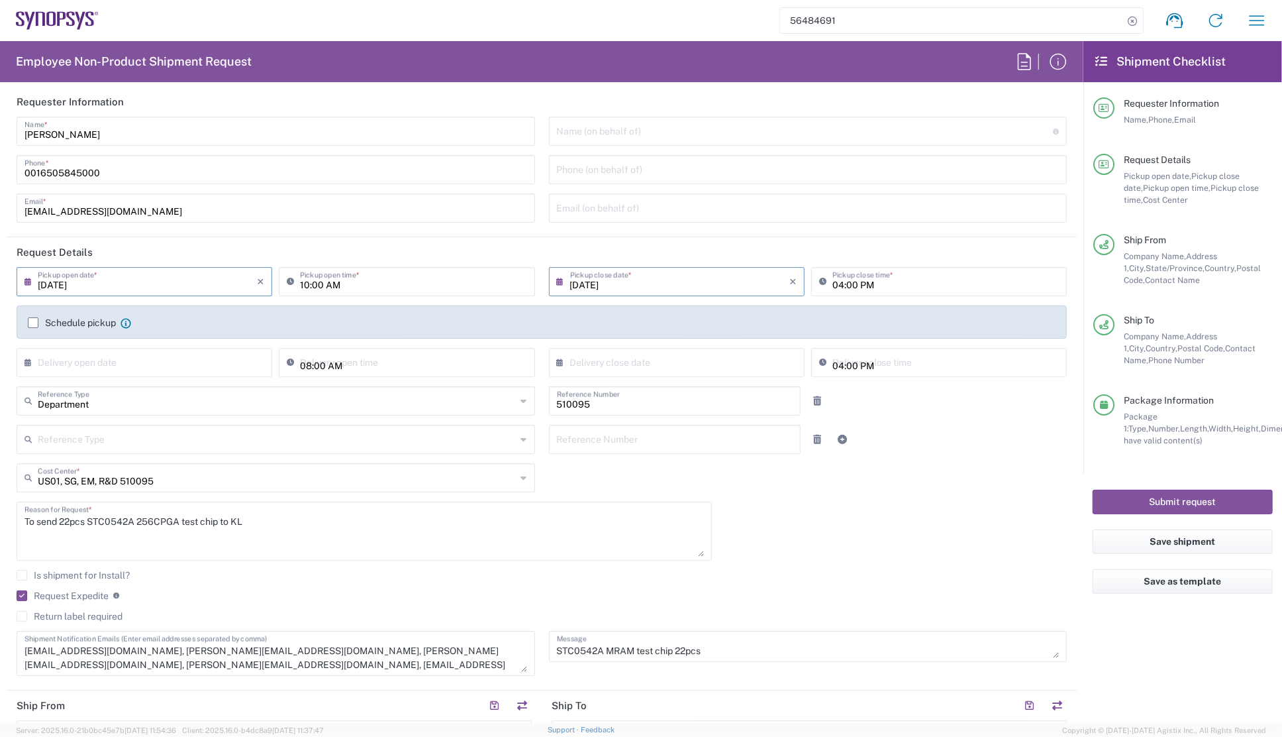
scroll to position [0, 0]
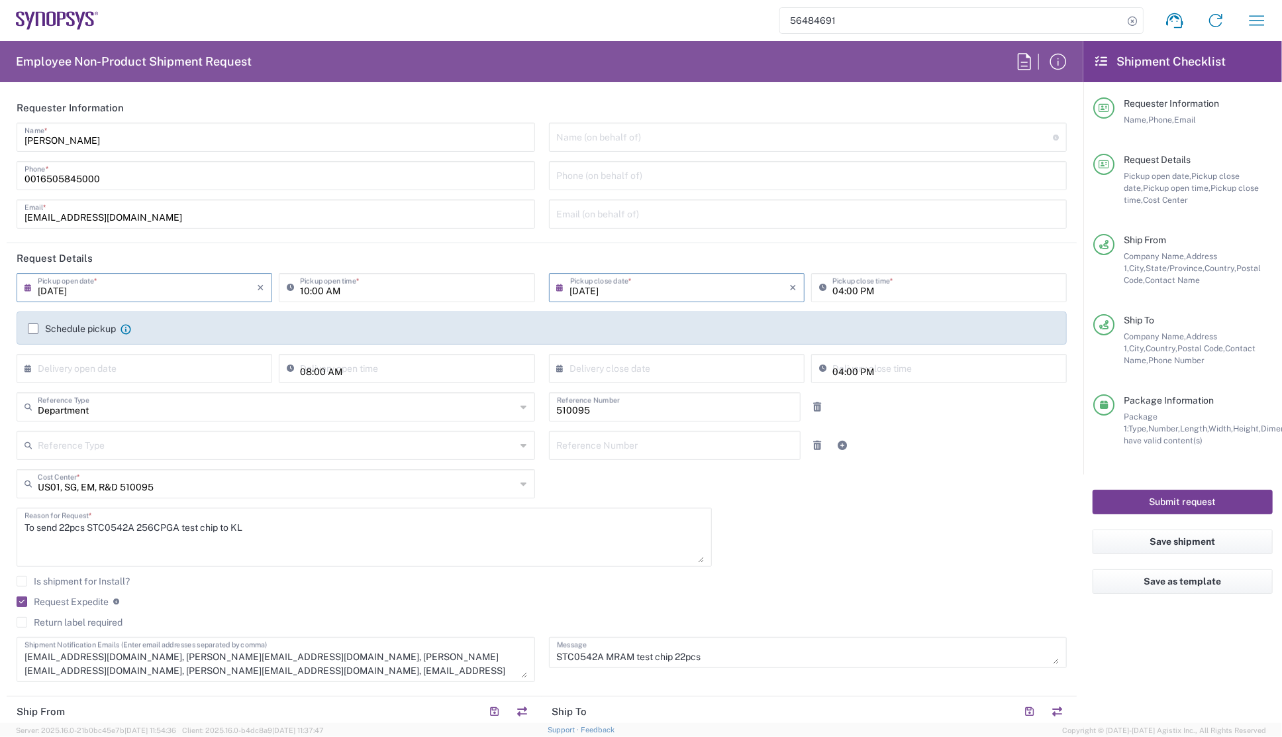
click at [1186, 497] on button "Submit request" at bounding box center [1183, 501] width 180 height 25
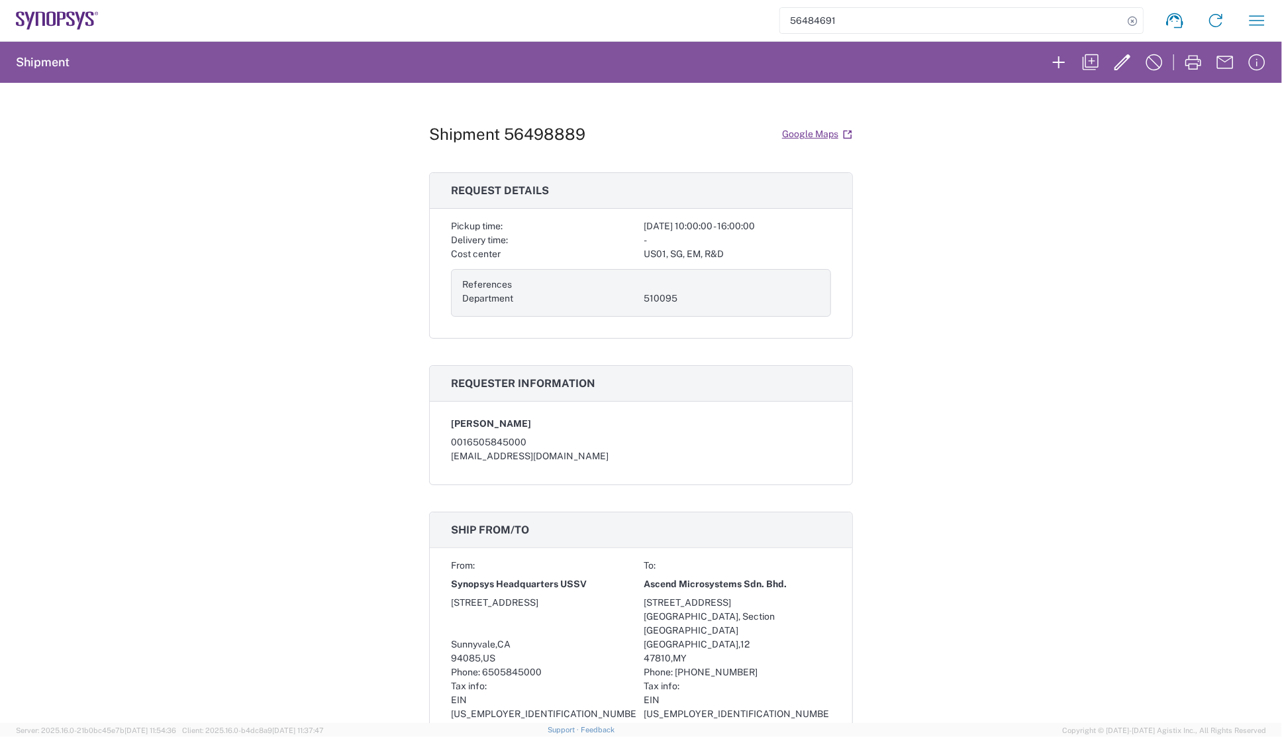
click at [552, 136] on h1 "Shipment 56498889" at bounding box center [507, 134] width 156 height 19
copy h1 "56498889"
click at [891, 417] on div "Shipment 56498889 Google Maps Request details Pickup time: 2025-08-14 10:00:00 …" at bounding box center [641, 403] width 1282 height 640
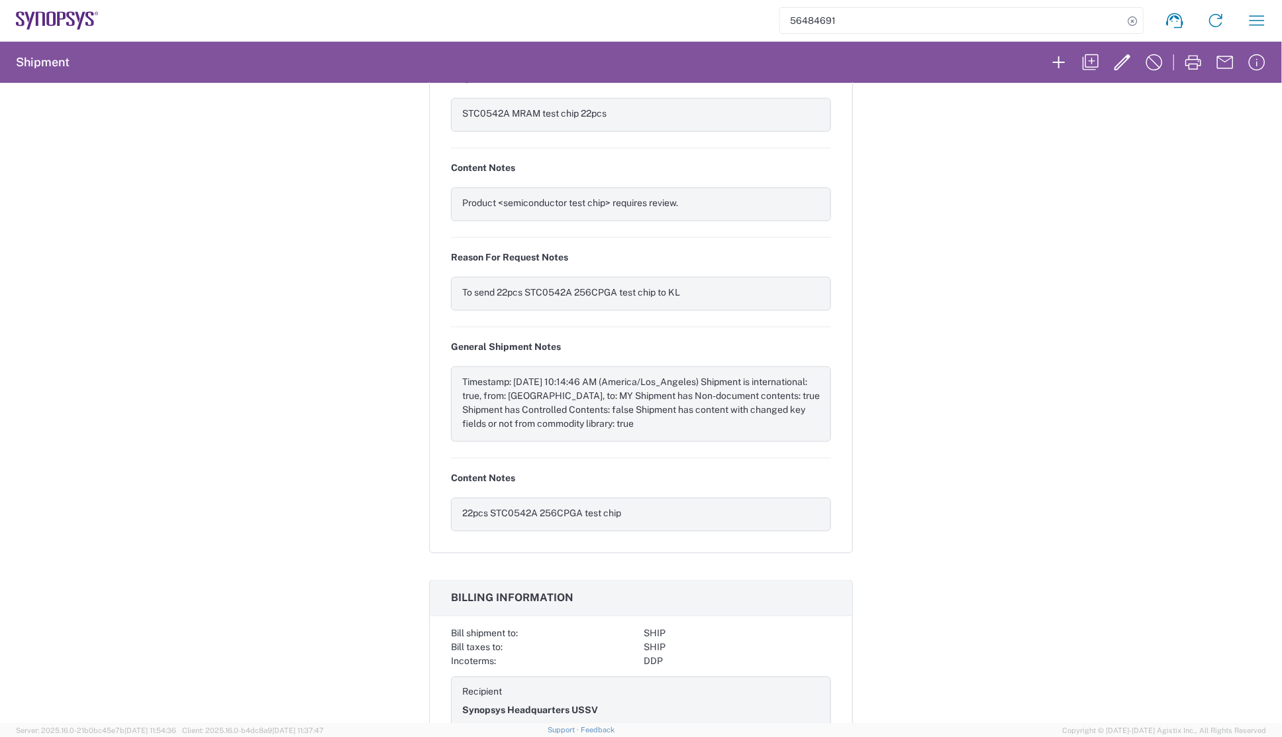
scroll to position [1321, 0]
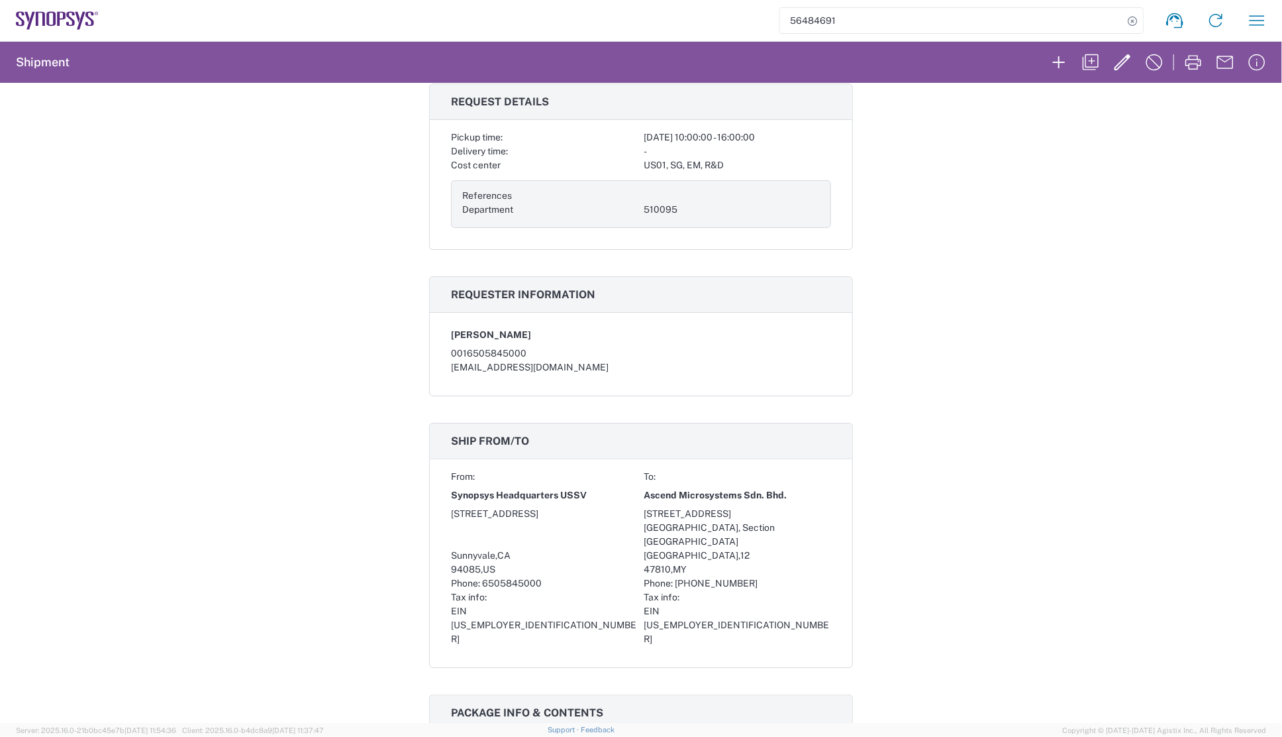
scroll to position [0, 0]
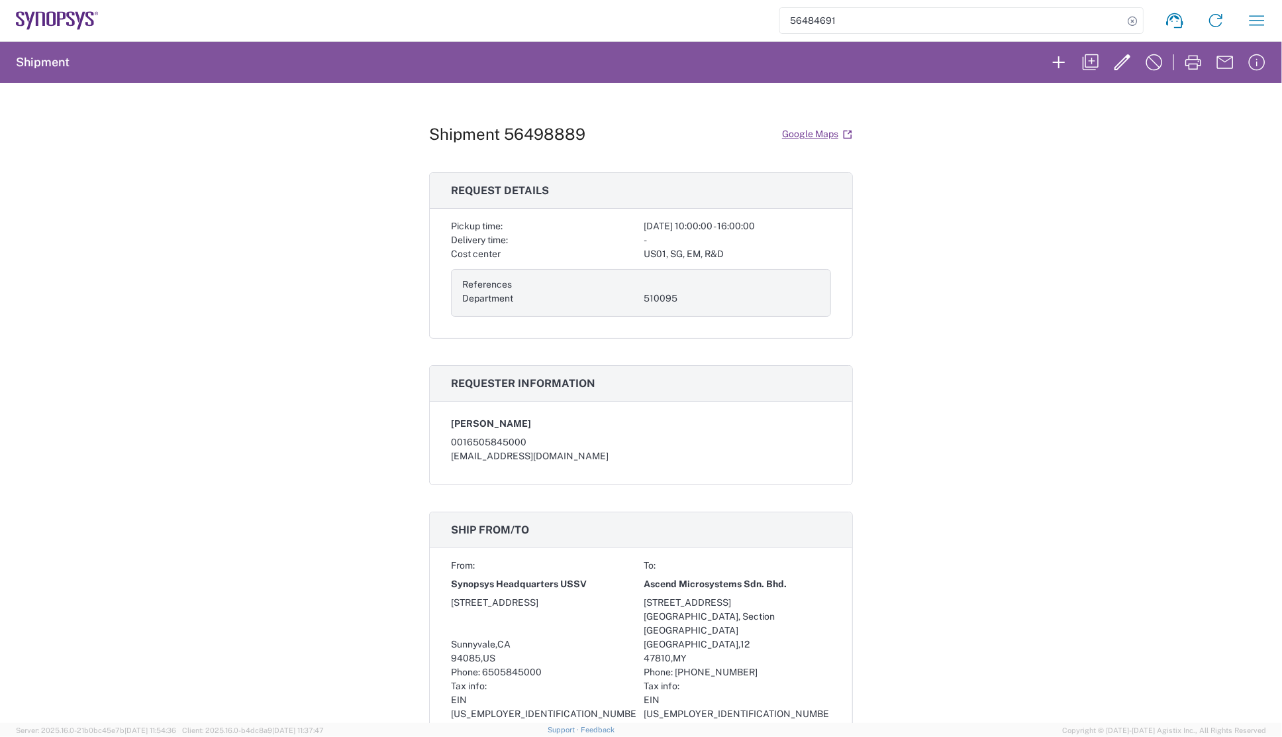
drag, startPoint x: 931, startPoint y: 331, endPoint x: 924, endPoint y: 323, distance: 11.3
click at [931, 331] on div "Shipment 56498889 Google Maps Request details Pickup time: 2025-08-14 10:00:00 …" at bounding box center [641, 403] width 1282 height 640
